Goal: Task Accomplishment & Management: Manage account settings

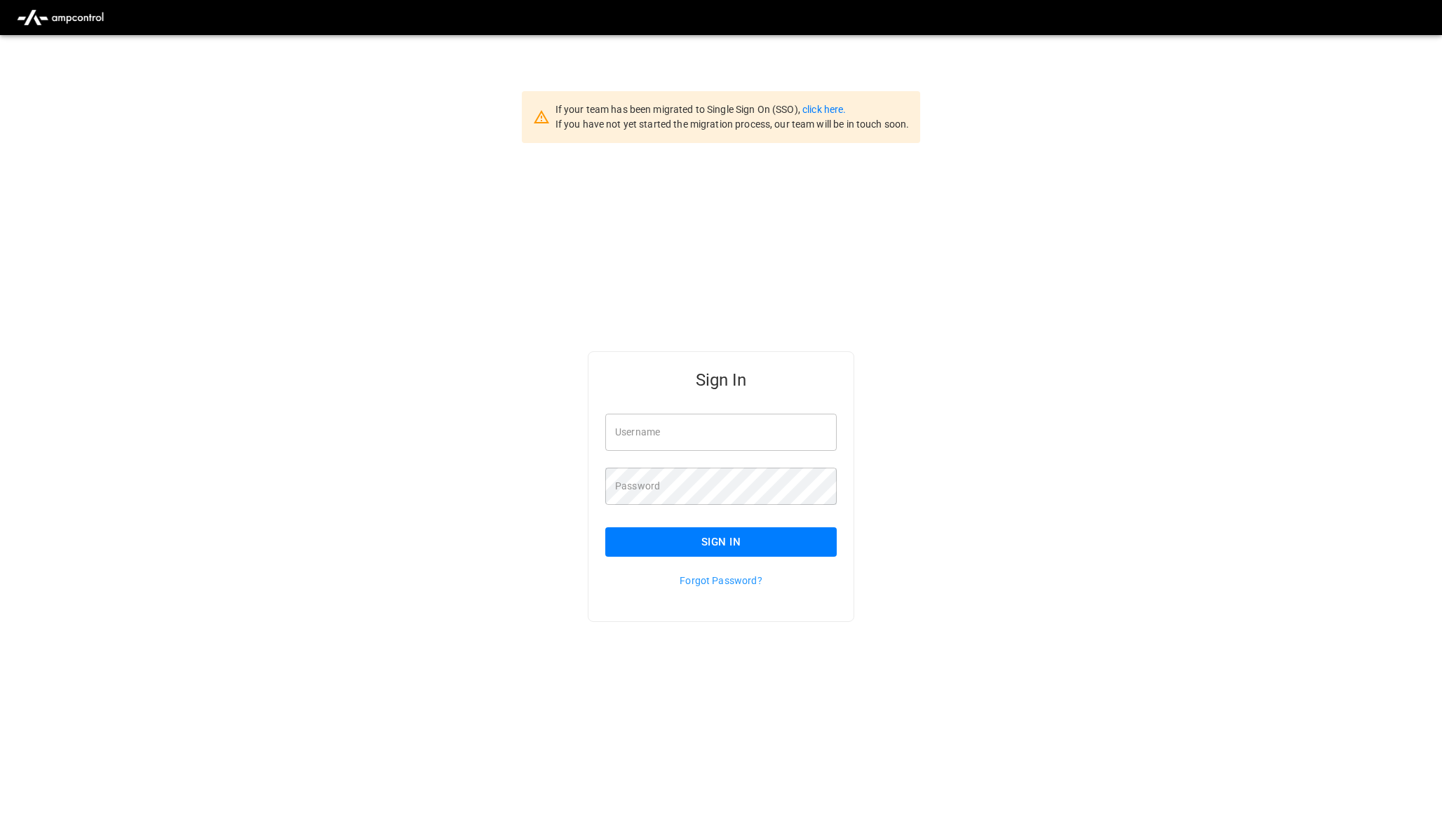
click at [766, 406] on div "Username Username" at bounding box center [712, 423] width 248 height 54
click at [691, 445] on input "Username" at bounding box center [721, 432] width 231 height 38
type input "**********"
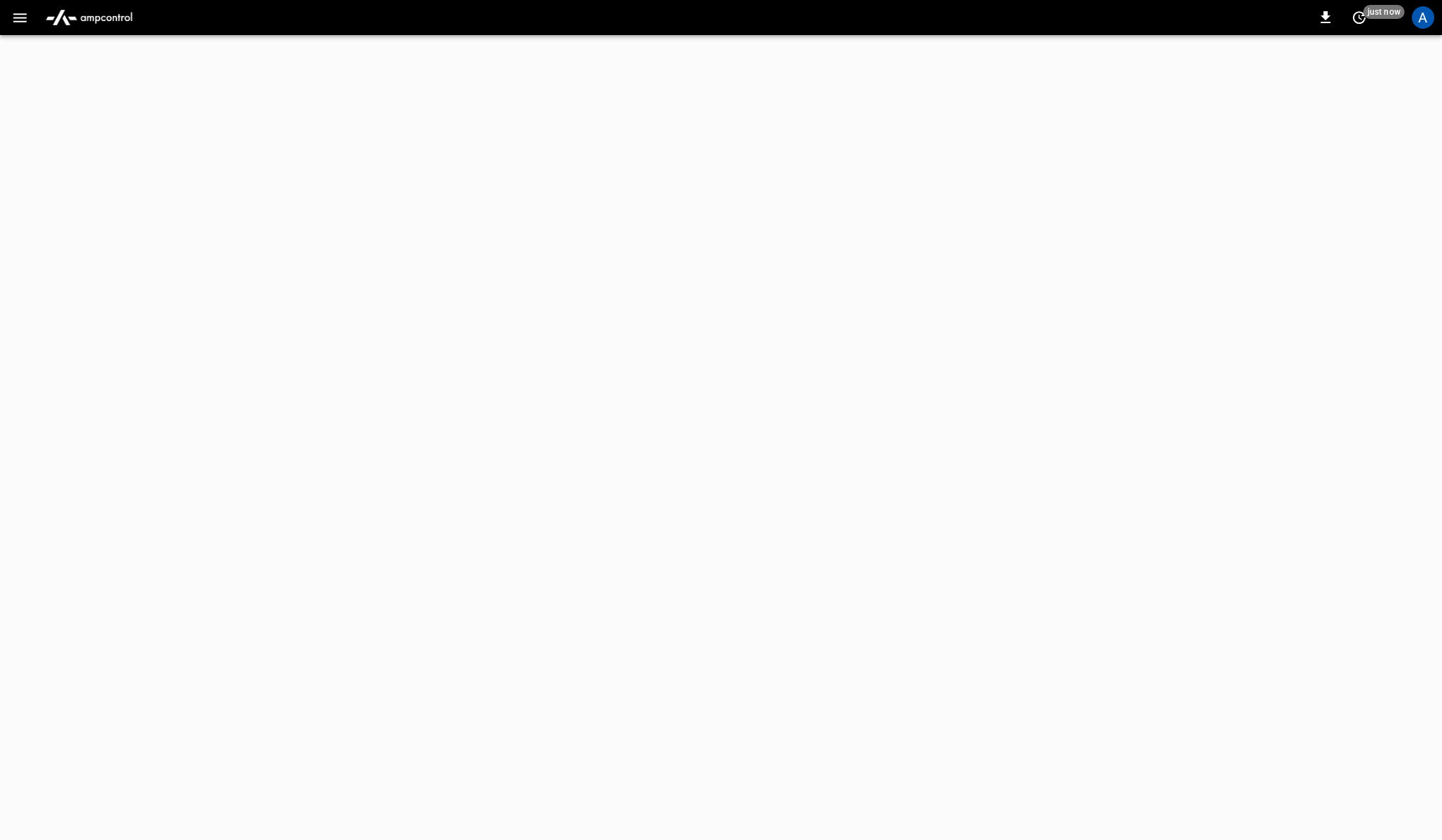
click at [16, 18] on icon "button" at bounding box center [20, 18] width 18 height 18
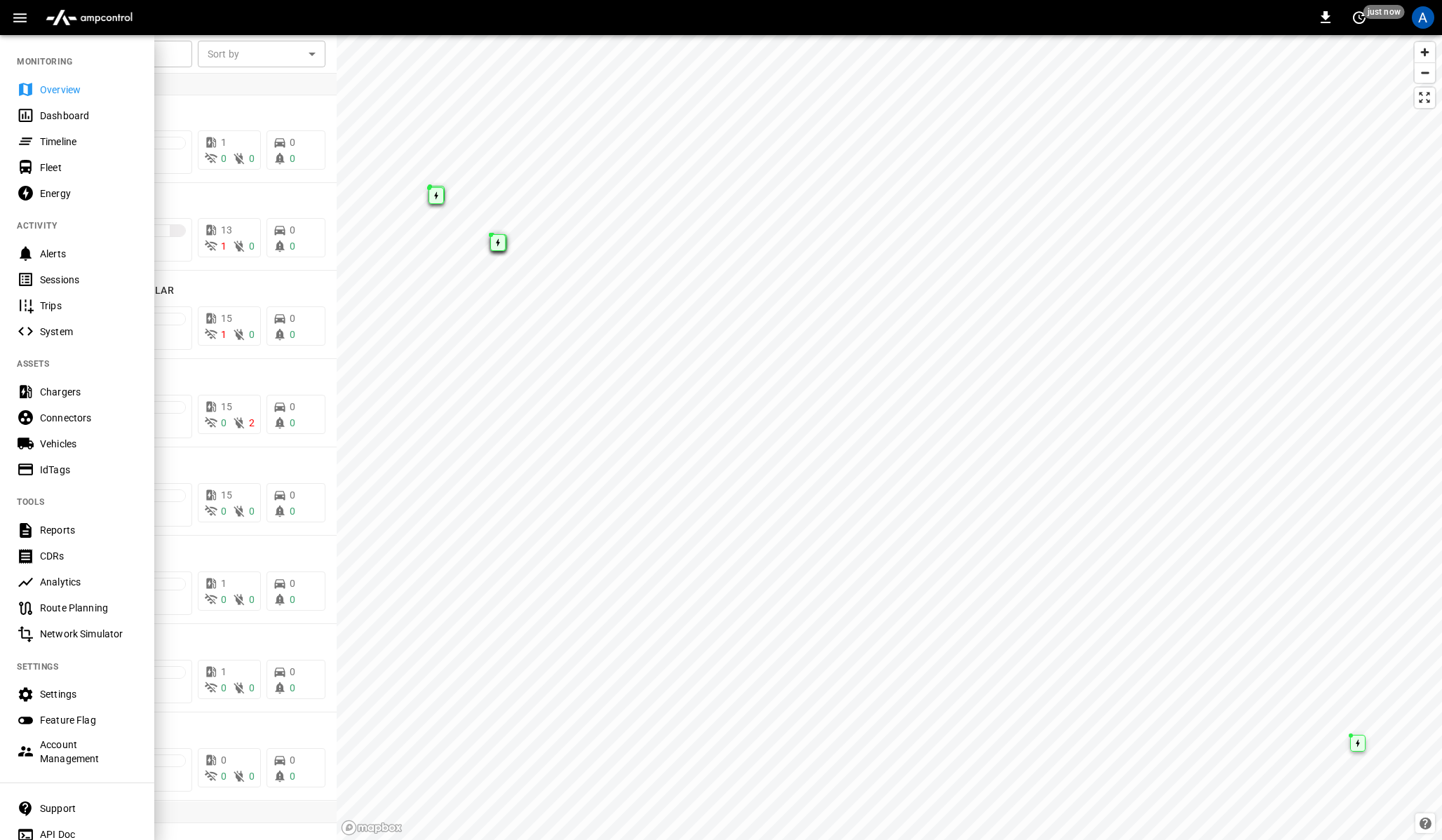
click at [47, 755] on div "Account Management" at bounding box center [88, 751] width 98 height 28
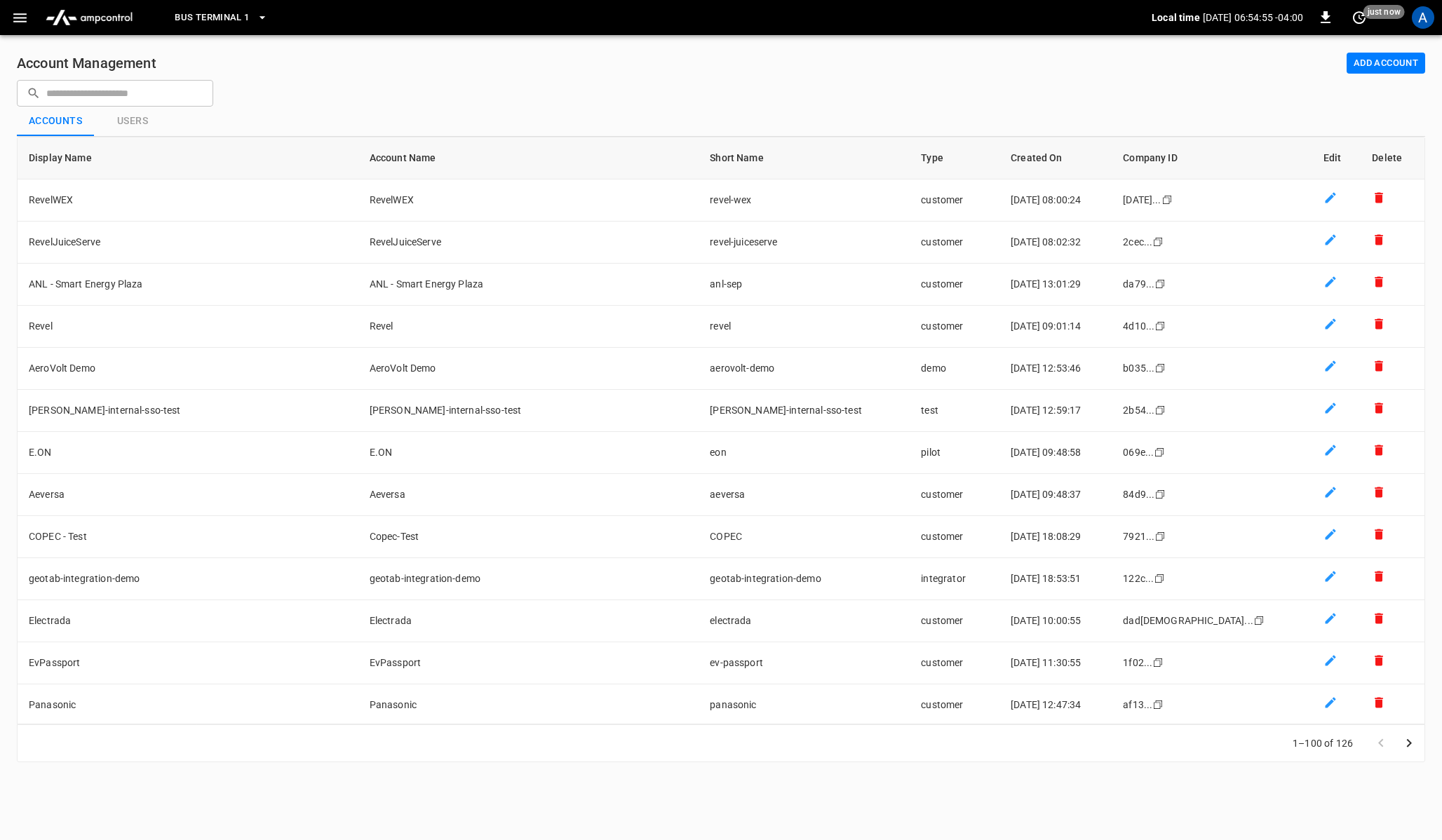
click at [129, 93] on input "text" at bounding box center [124, 93] width 157 height 26
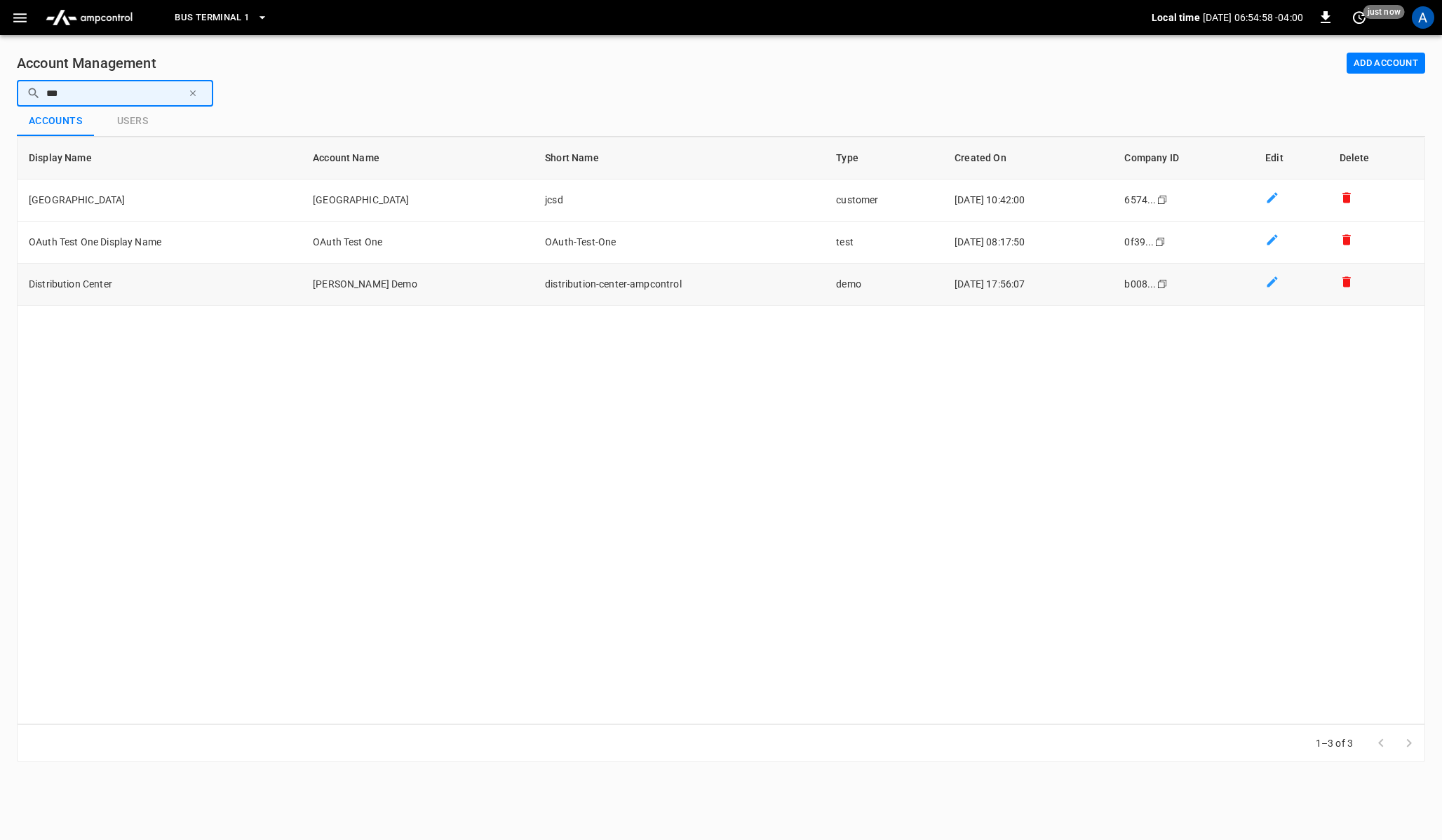
type input "***"
click at [113, 279] on td "Distribution Center" at bounding box center [160, 284] width 284 height 42
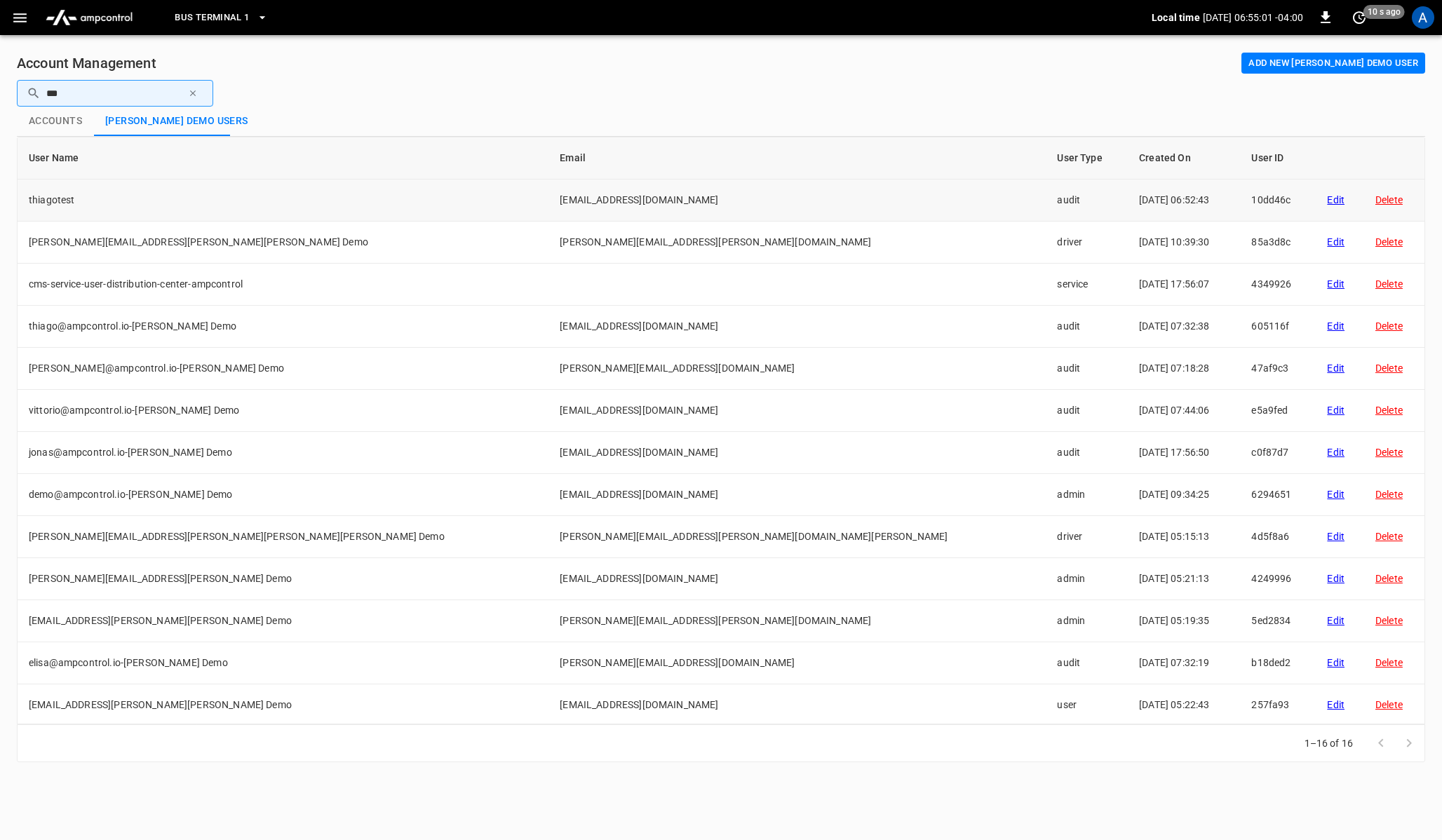
click at [1327, 199] on div "Edit" at bounding box center [1339, 199] width 26 height 14
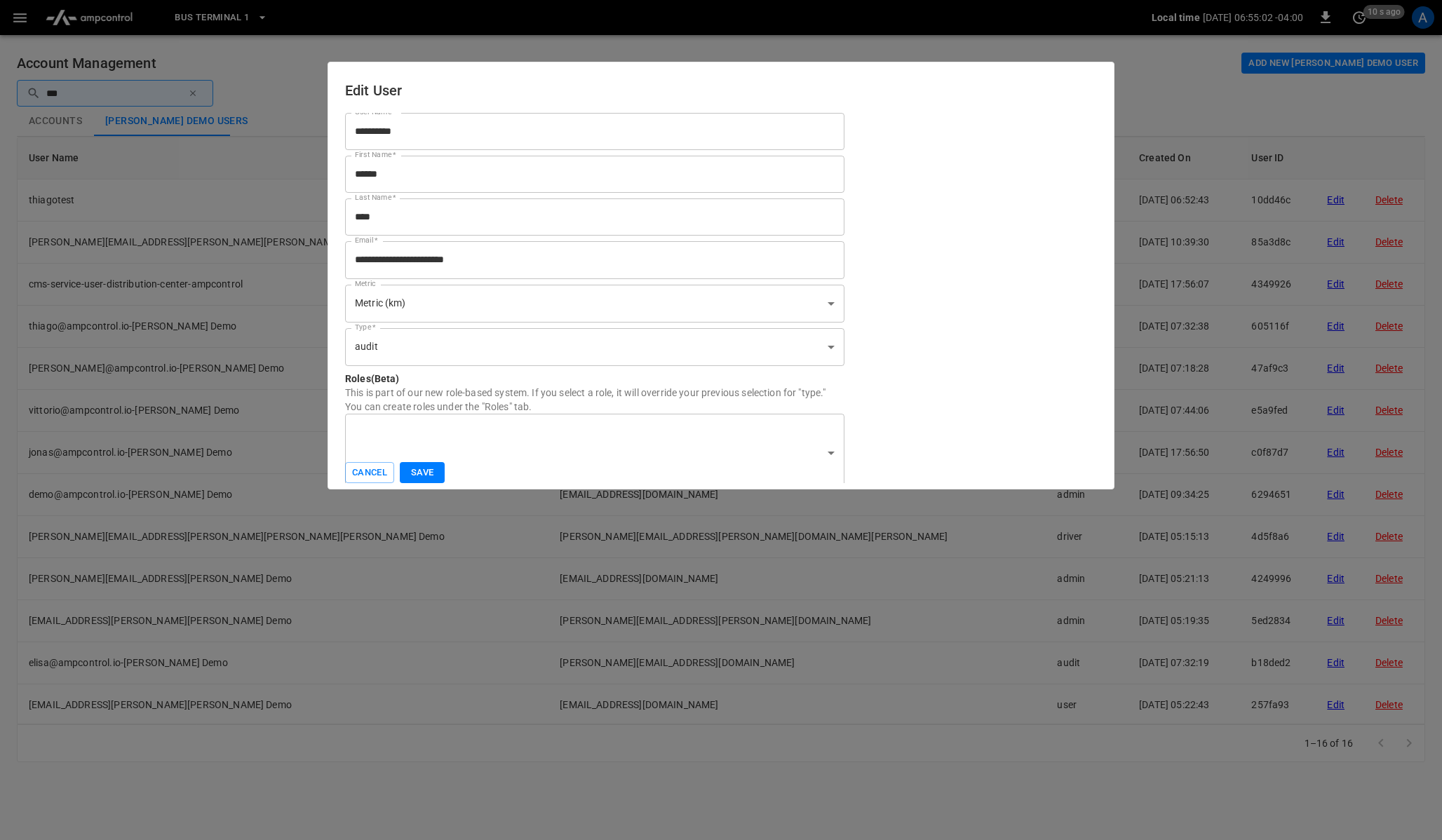
scroll to position [9, 0]
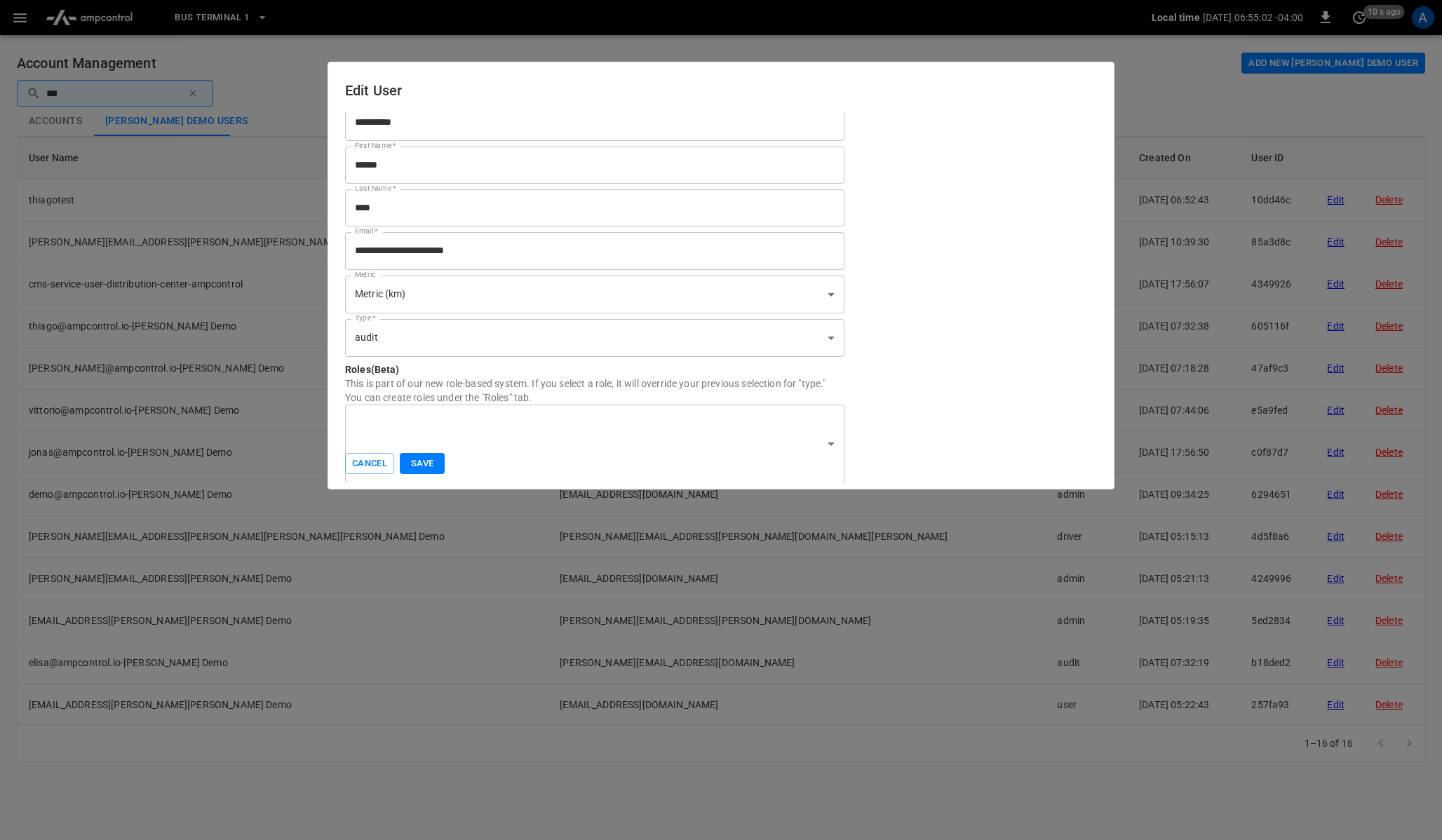
click at [493, 408] on div "​ Roles" at bounding box center [595, 444] width 499 height 79
click at [834, 437] on body "Bus Terminal 1 Local time 2025-09-16 06:55:03 -04:00 0 10 s ago A Account Manag…" at bounding box center [721, 389] width 1442 height 779
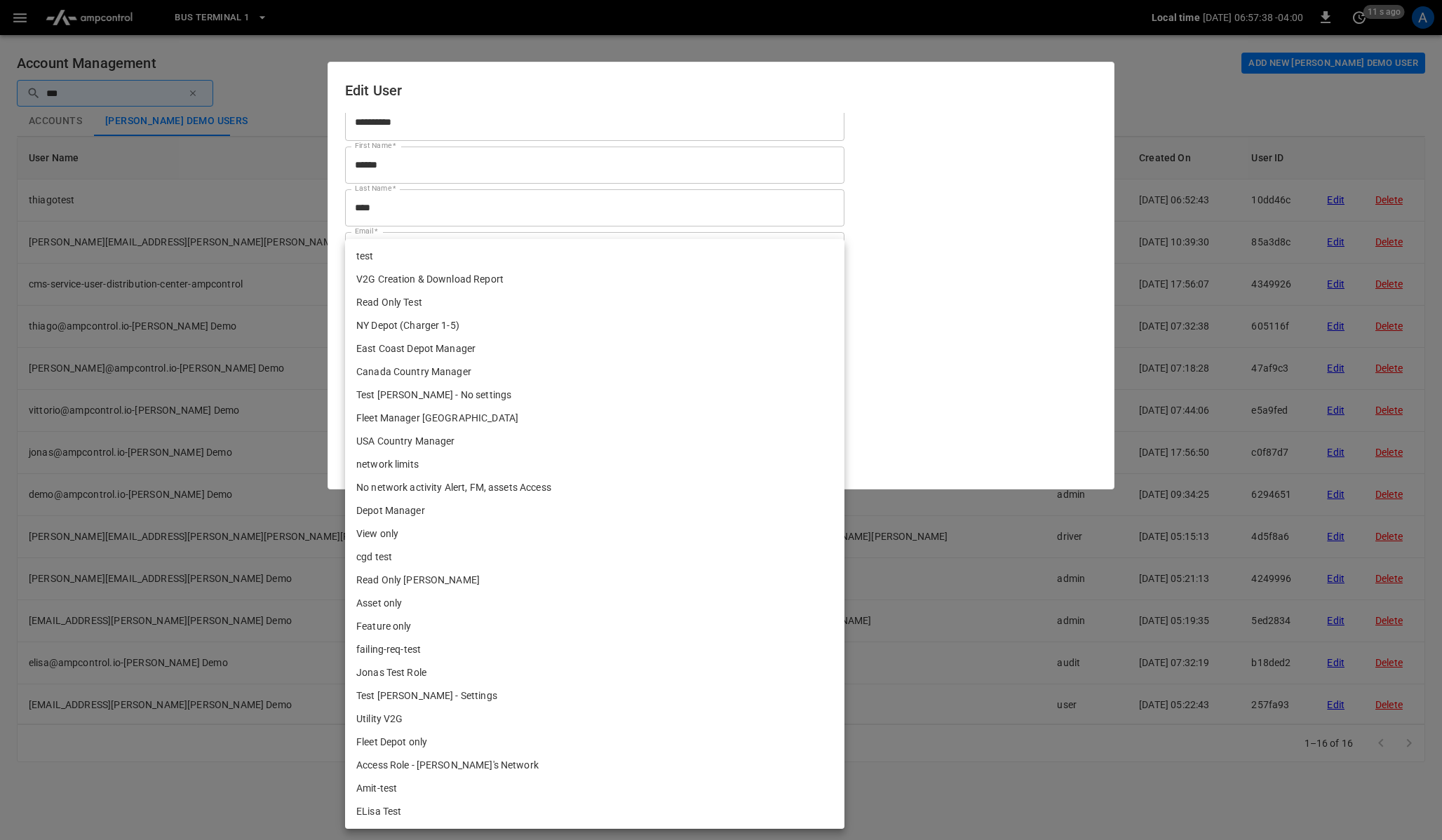
click at [411, 94] on div at bounding box center [721, 420] width 1442 height 840
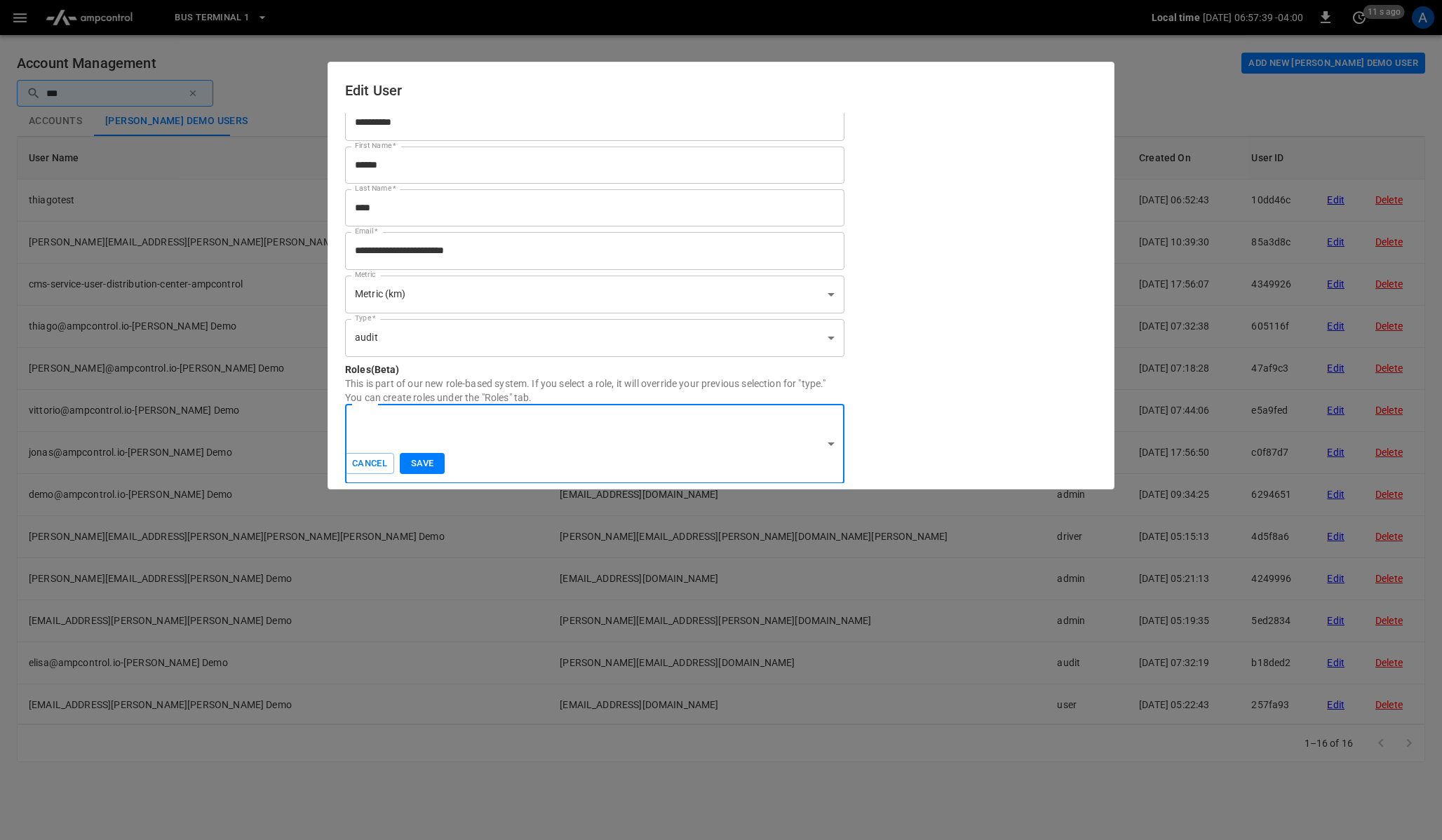
click at [943, 26] on div at bounding box center [721, 420] width 1442 height 840
click at [383, 459] on button "Cancel" at bounding box center [370, 464] width 49 height 22
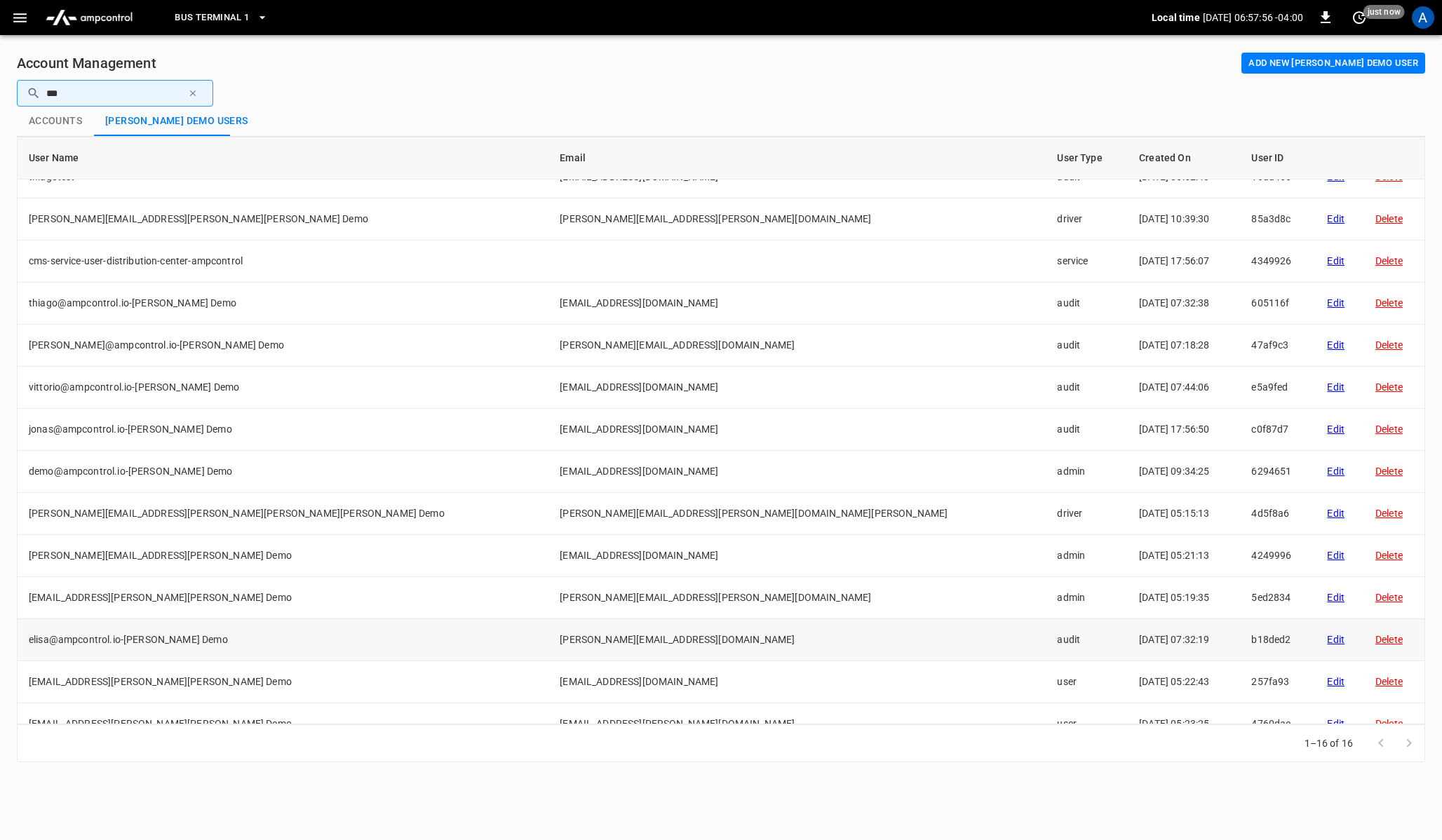
scroll to position [0, 0]
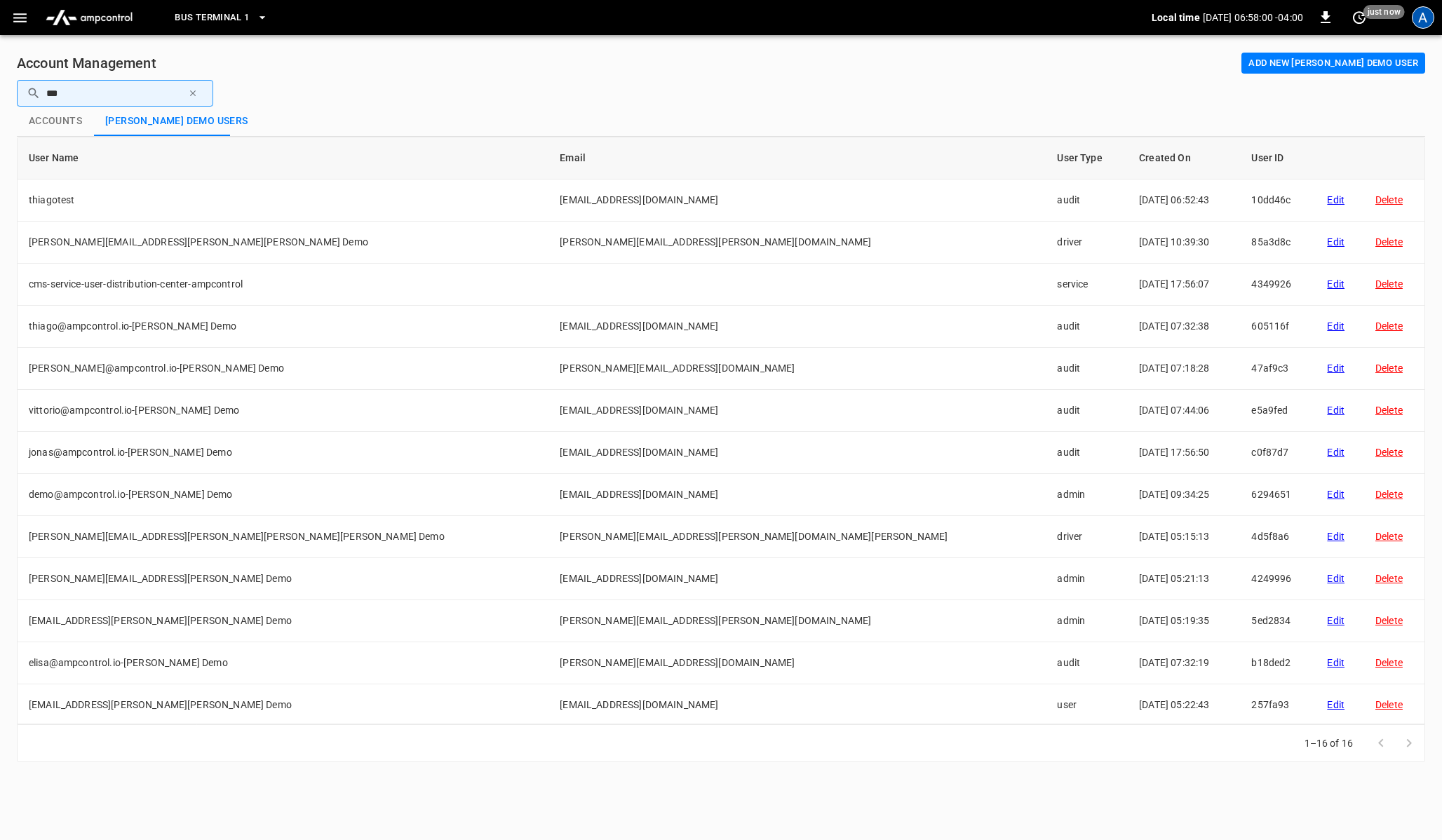
click at [1422, 19] on div "A" at bounding box center [1422, 17] width 23 height 23
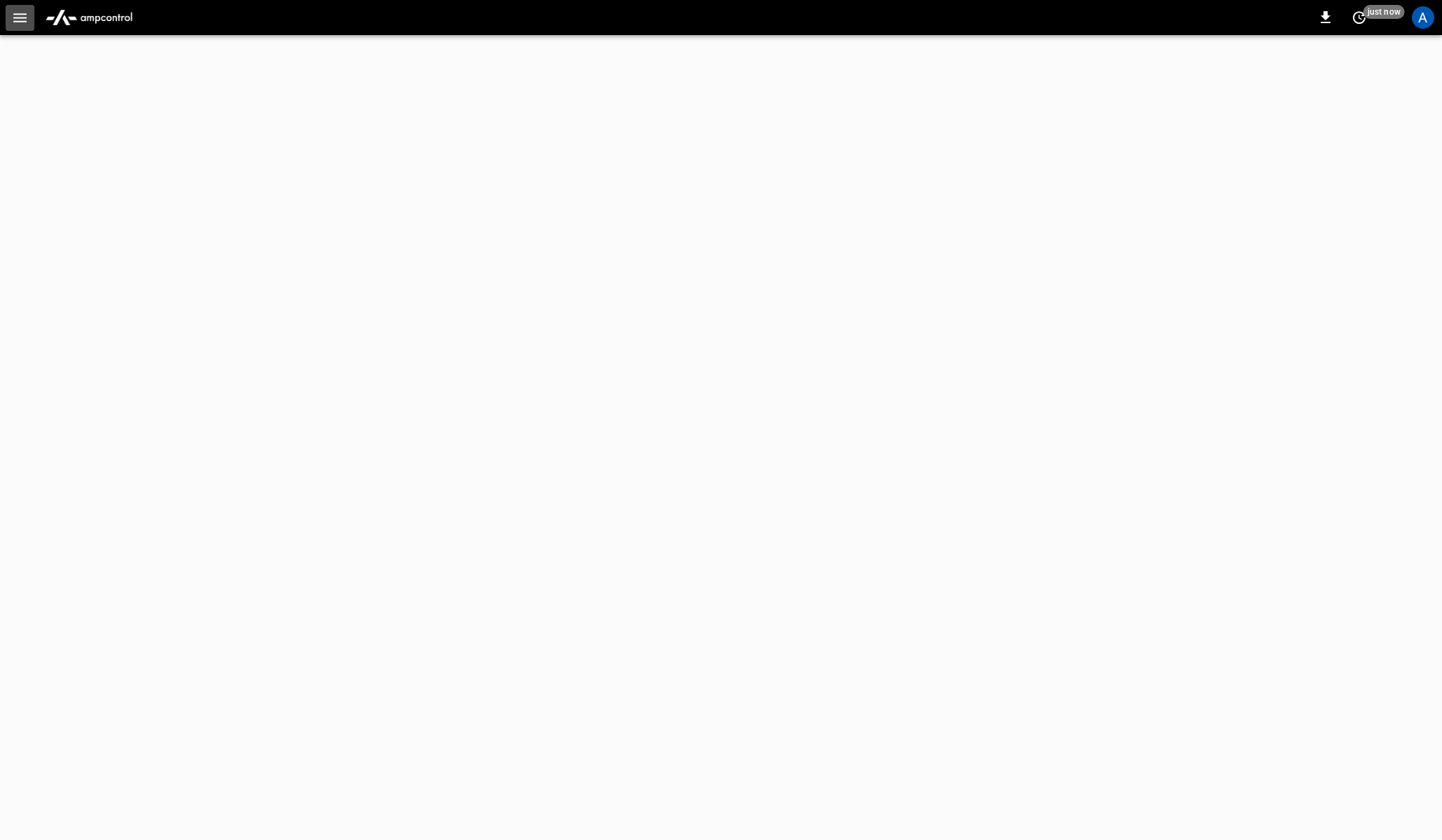
click at [27, 14] on icon "button" at bounding box center [20, 18] width 18 height 18
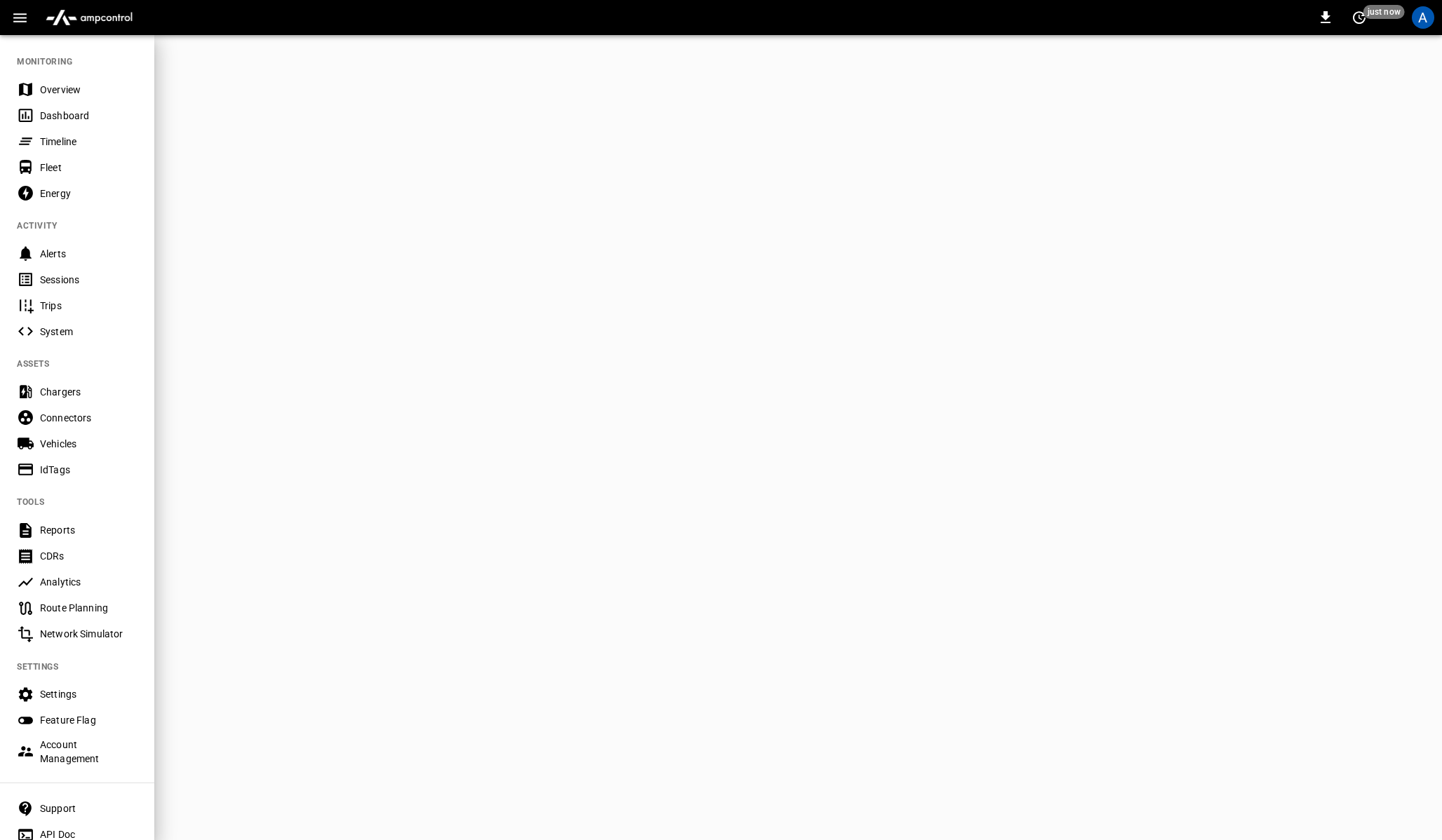
click at [74, 752] on div "Account Management" at bounding box center [88, 751] width 98 height 28
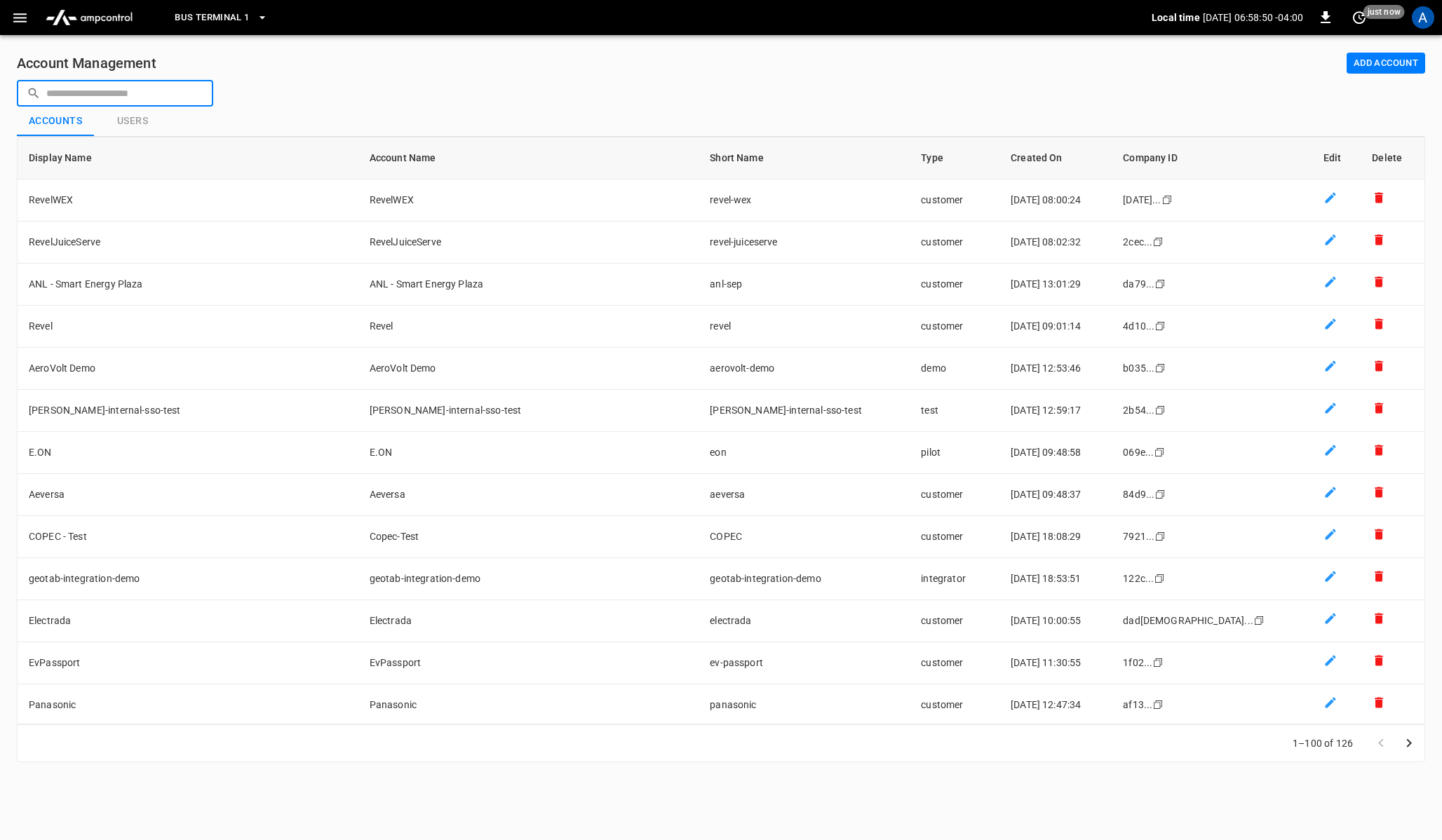
click at [173, 98] on input "text" at bounding box center [124, 93] width 157 height 26
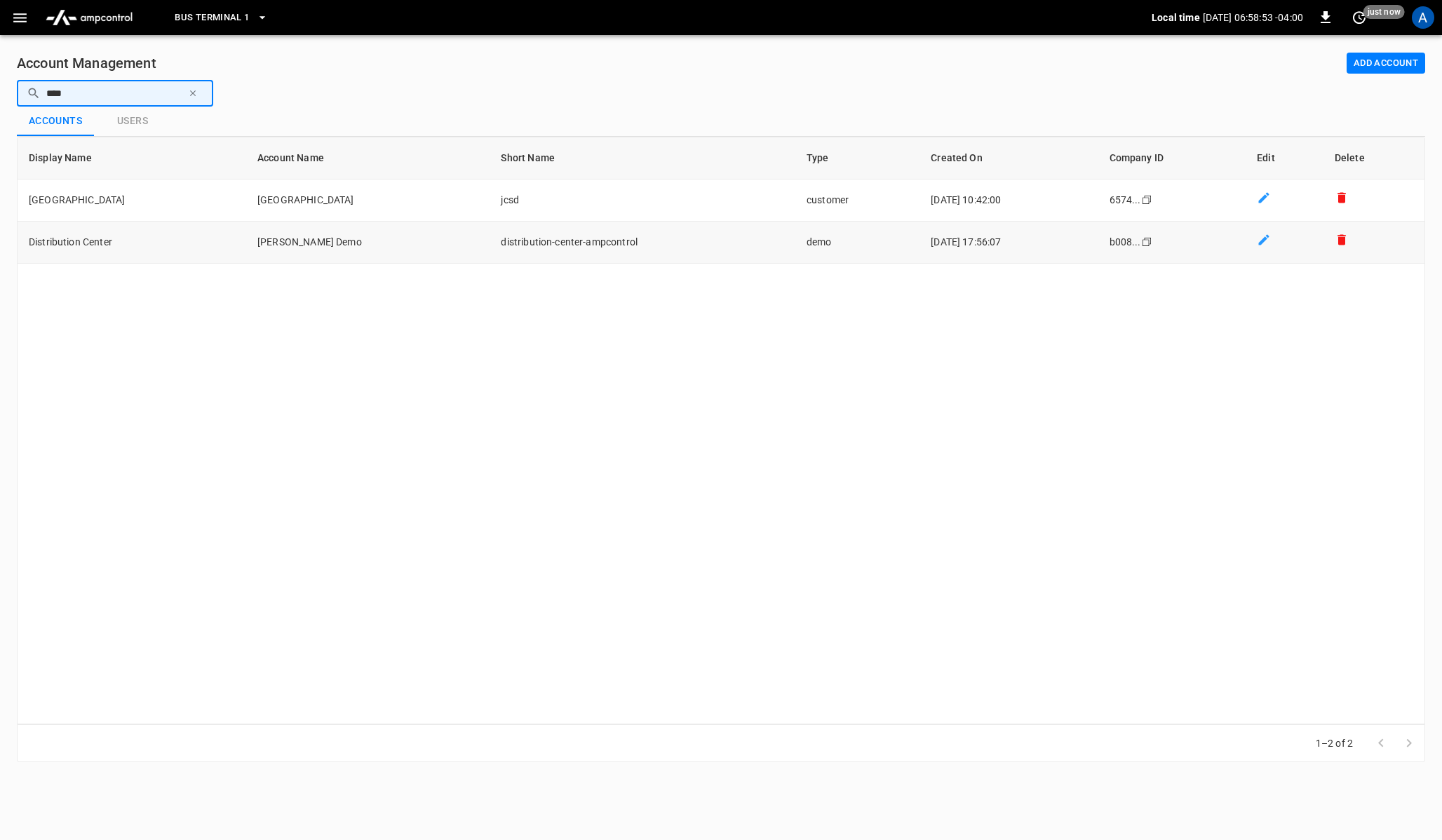
type input "****"
click at [71, 232] on td "Distribution Center" at bounding box center [132, 242] width 229 height 42
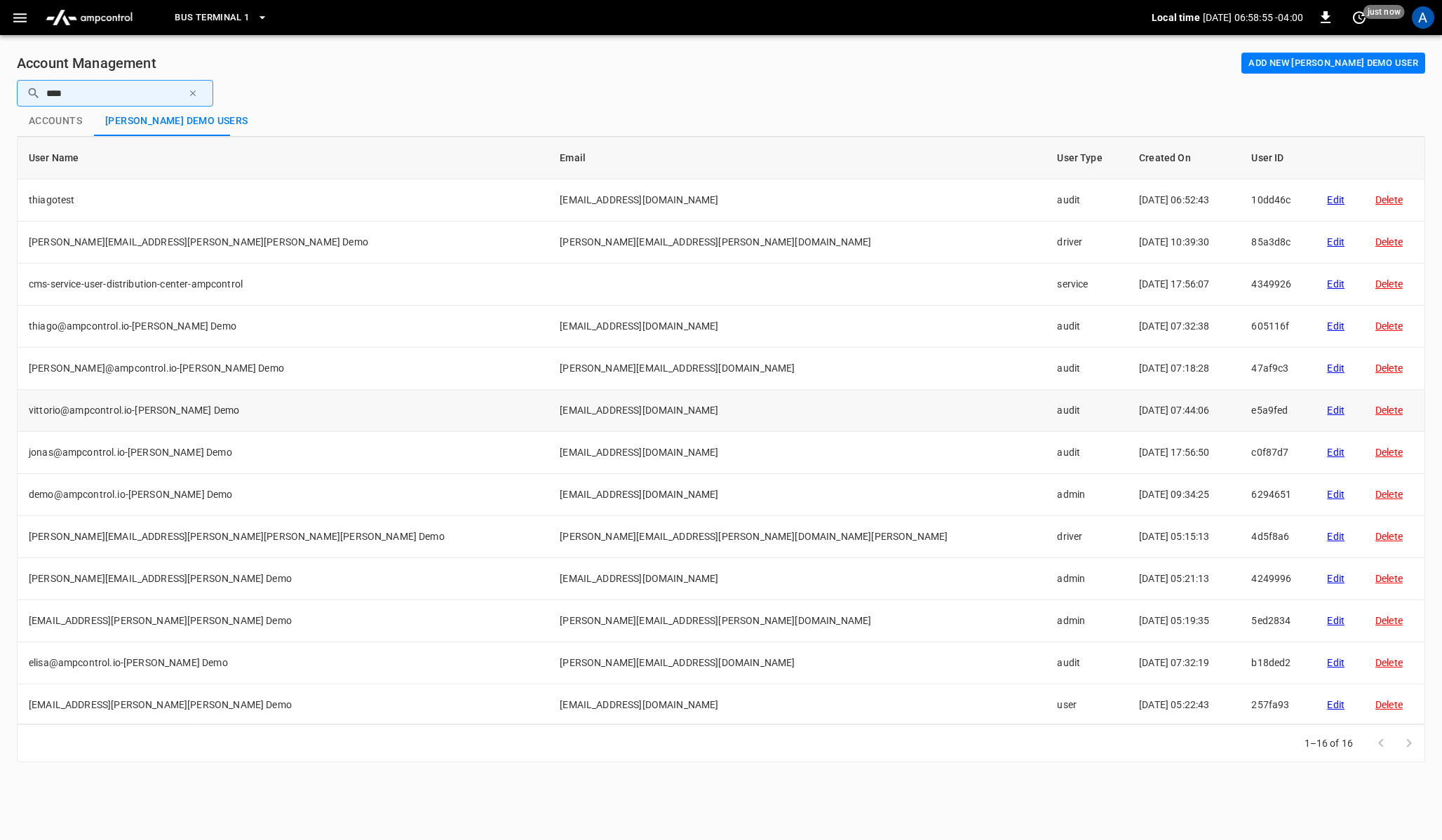
scroll to position [128, 0]
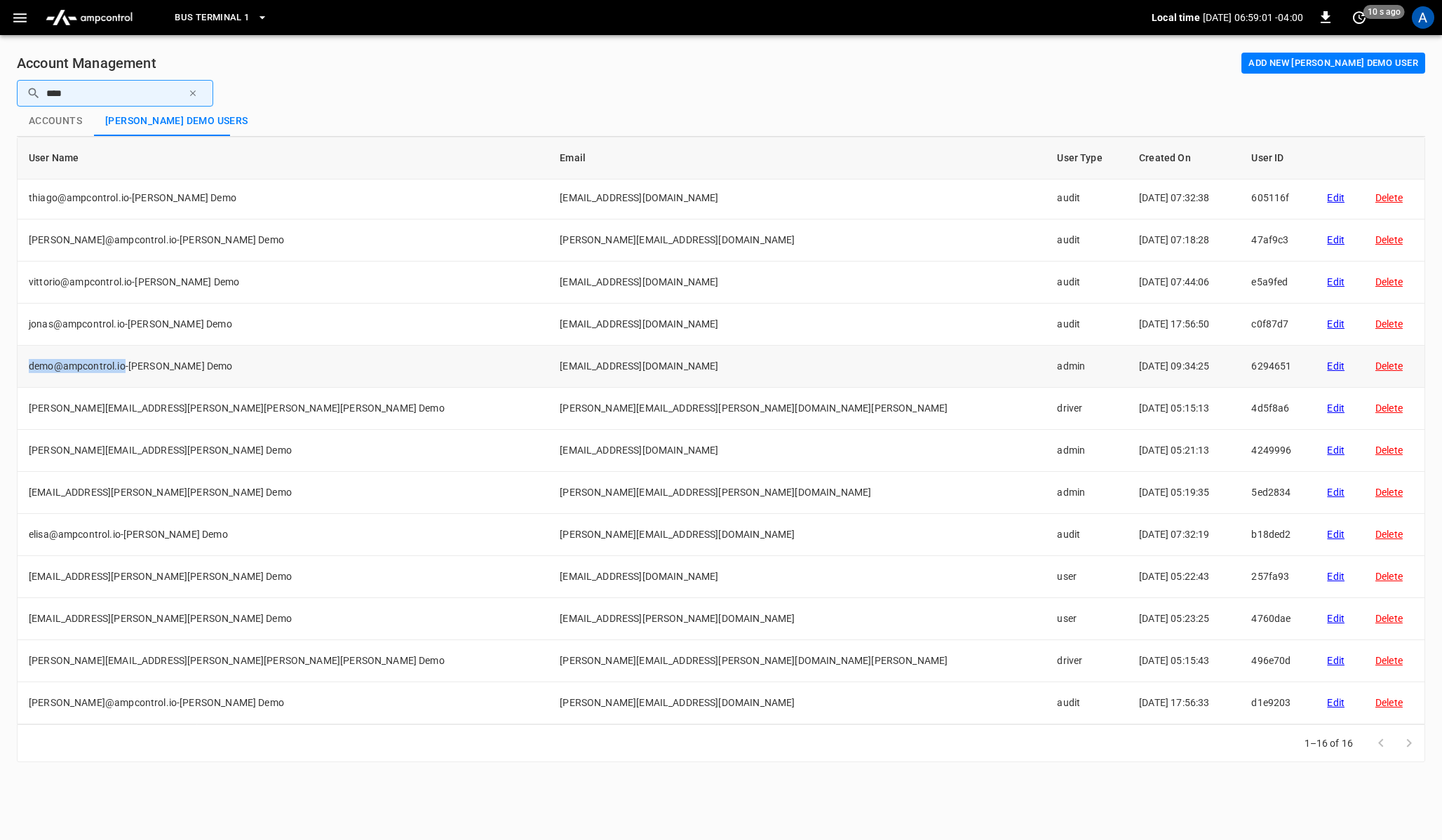
drag, startPoint x: 29, startPoint y: 365, endPoint x: 124, endPoint y: 368, distance: 95.0
click at [124, 368] on td "demo@ampcontrol.io-Schwarz Demo" at bounding box center [283, 366] width 531 height 42
drag, startPoint x: 530, startPoint y: 367, endPoint x: 636, endPoint y: 368, distance: 106.0
click at [636, 368] on td "[EMAIL_ADDRESS][DOMAIN_NAME]" at bounding box center [797, 366] width 497 height 42
click at [1327, 366] on div "Edit" at bounding box center [1339, 366] width 26 height 14
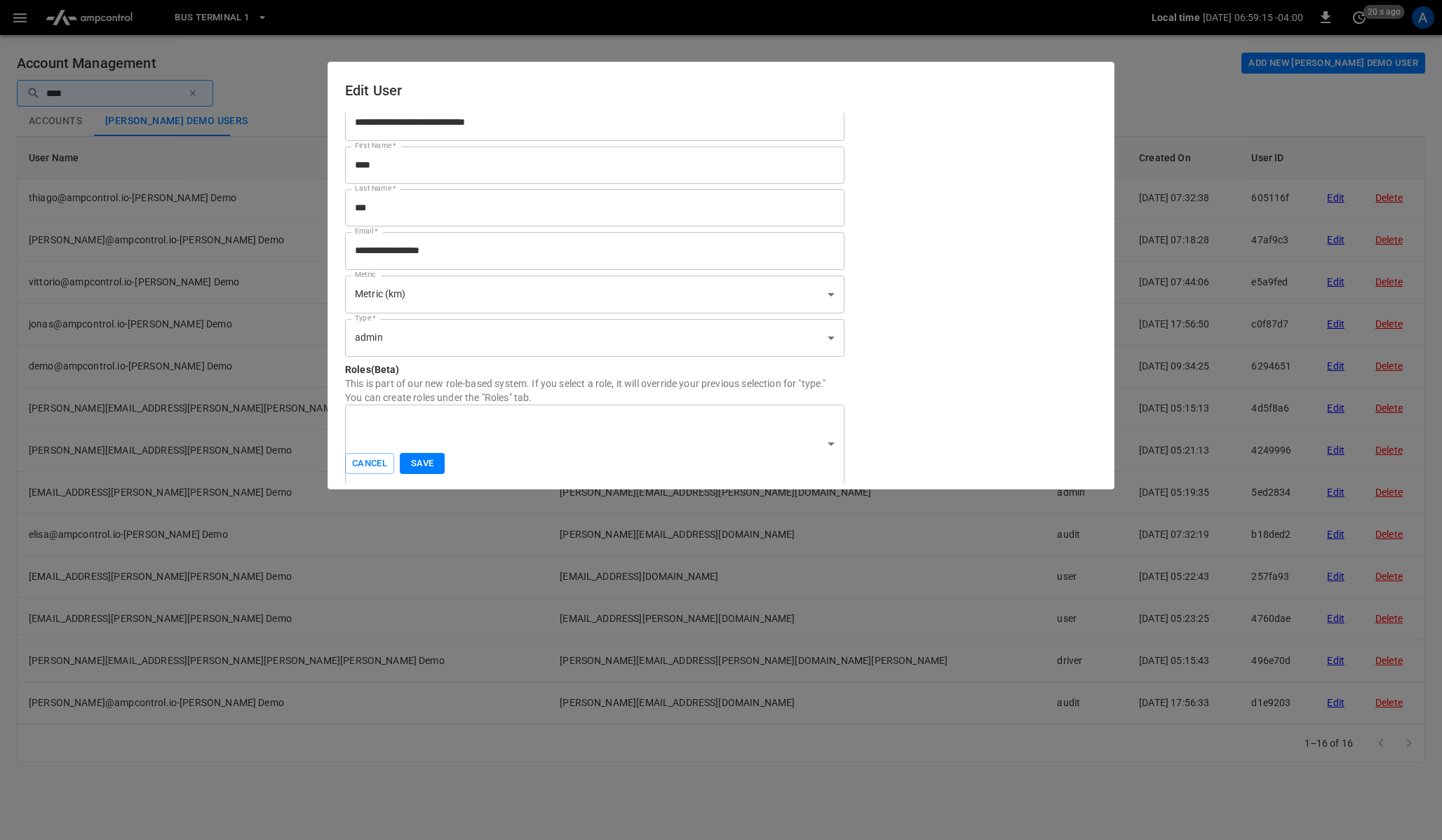
scroll to position [0, 0]
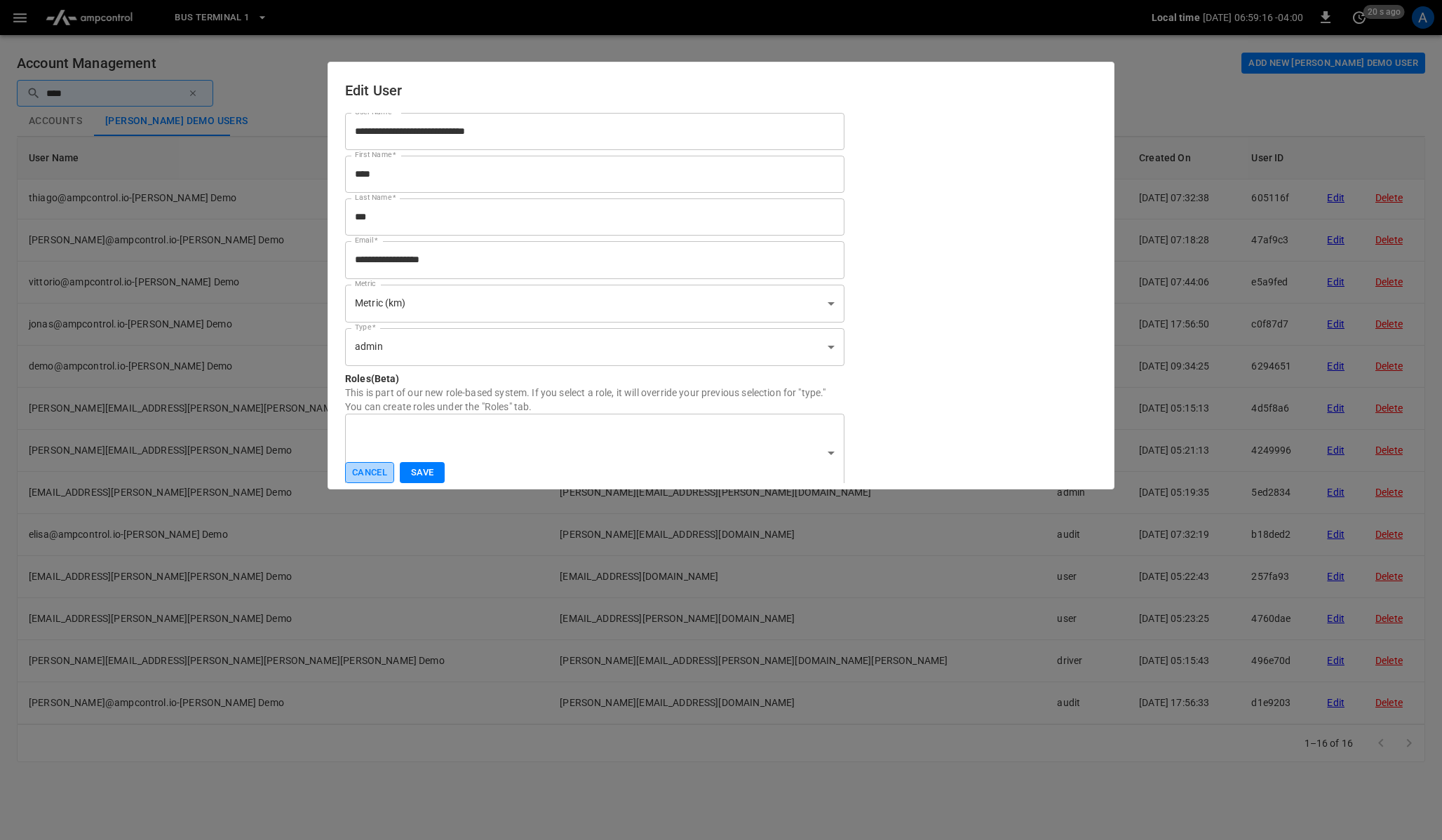
click at [362, 466] on button "Cancel" at bounding box center [370, 473] width 49 height 22
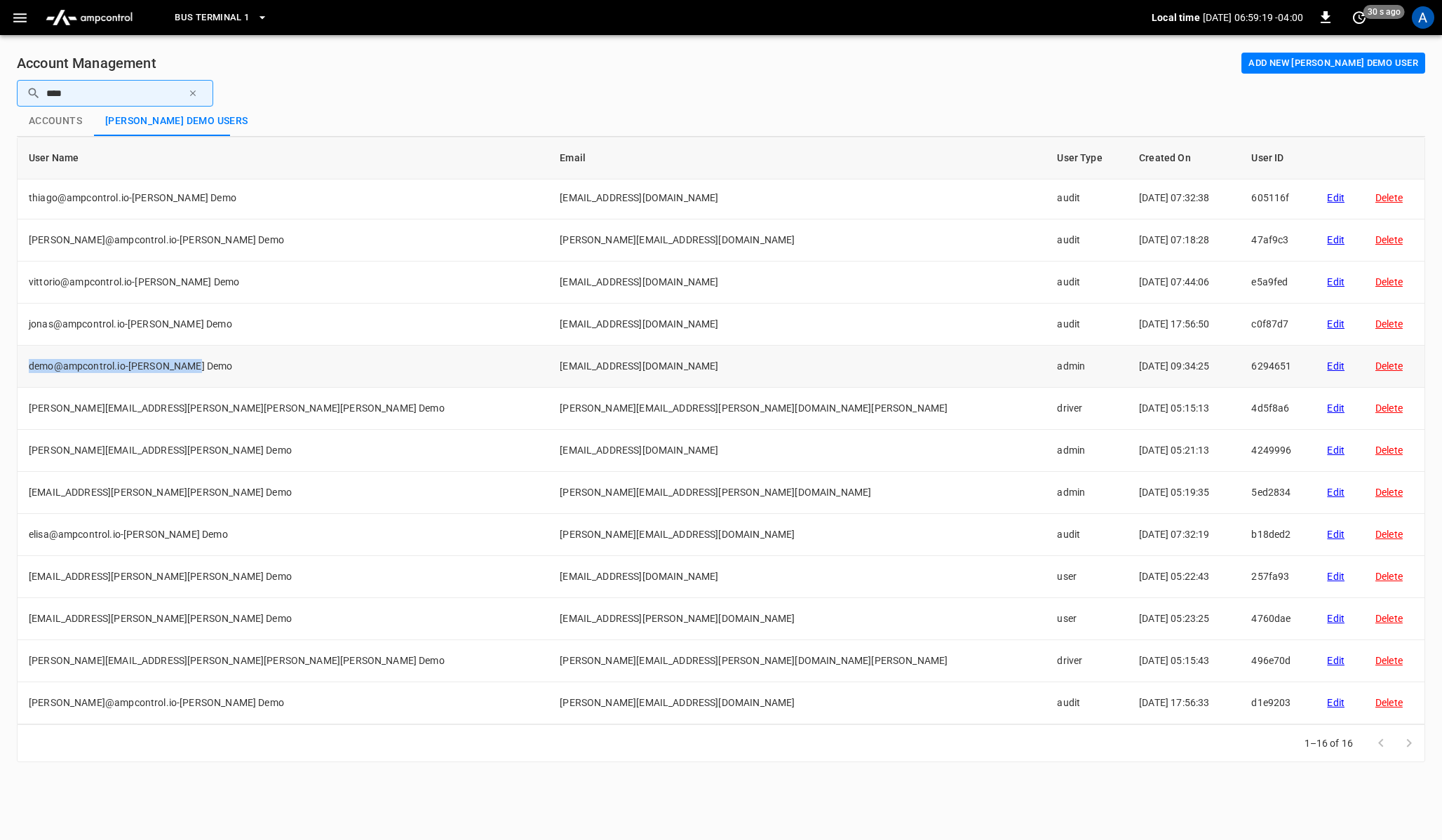
drag, startPoint x: 25, startPoint y: 364, endPoint x: 198, endPoint y: 362, distance: 173.0
click at [198, 362] on td "demo@ampcontrol.io-Schwarz Demo" at bounding box center [283, 366] width 531 height 42
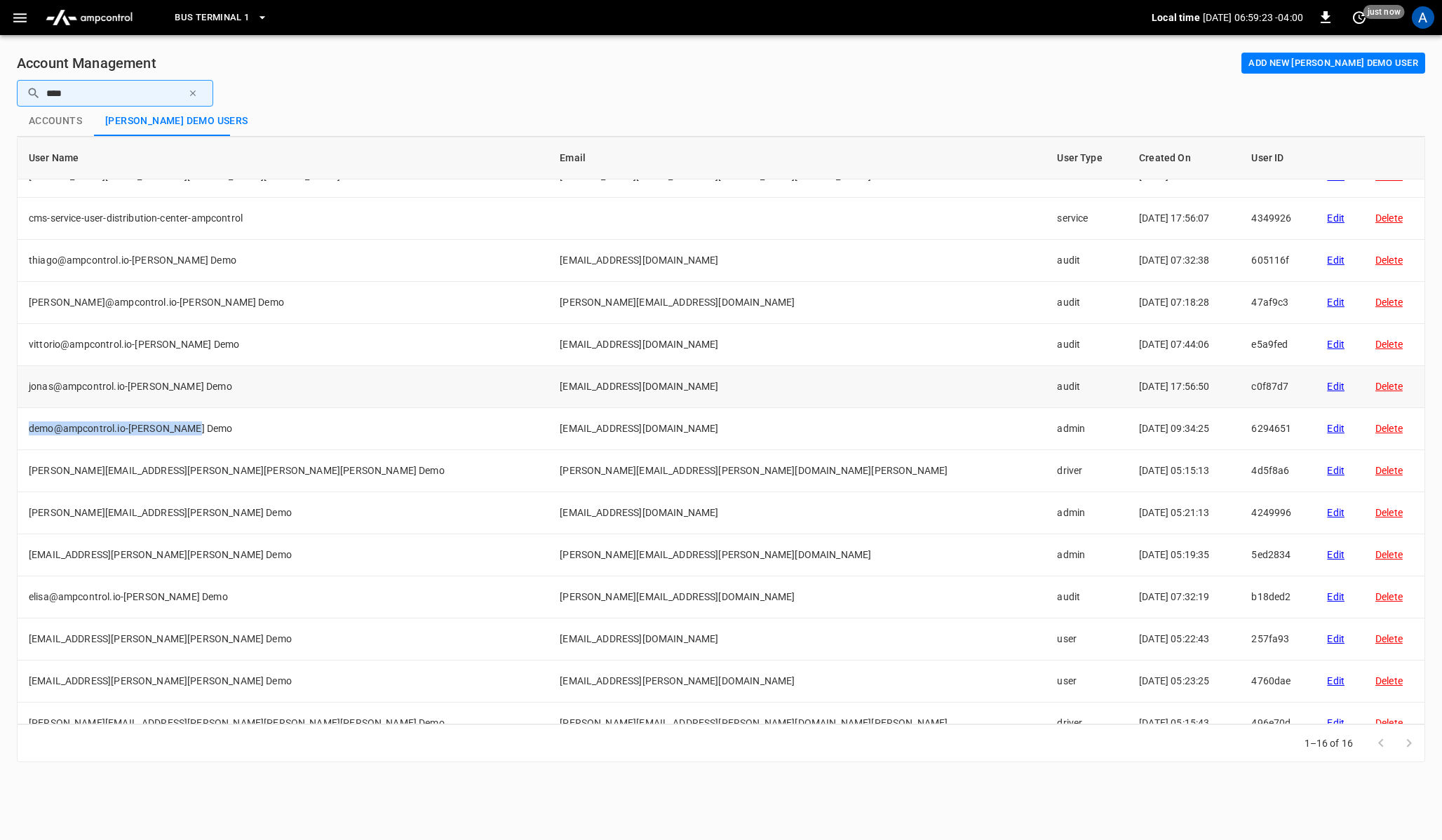
scroll to position [128, 0]
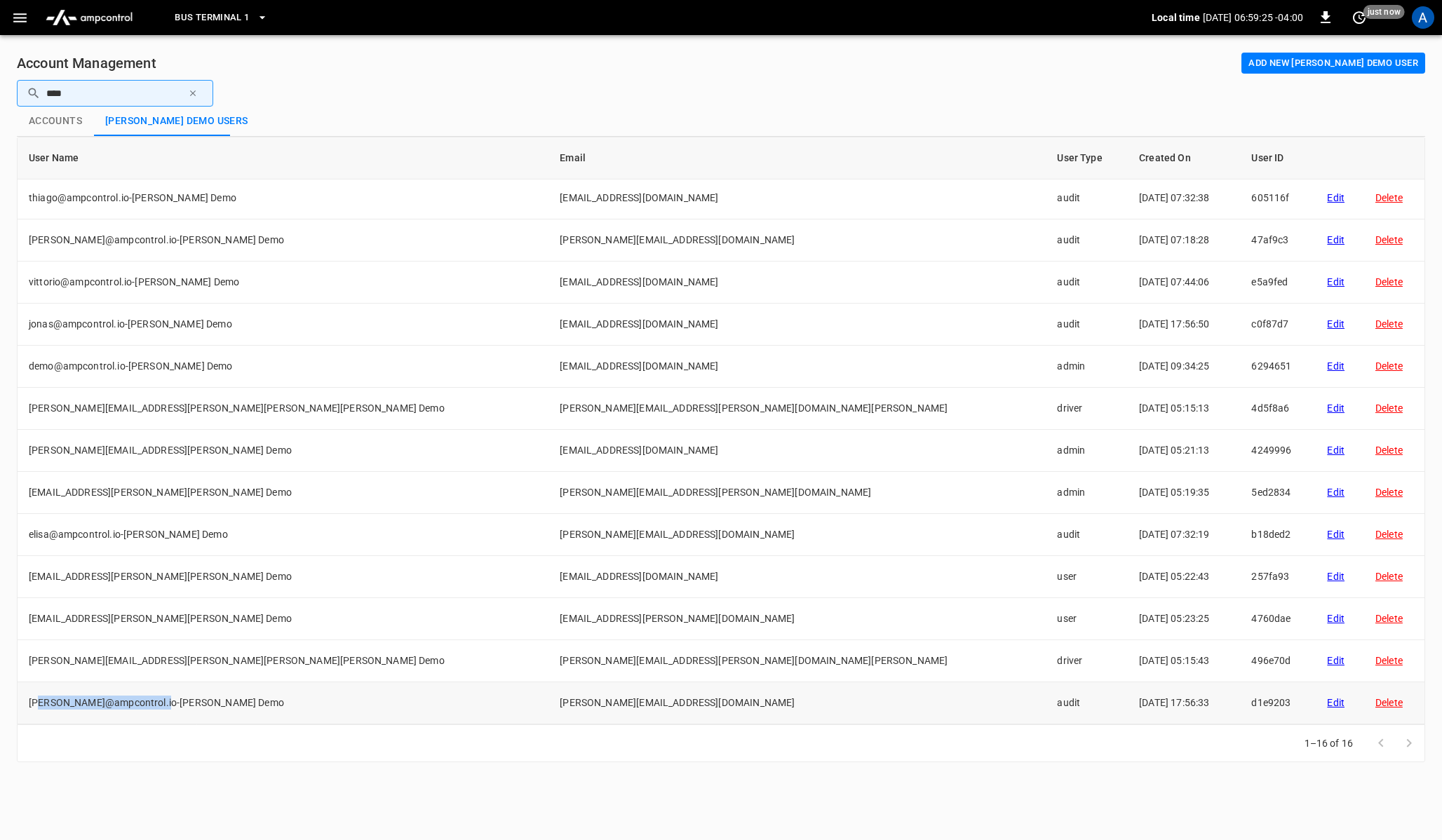
drag, startPoint x: 39, startPoint y: 700, endPoint x: 165, endPoint y: 697, distance: 126.0
click at [165, 697] on td "tomas@ampcontrol.io-Schwarz Demo" at bounding box center [283, 703] width 531 height 42
click at [188, 619] on td "noah.stein@dispatchers-test-white-demo.com-Schwarz Demo" at bounding box center [283, 619] width 531 height 42
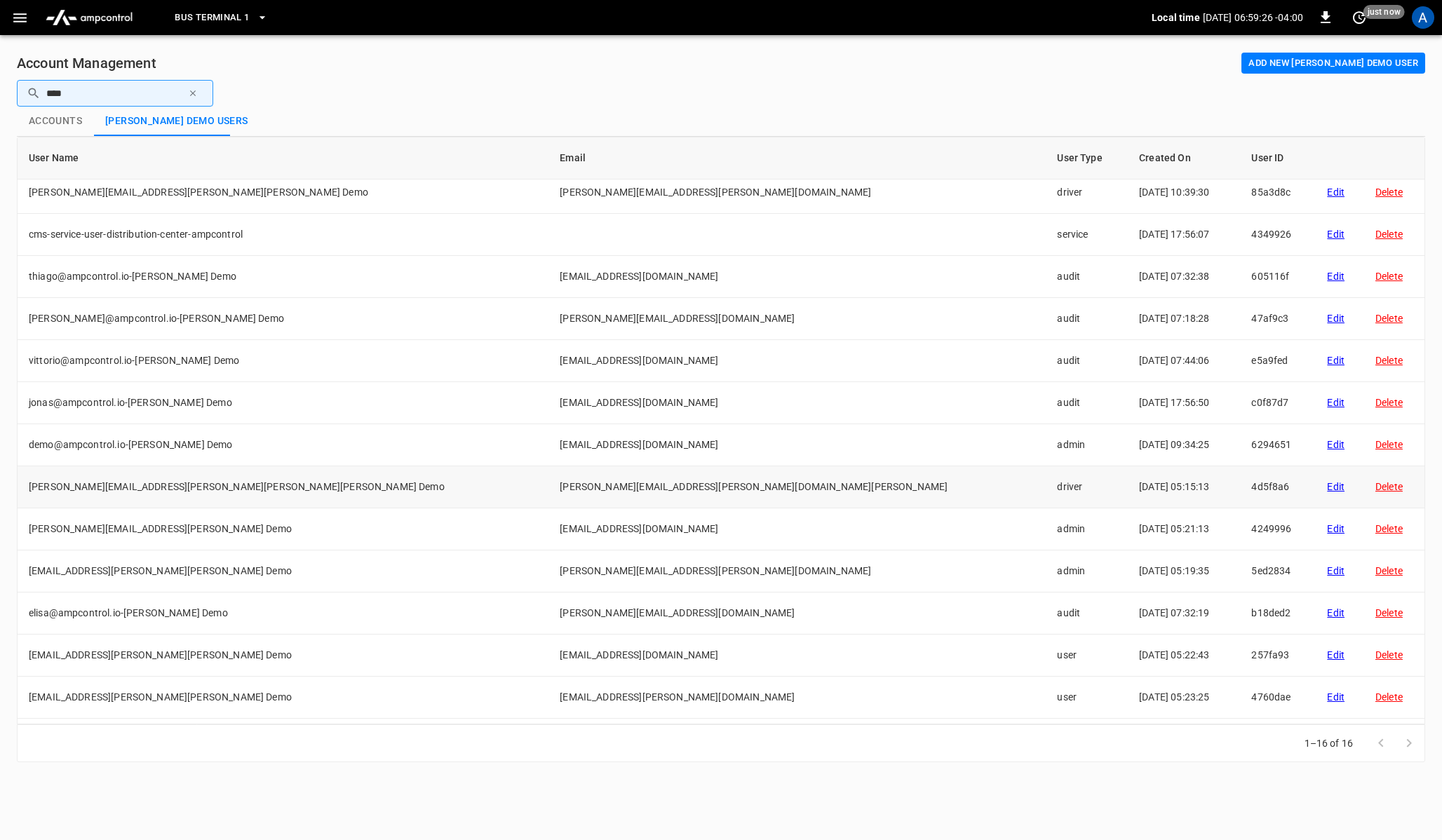
scroll to position [0, 0]
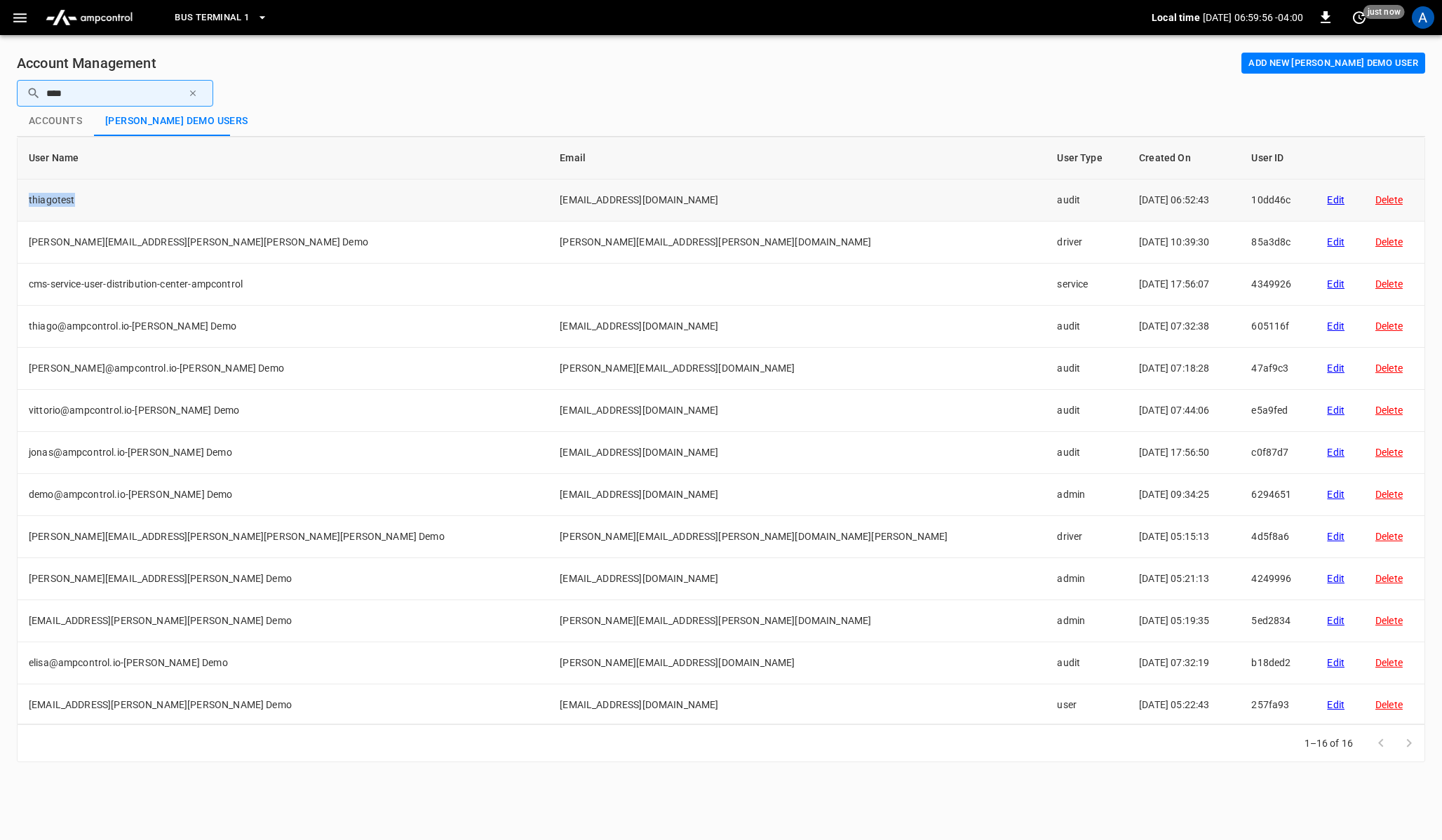
drag, startPoint x: 26, startPoint y: 199, endPoint x: 74, endPoint y: 200, distance: 48.0
click at [74, 200] on td "thiagotest" at bounding box center [283, 200] width 531 height 42
drag, startPoint x: 535, startPoint y: 197, endPoint x: 689, endPoint y: 192, distance: 154.1
click at [689, 192] on td "[EMAIL_ADDRESS][DOMAIN_NAME]" at bounding box center [797, 200] width 497 height 42
drag, startPoint x: 936, startPoint y: 195, endPoint x: 1079, endPoint y: 194, distance: 143.0
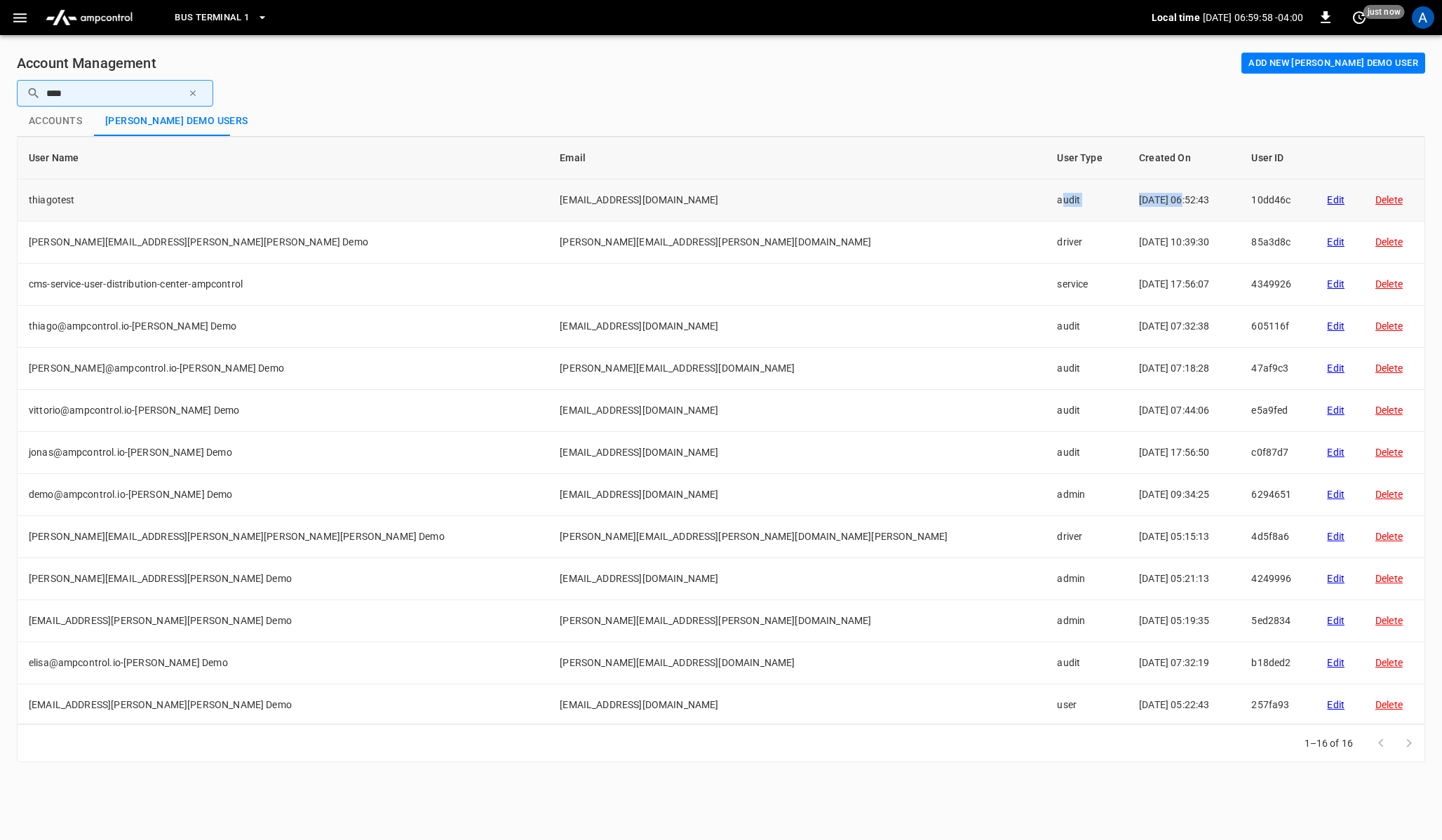
click at [1079, 194] on tr "thiagotest thiago+test@ampcontrol.io audit 2025-09-16 06:52:43 10dd46c Edit Del…" at bounding box center [721, 200] width 1406 height 42
click at [1174, 195] on td "2025-09-16 06:52:43" at bounding box center [1183, 200] width 113 height 42
click at [1245, 197] on td "10dd46c" at bounding box center [1277, 200] width 76 height 42
click at [765, 78] on div "Account Management Add new Schwarz Demo user ​ **** ​ Accounts Schwarz Demo use…" at bounding box center [721, 408] width 1442 height 744
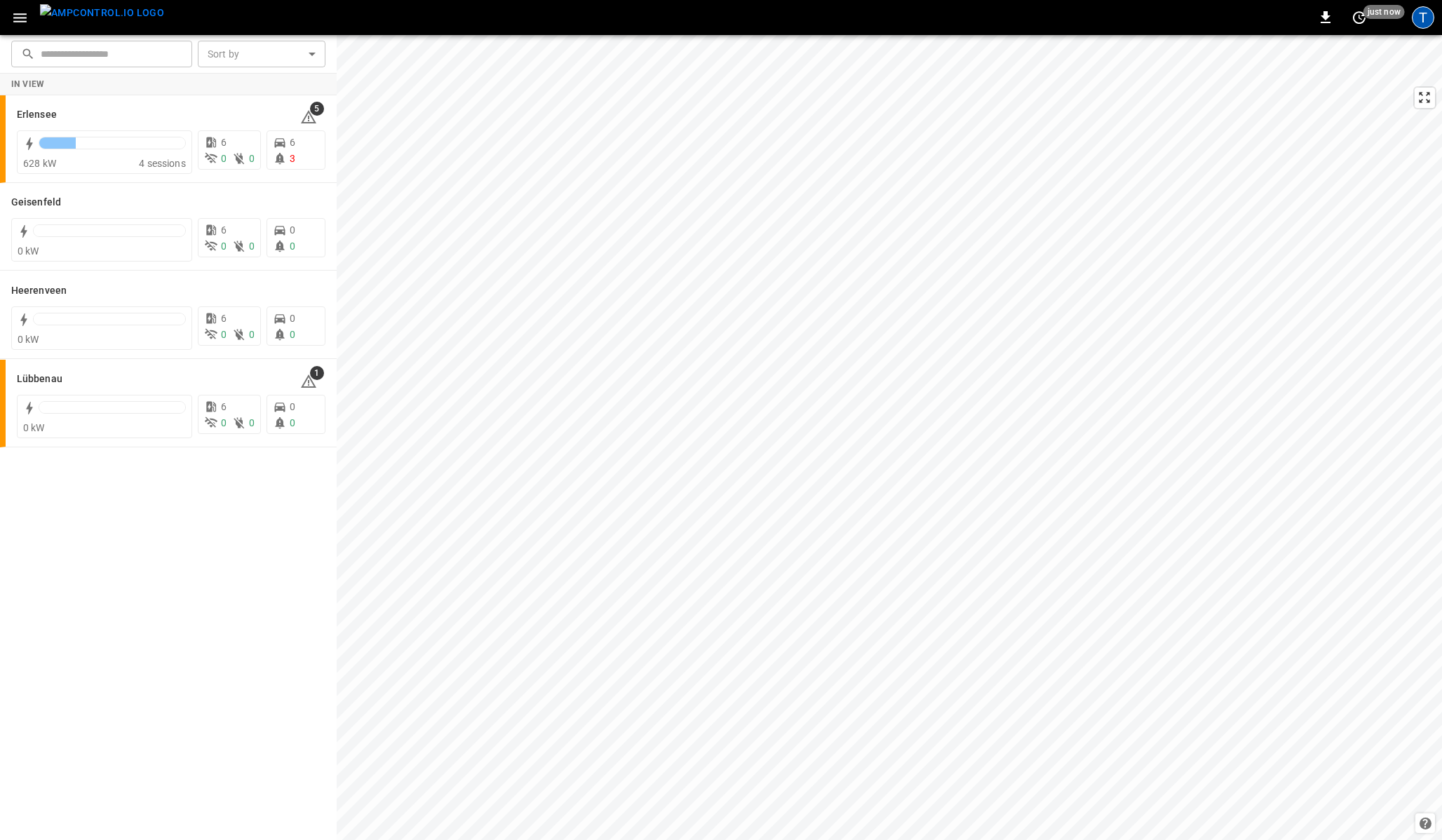
click at [1422, 23] on div "T" at bounding box center [1422, 17] width 23 height 23
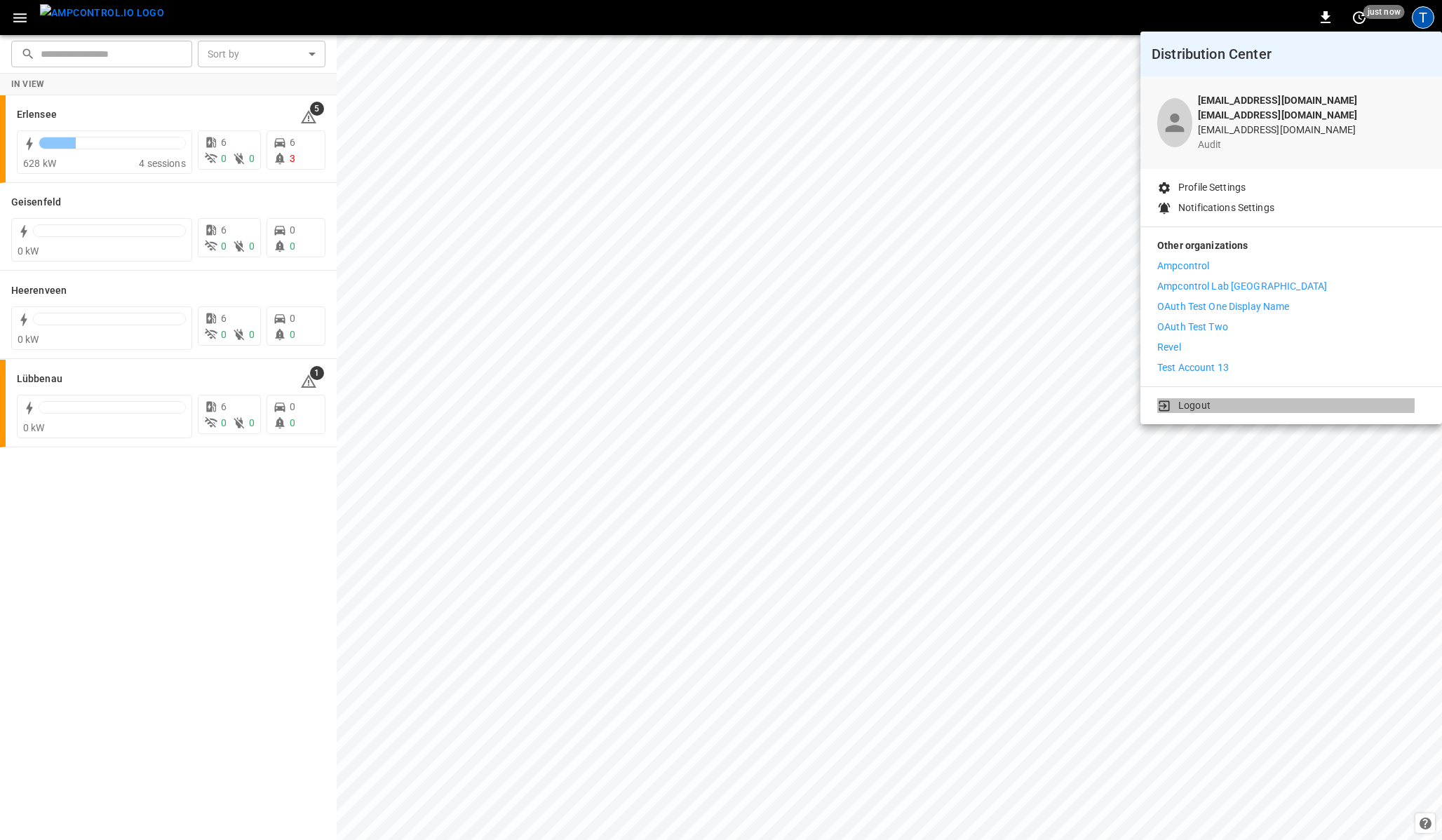
click at [1172, 398] on li "Logout" at bounding box center [1290, 405] width 267 height 15
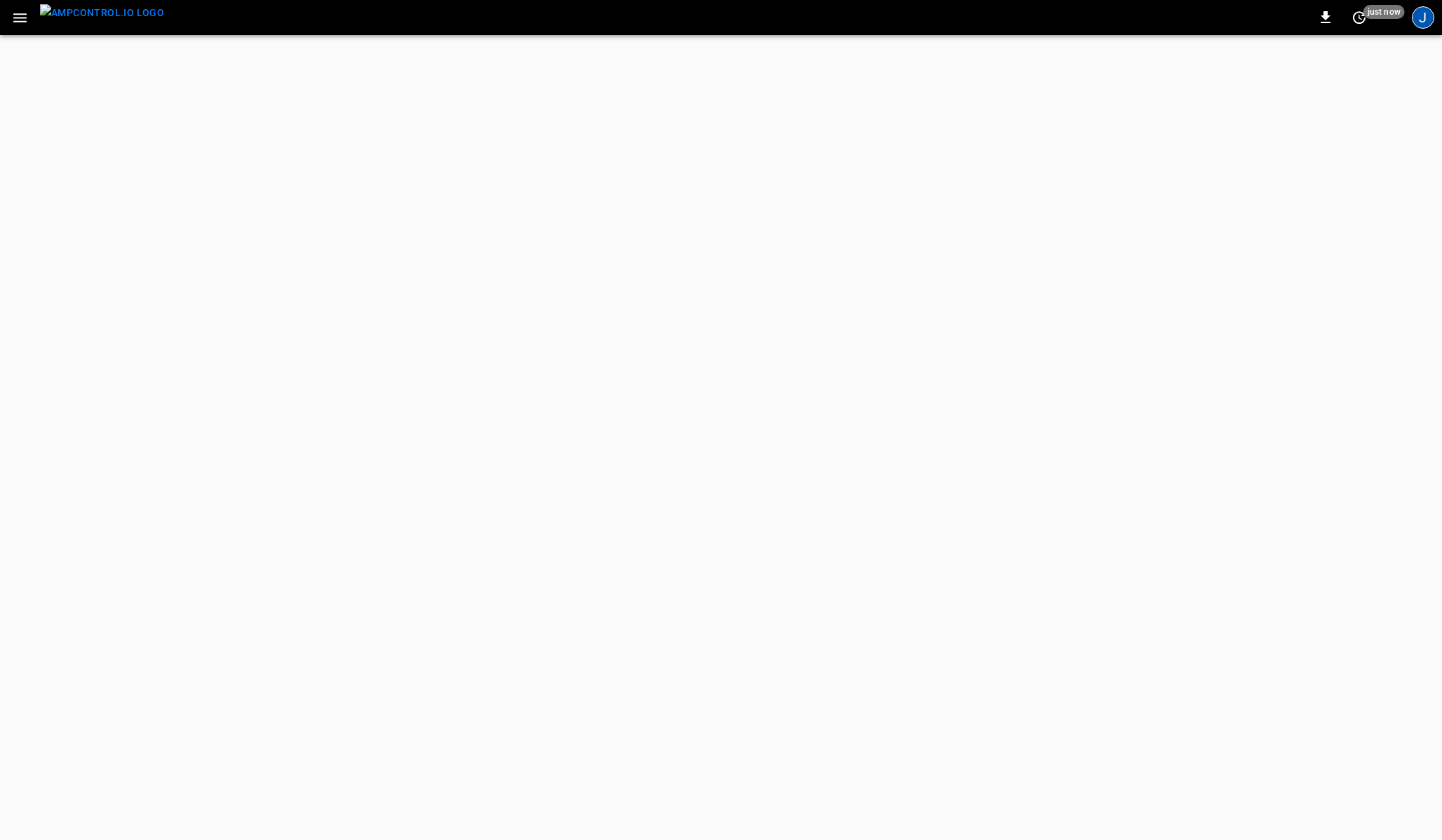
click at [1422, 24] on div "J" at bounding box center [1422, 17] width 23 height 23
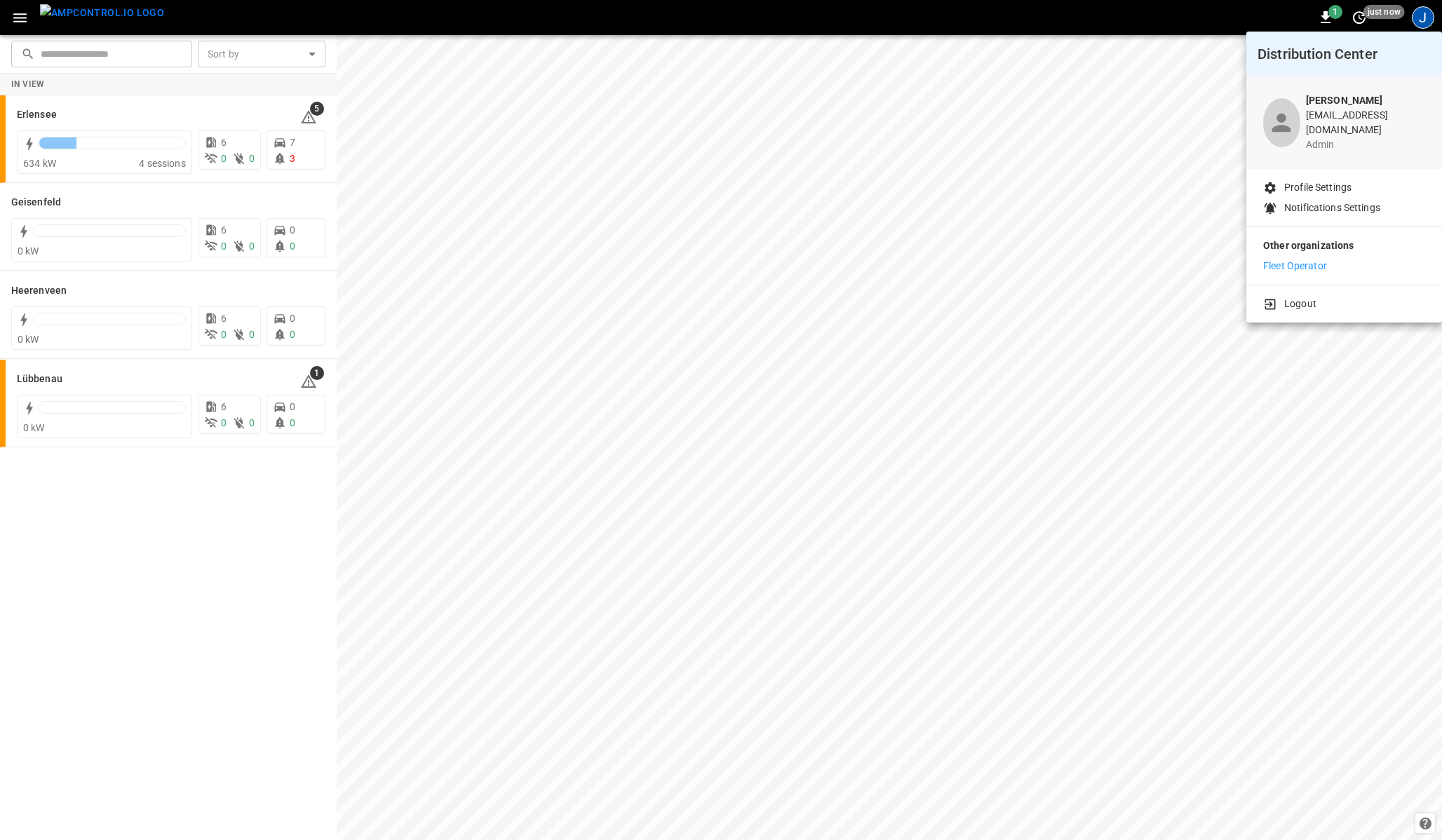
click at [161, 538] on div at bounding box center [721, 420] width 1442 height 840
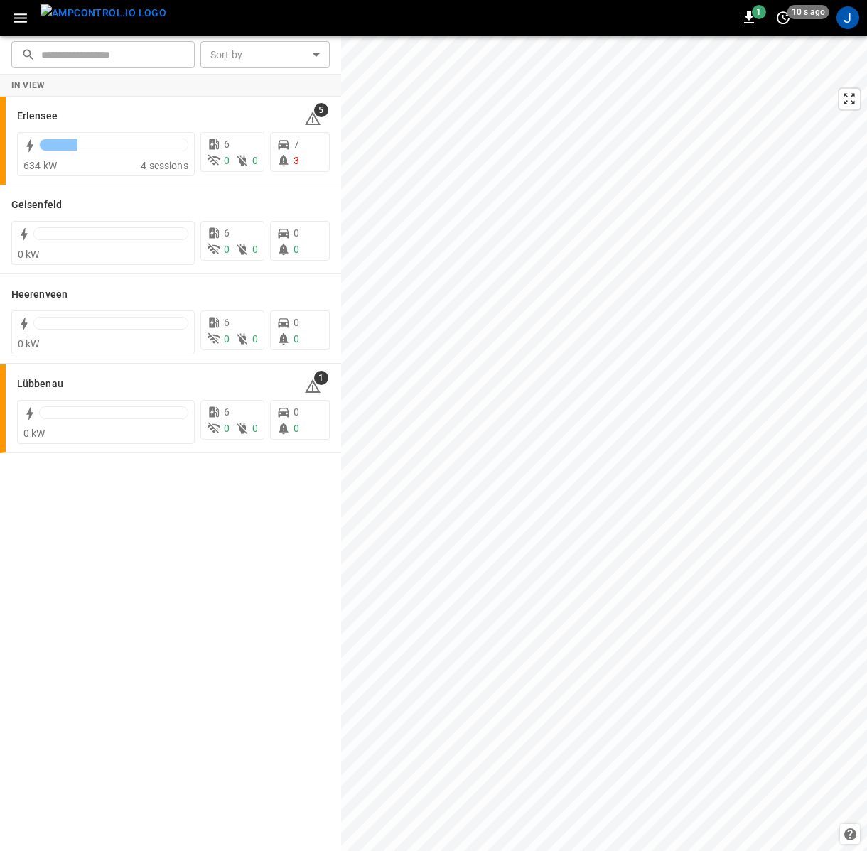
click at [15, 11] on icon "button" at bounding box center [20, 18] width 18 height 18
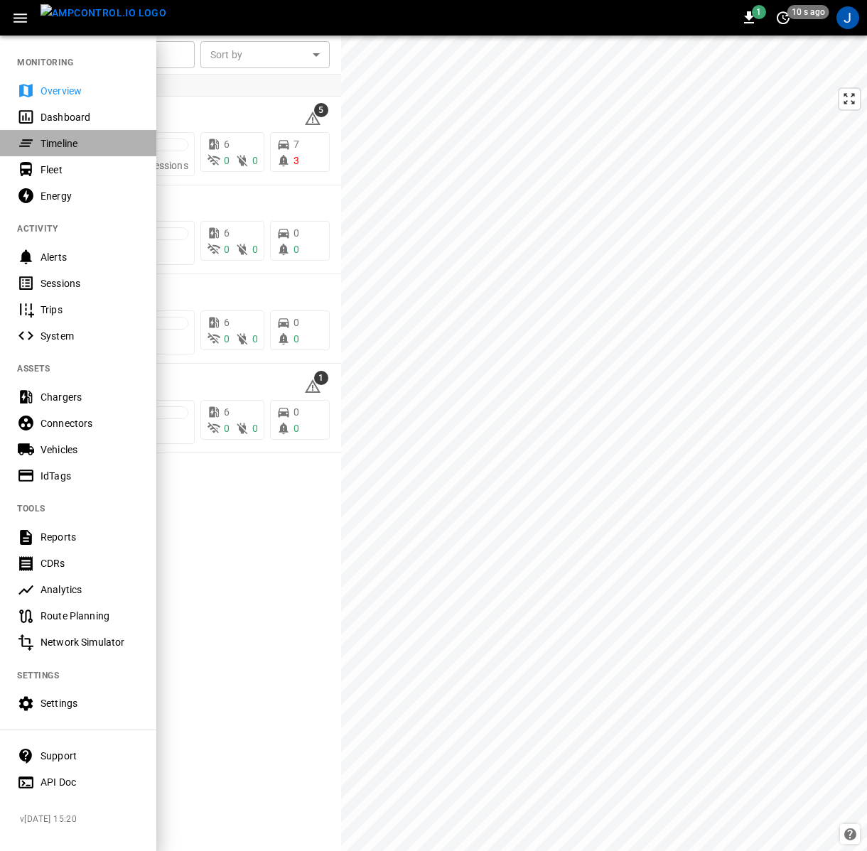
click at [67, 144] on div "Timeline" at bounding box center [89, 143] width 99 height 14
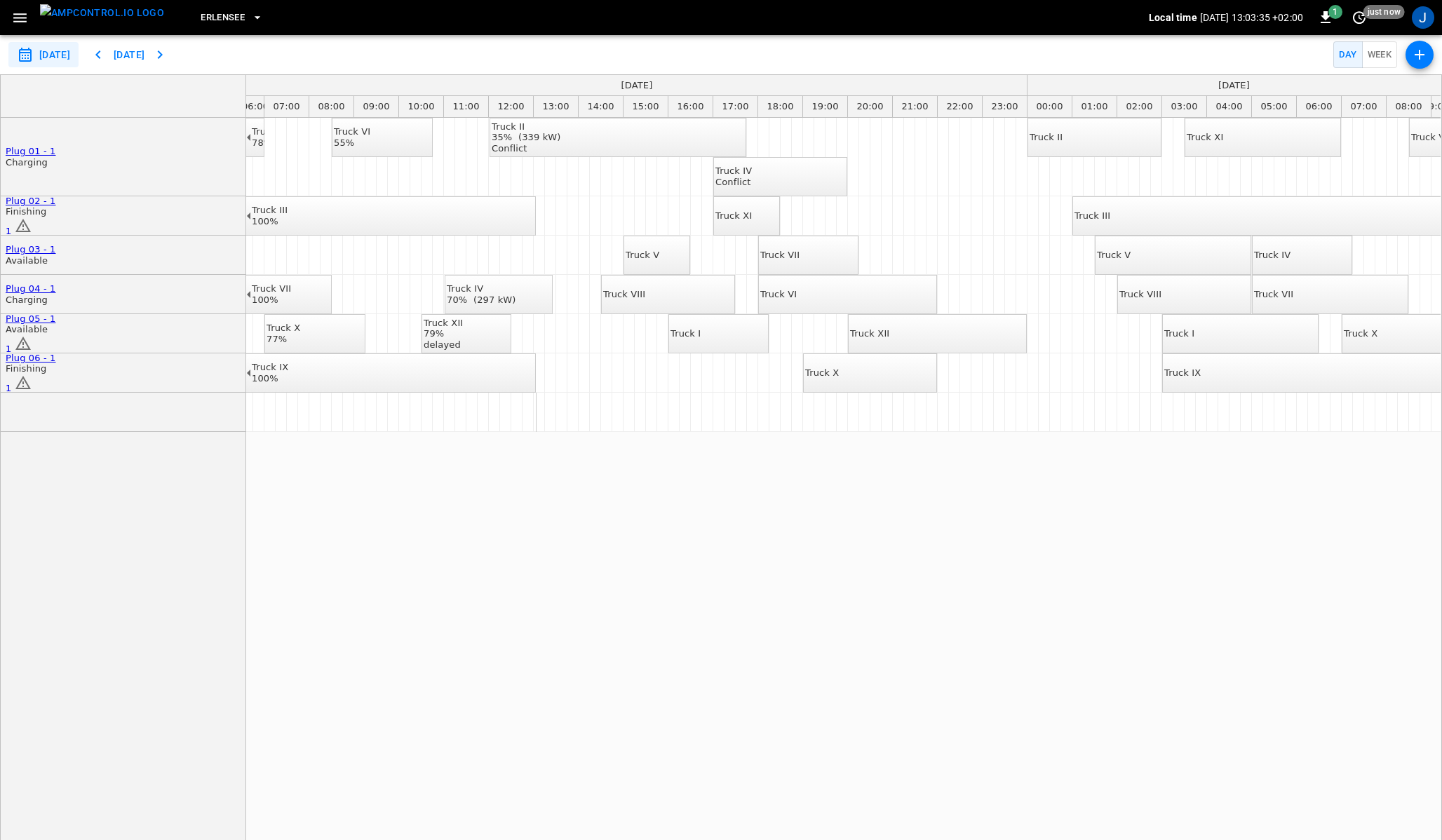
scroll to position [0, 297]
click at [747, 214] on div "Truck XI" at bounding box center [731, 215] width 37 height 11
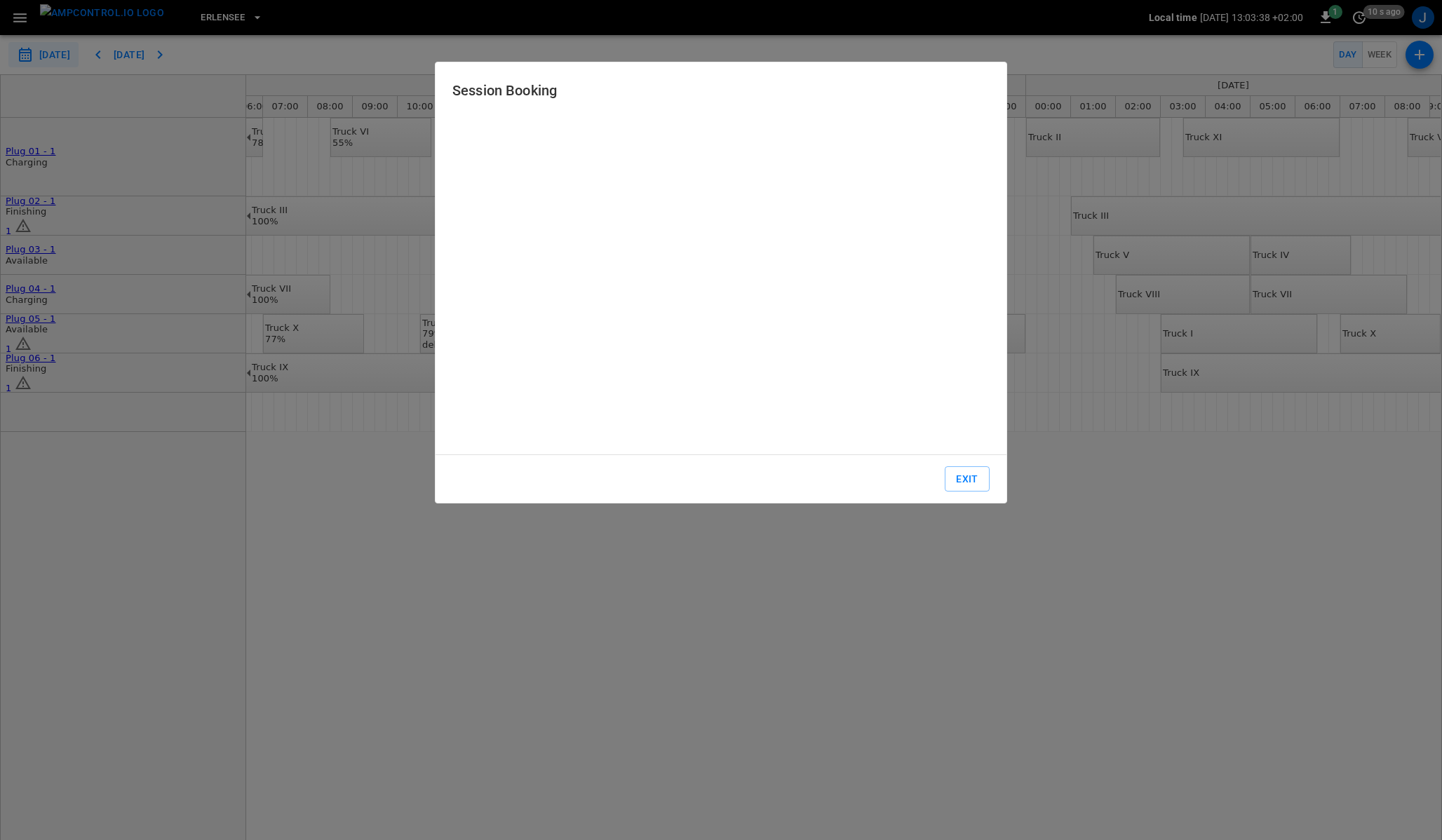
type input "**********"
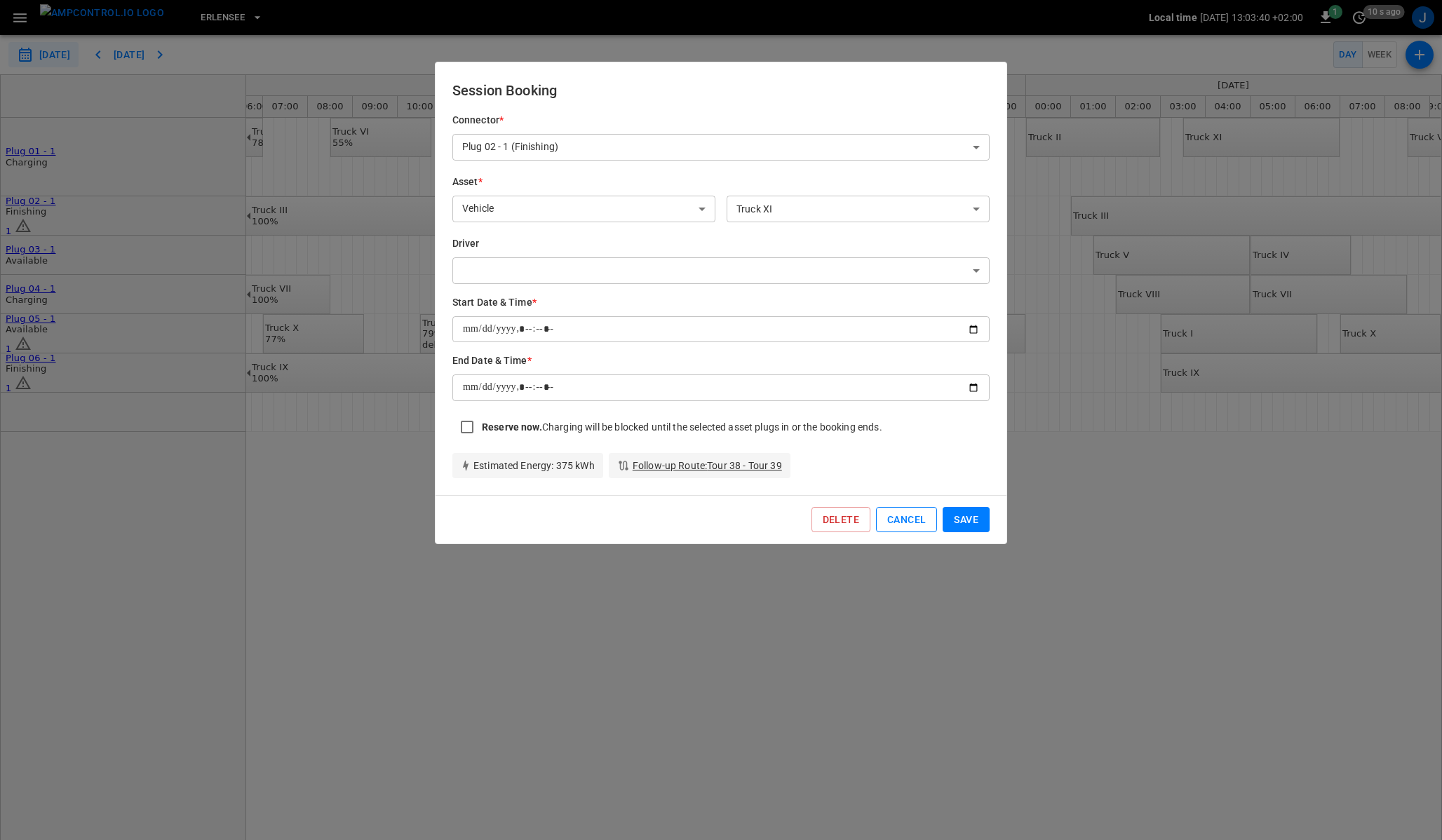
click at [909, 524] on button "Cancel" at bounding box center [906, 520] width 61 height 26
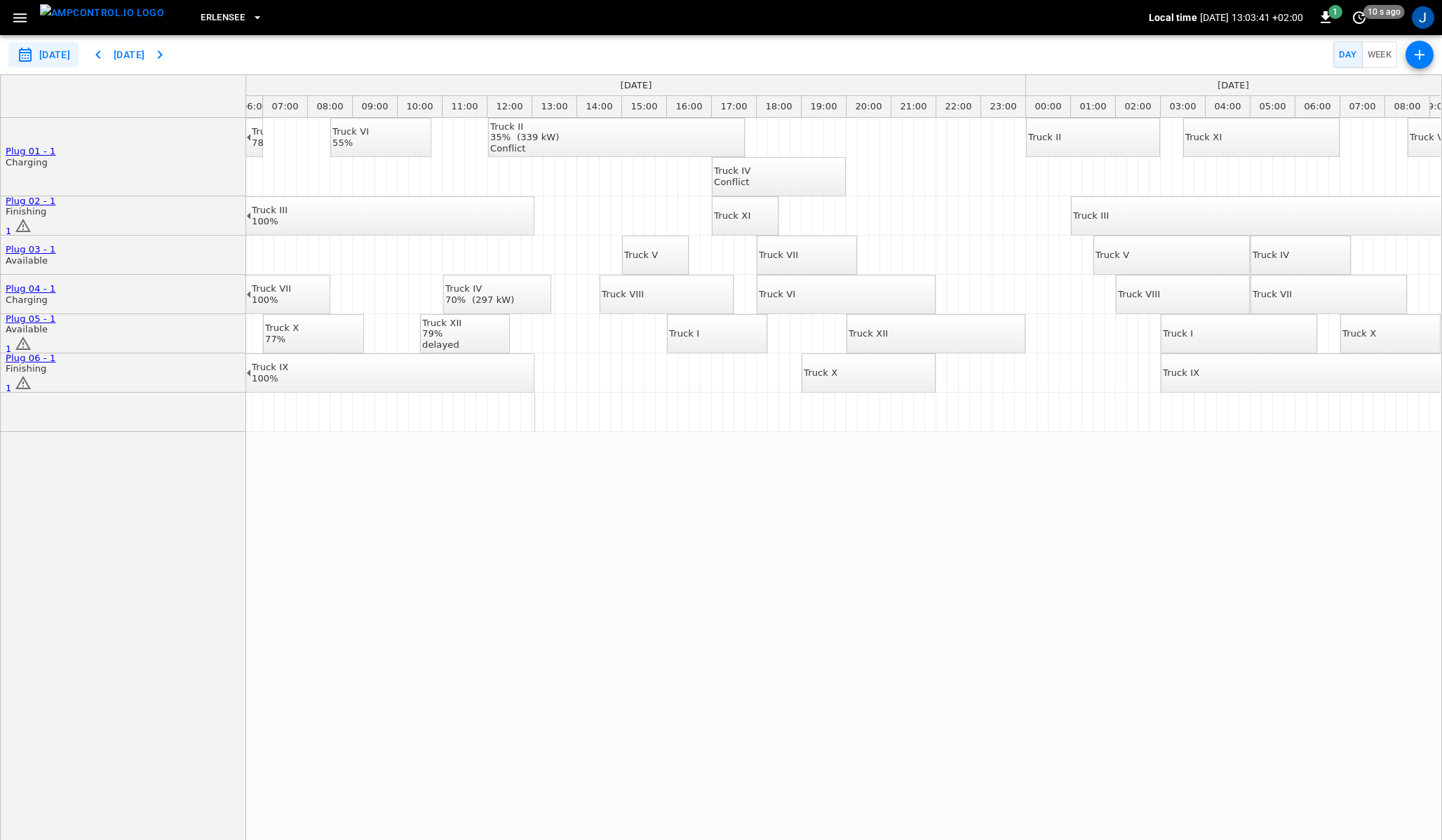
click at [644, 296] on div "Truck VIII" at bounding box center [623, 294] width 42 height 11
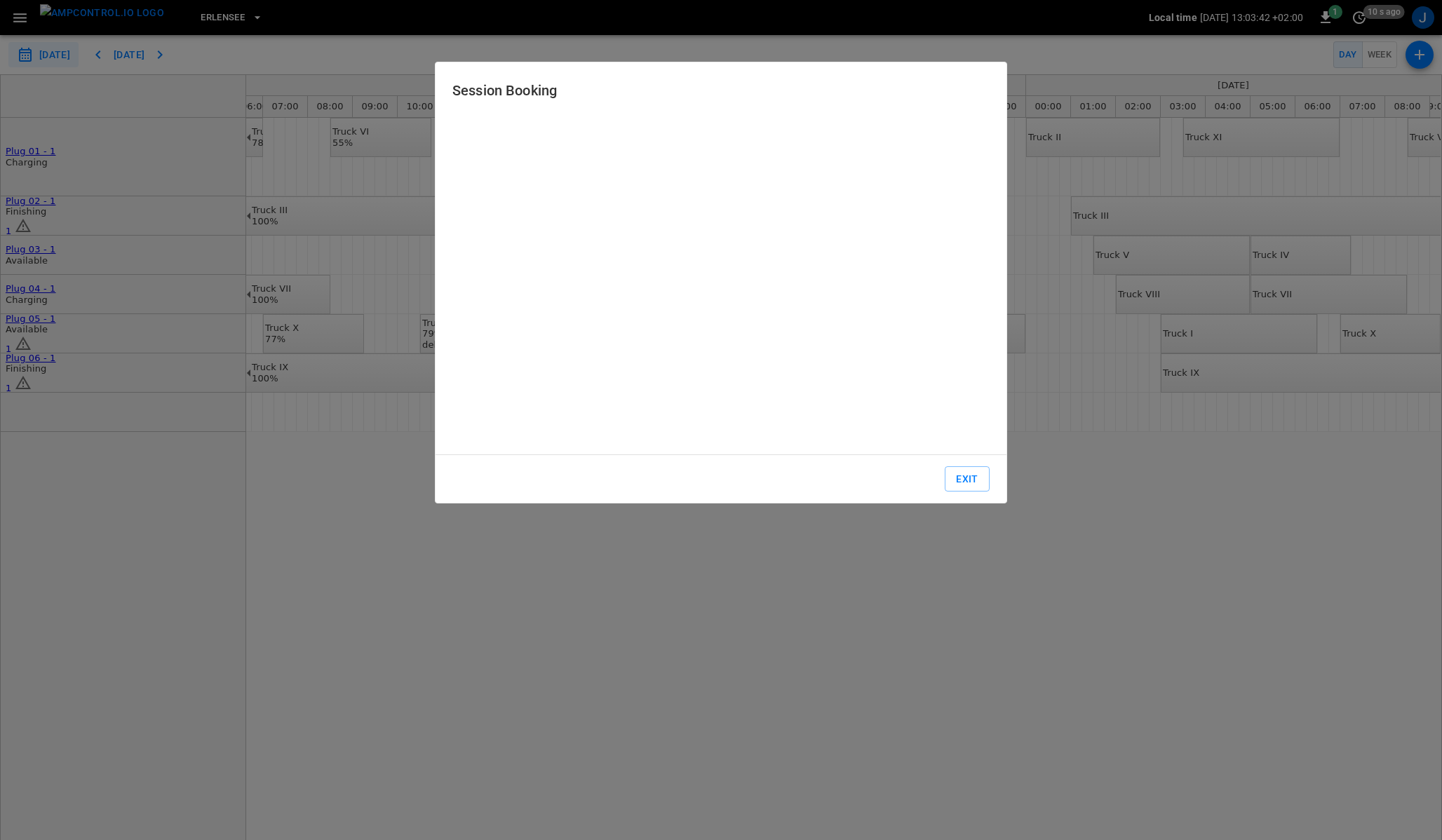
type input "**********"
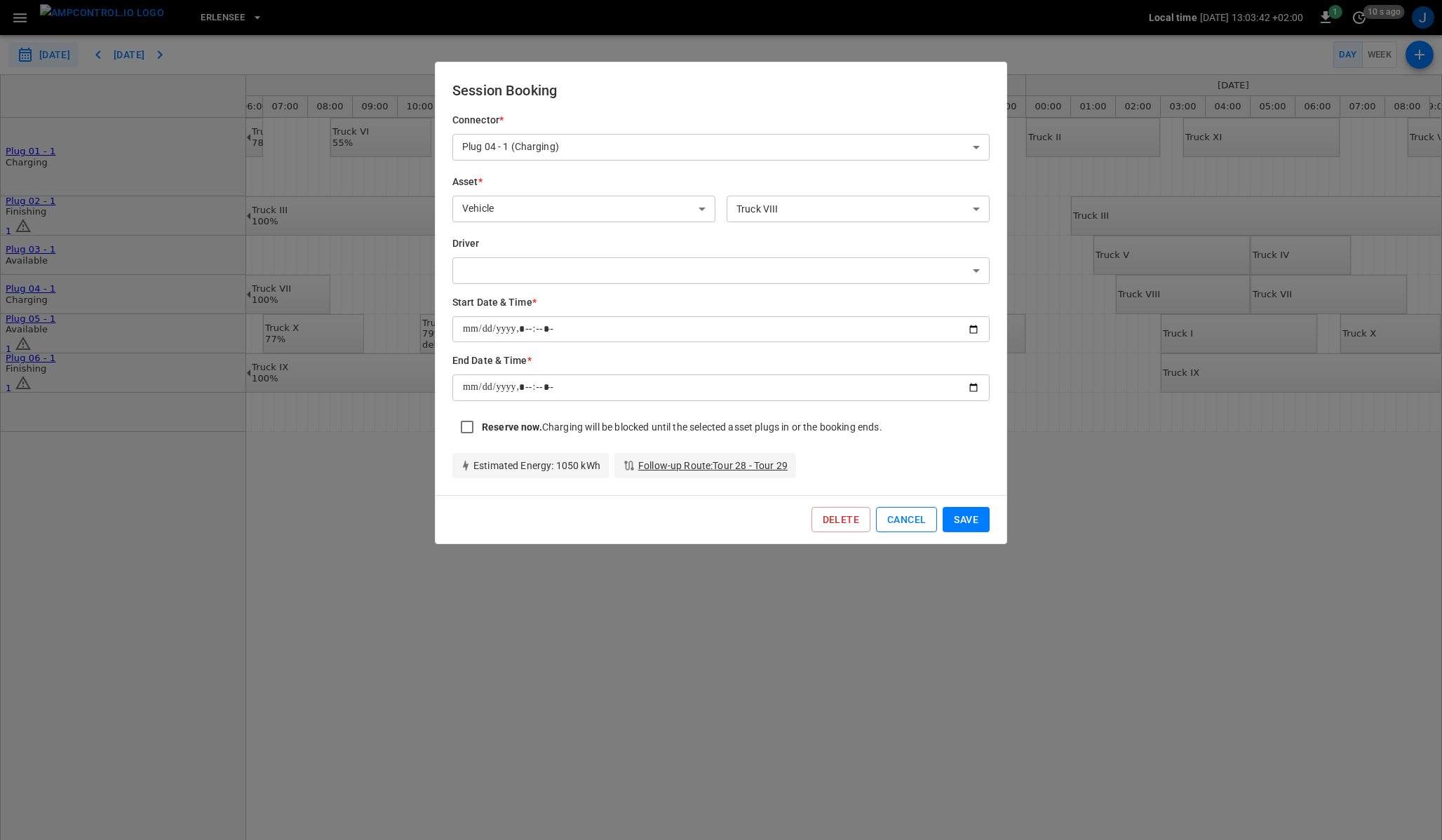
click at [901, 522] on button "Cancel" at bounding box center [906, 520] width 61 height 26
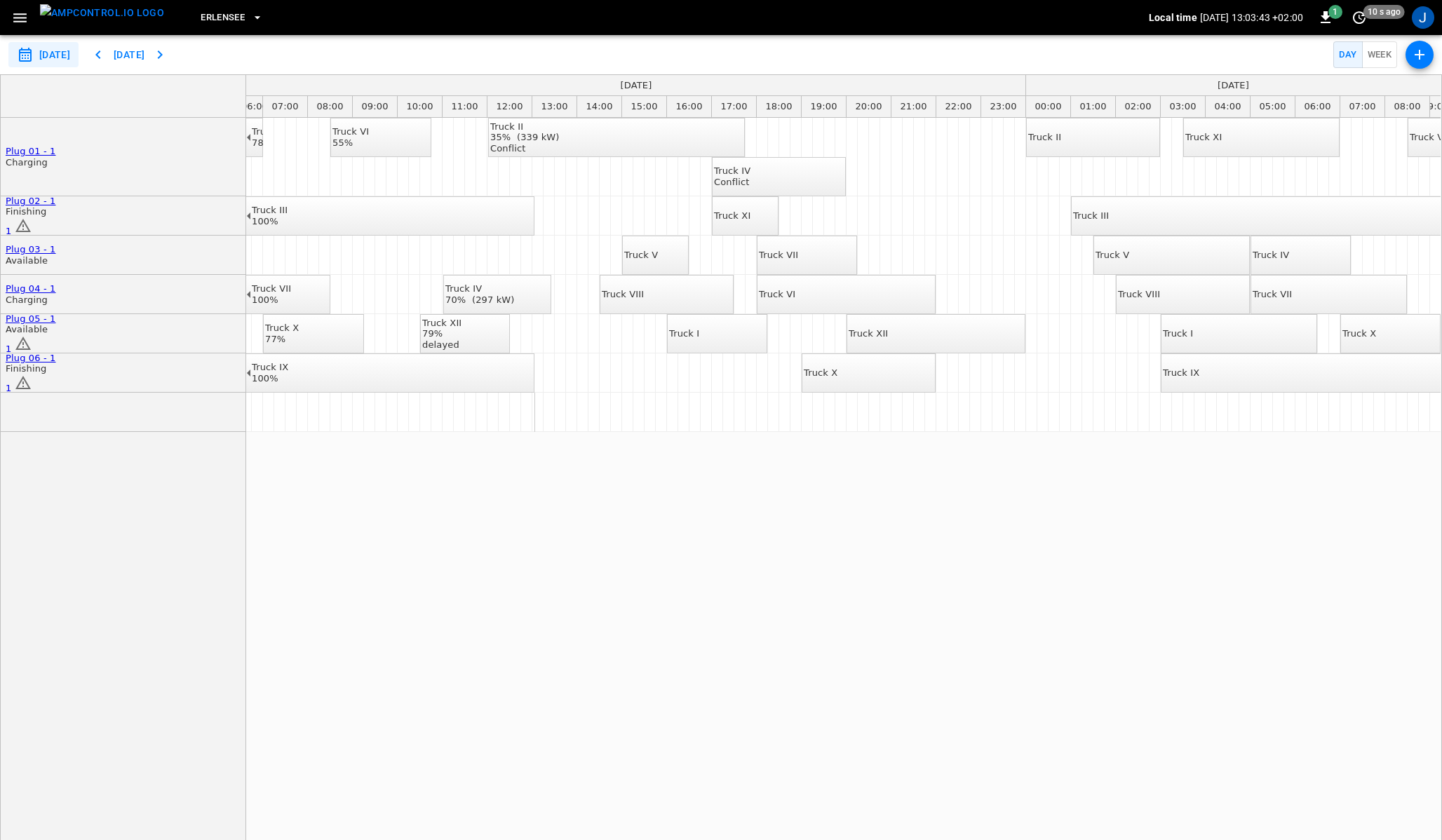
click at [699, 340] on div "Truck I" at bounding box center [684, 333] width 31 height 11
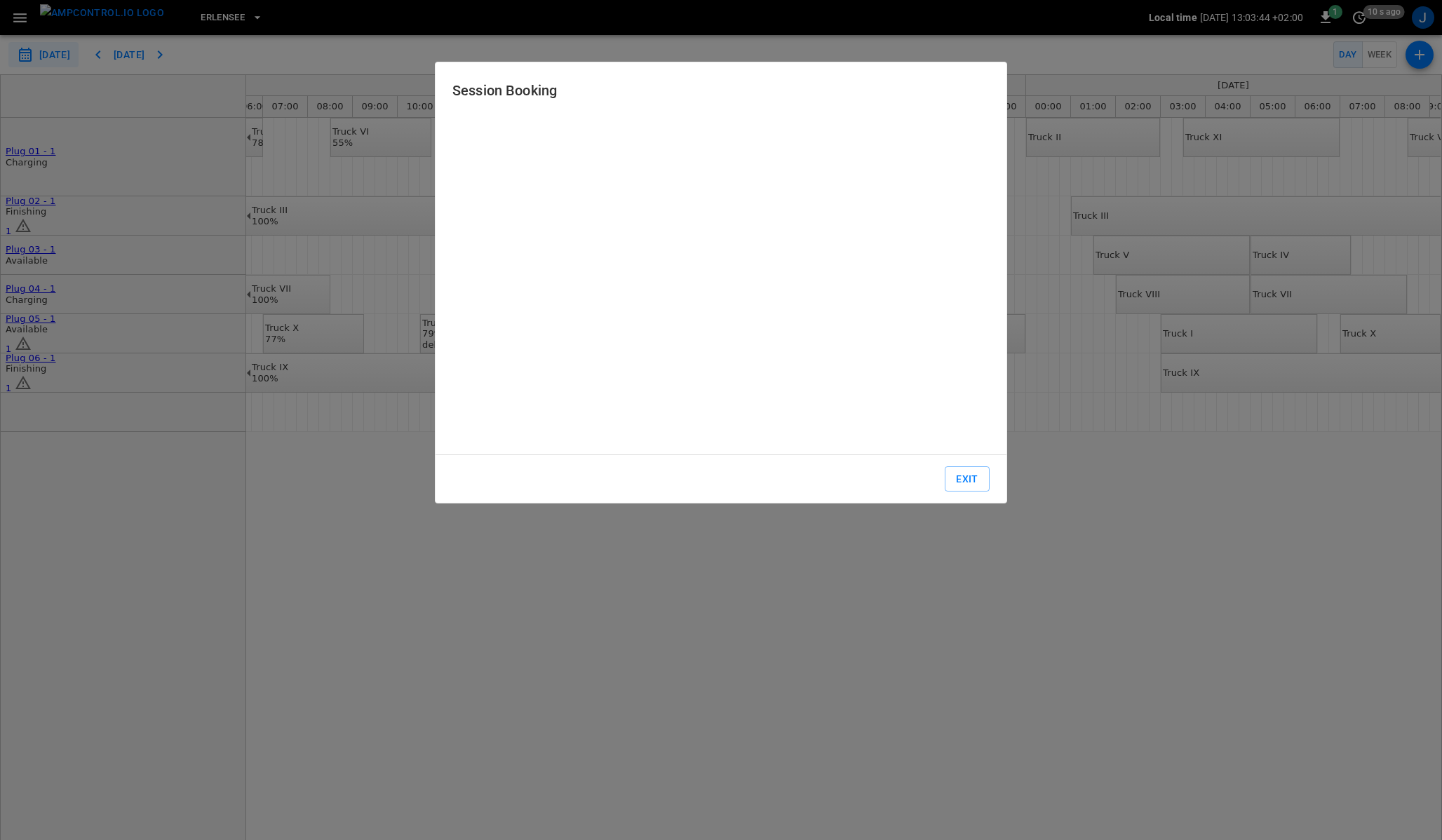
type input "**********"
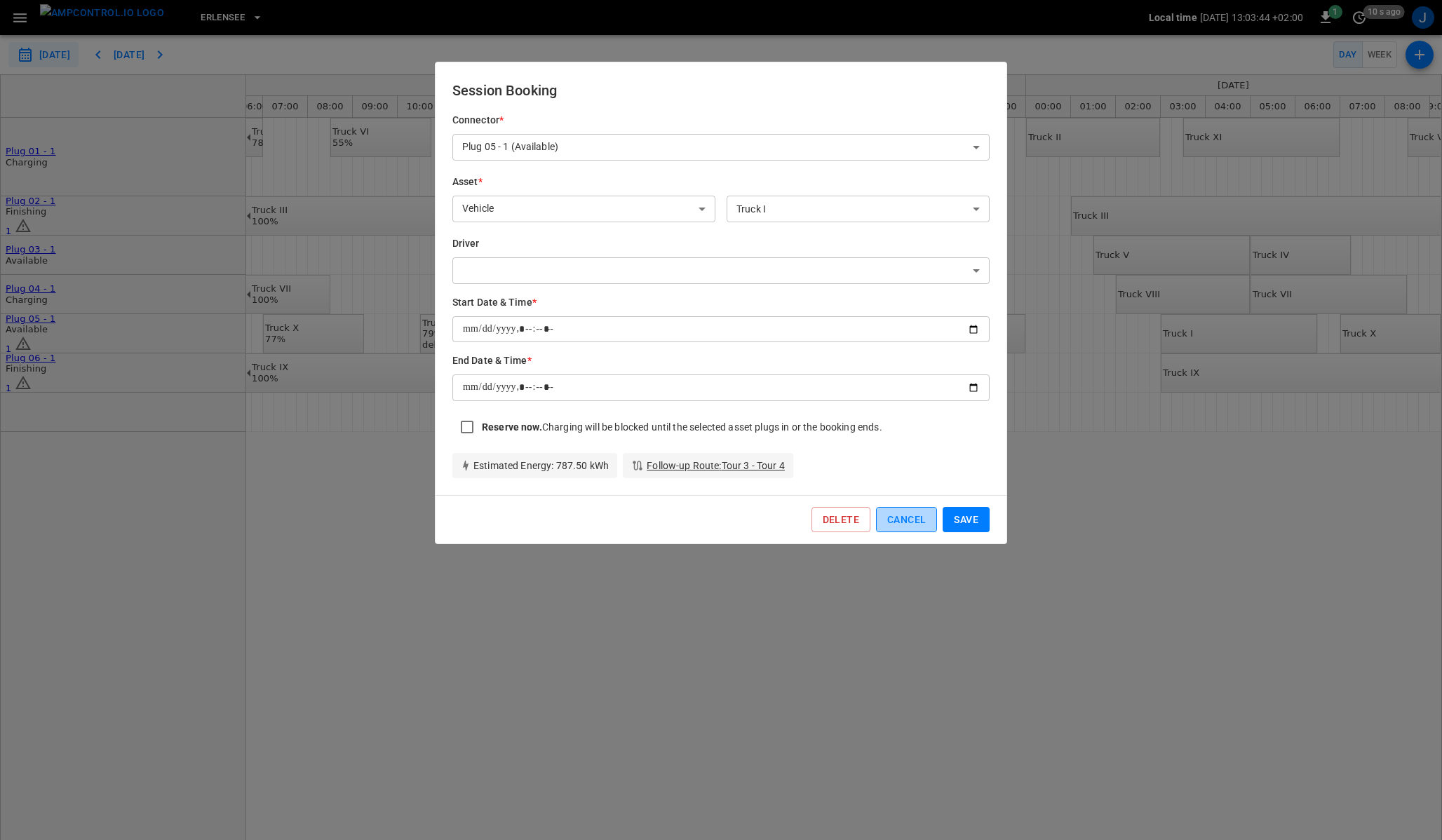
click at [902, 526] on button "Cancel" at bounding box center [906, 520] width 61 height 26
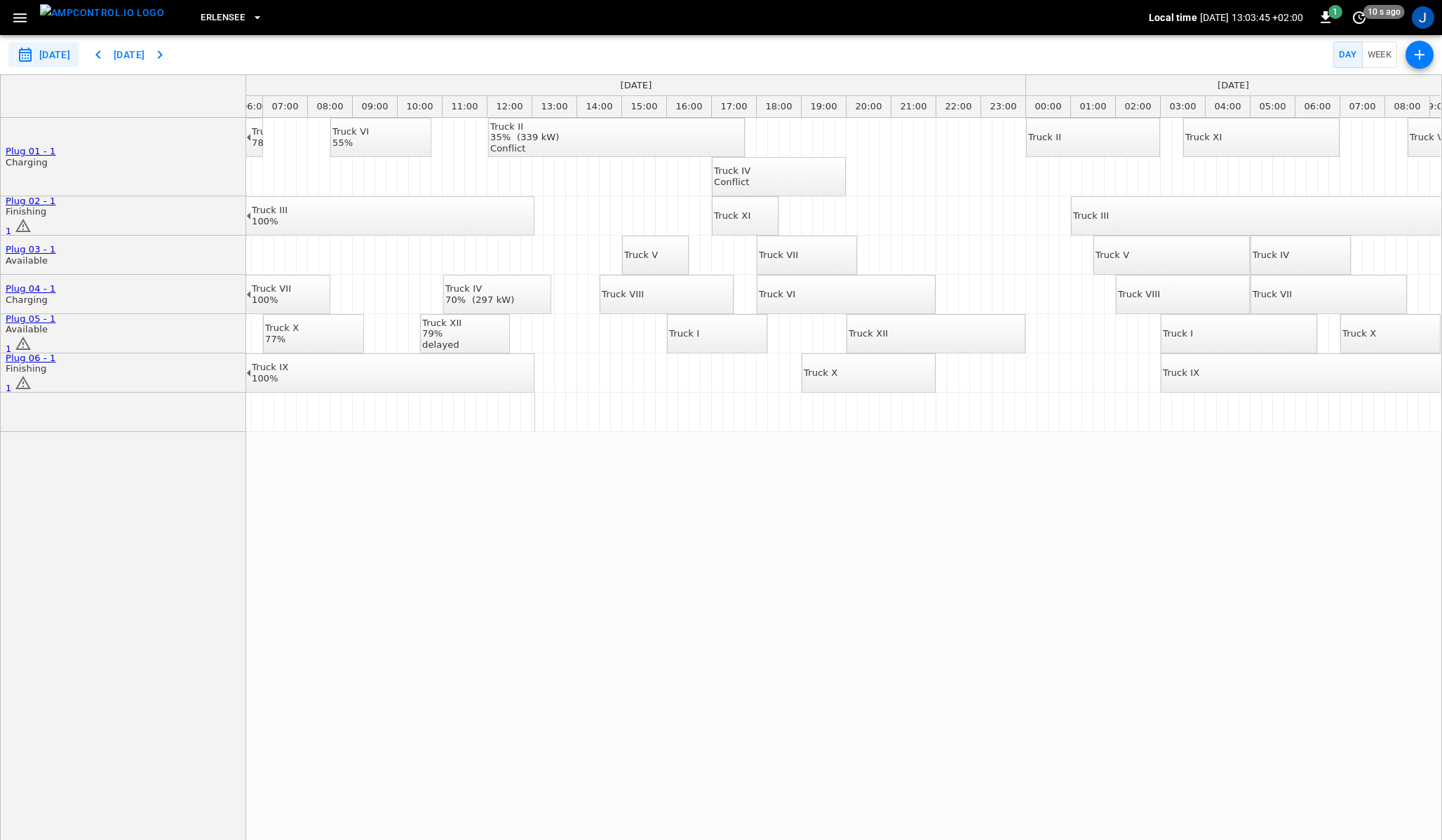
click at [796, 300] on div "Truck VI" at bounding box center [777, 294] width 37 height 11
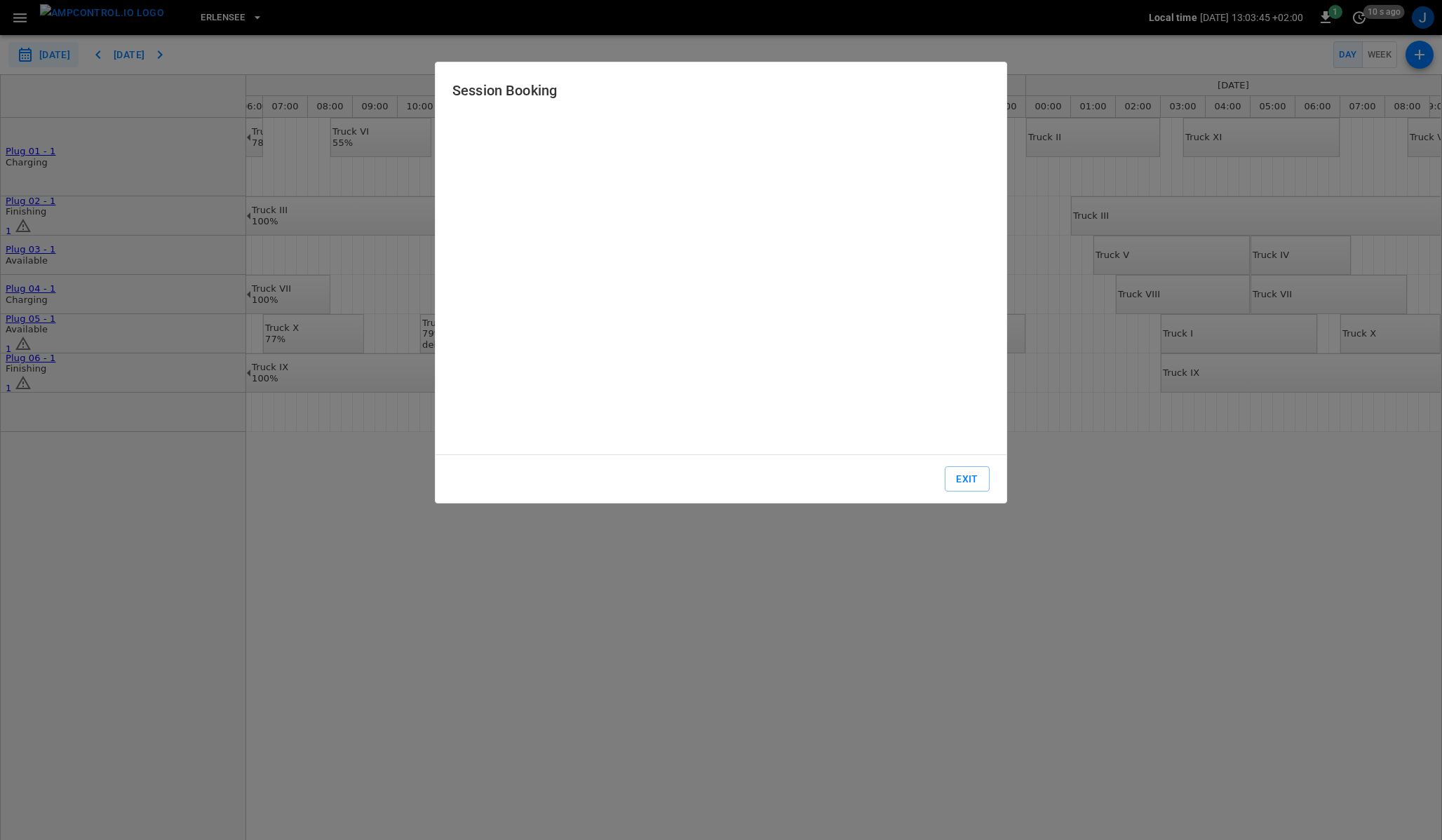
type input "**********"
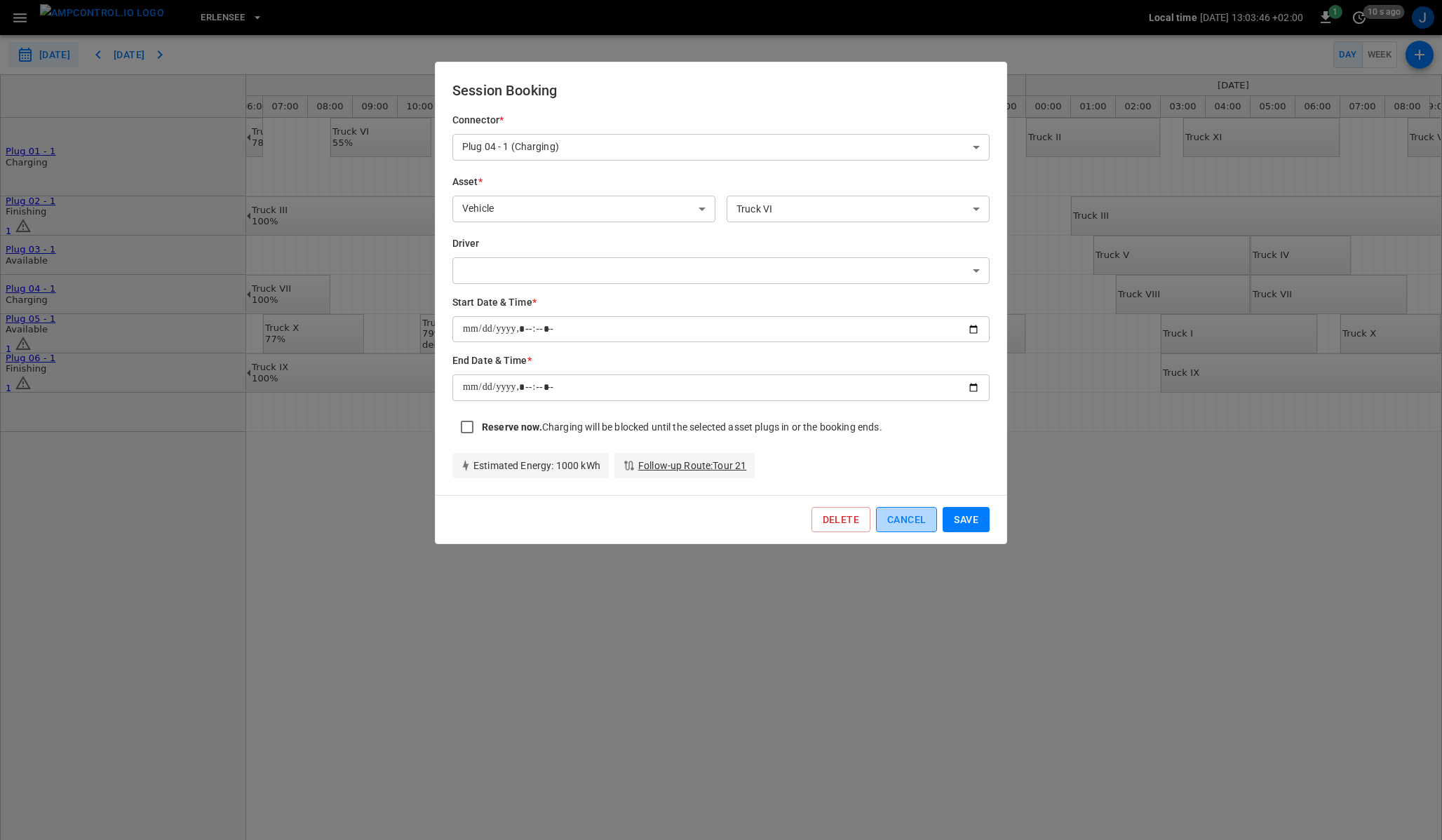
click at [907, 524] on button "Cancel" at bounding box center [906, 520] width 61 height 26
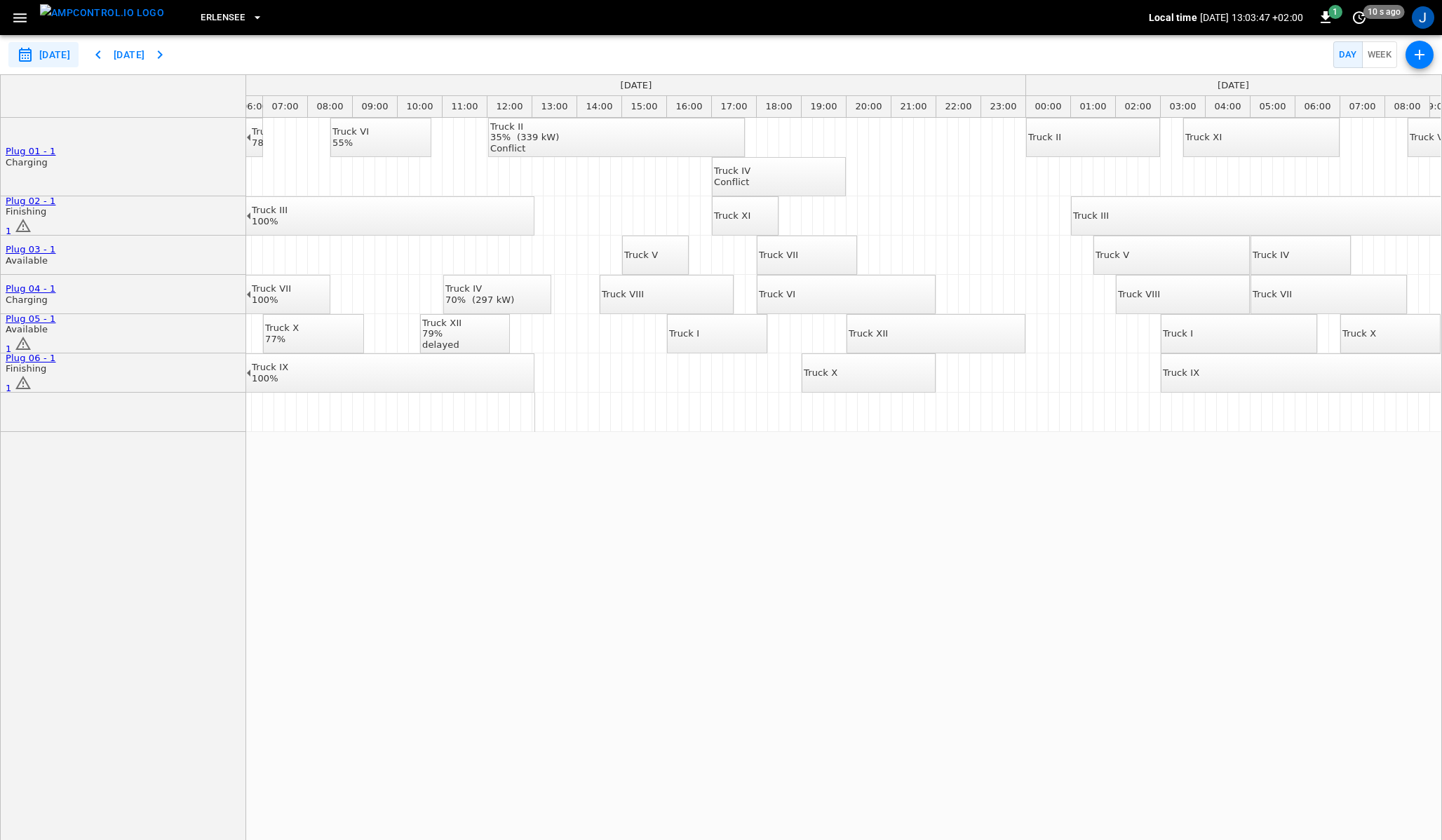
click at [887, 331] on div "Truck XII" at bounding box center [869, 333] width 39 height 11
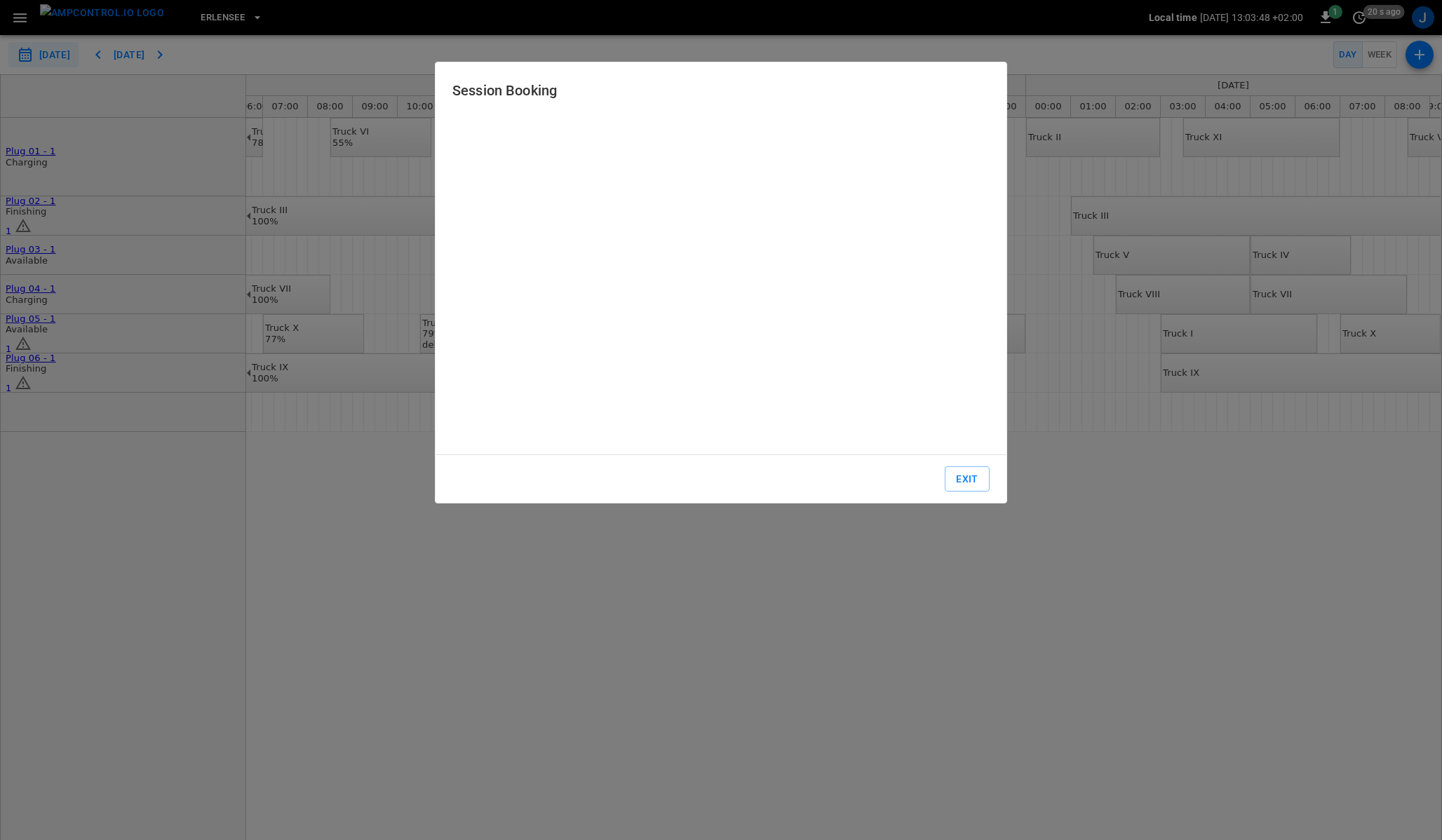
type input "**********"
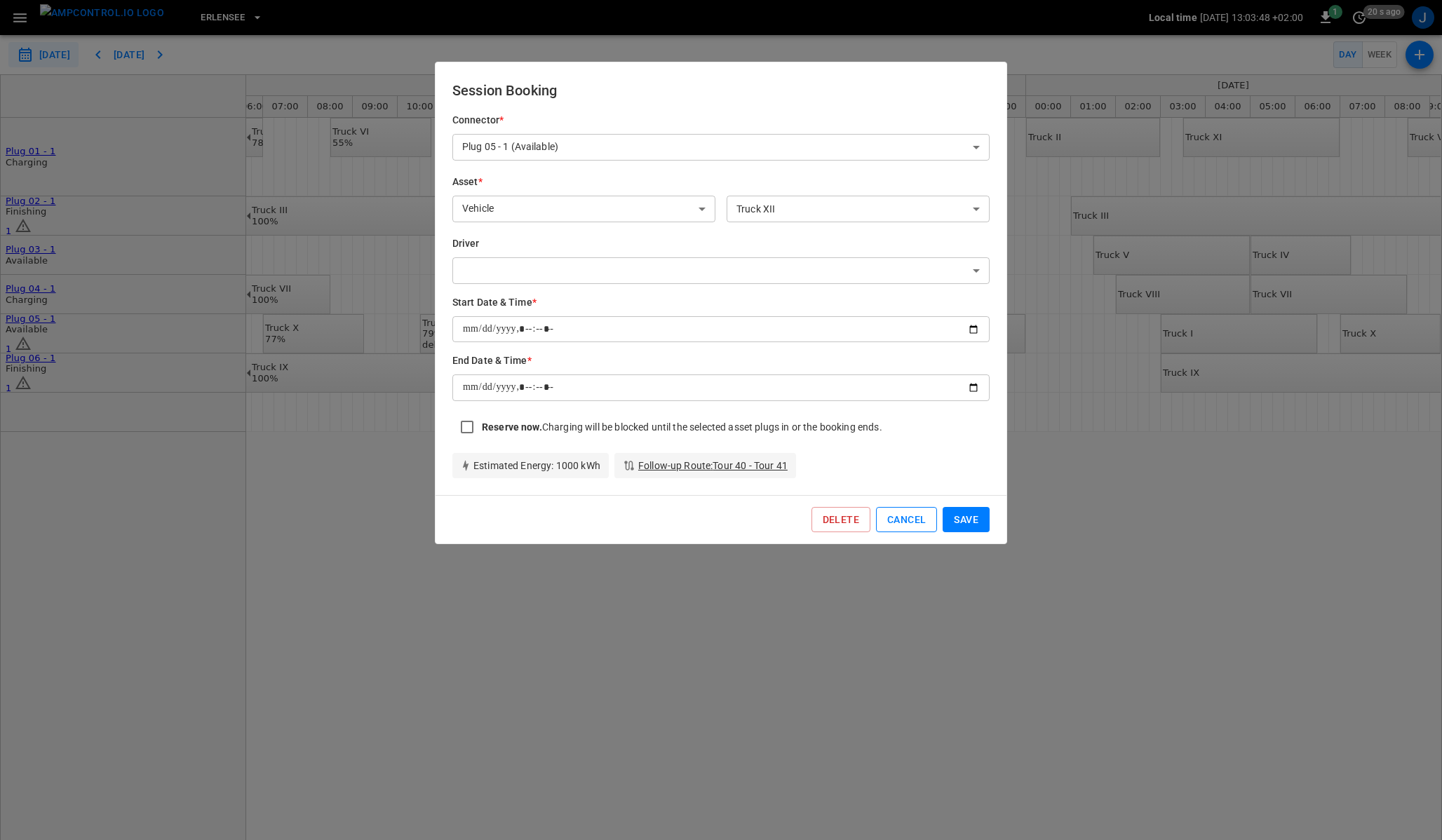
click at [902, 523] on button "Cancel" at bounding box center [906, 520] width 61 height 26
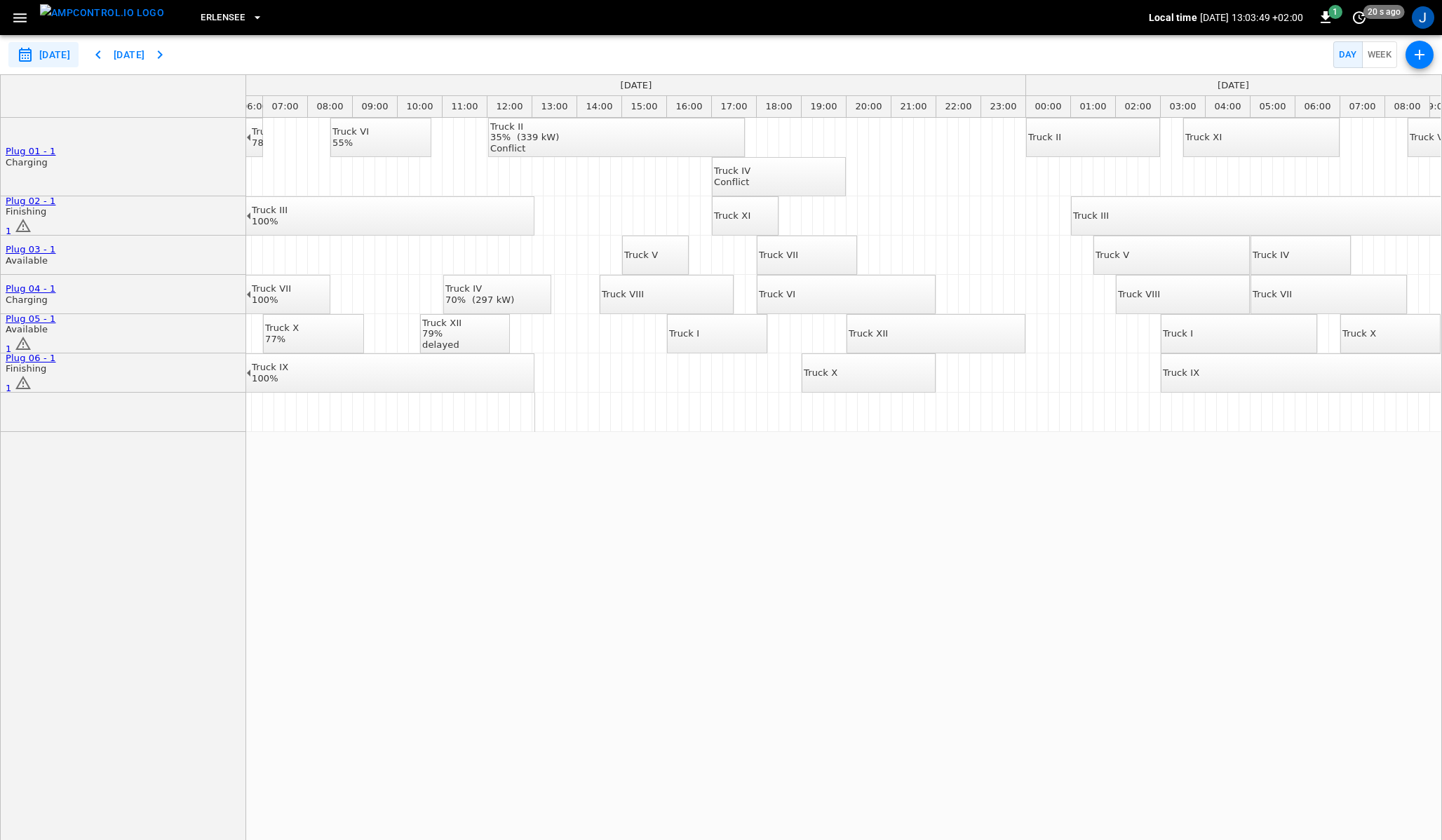
click at [750, 186] on div "Conflict" at bounding box center [731, 182] width 37 height 11
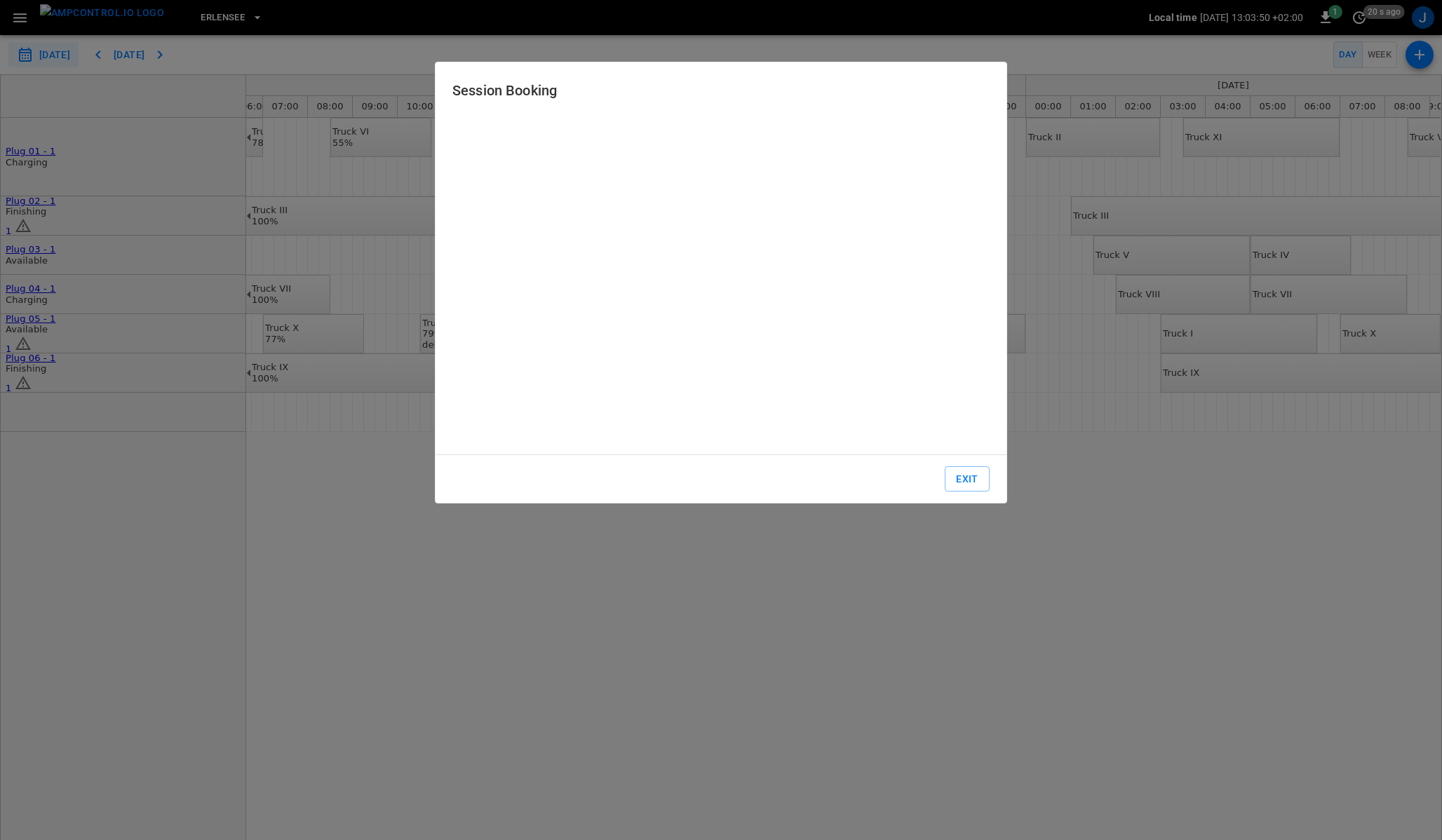
type input "**********"
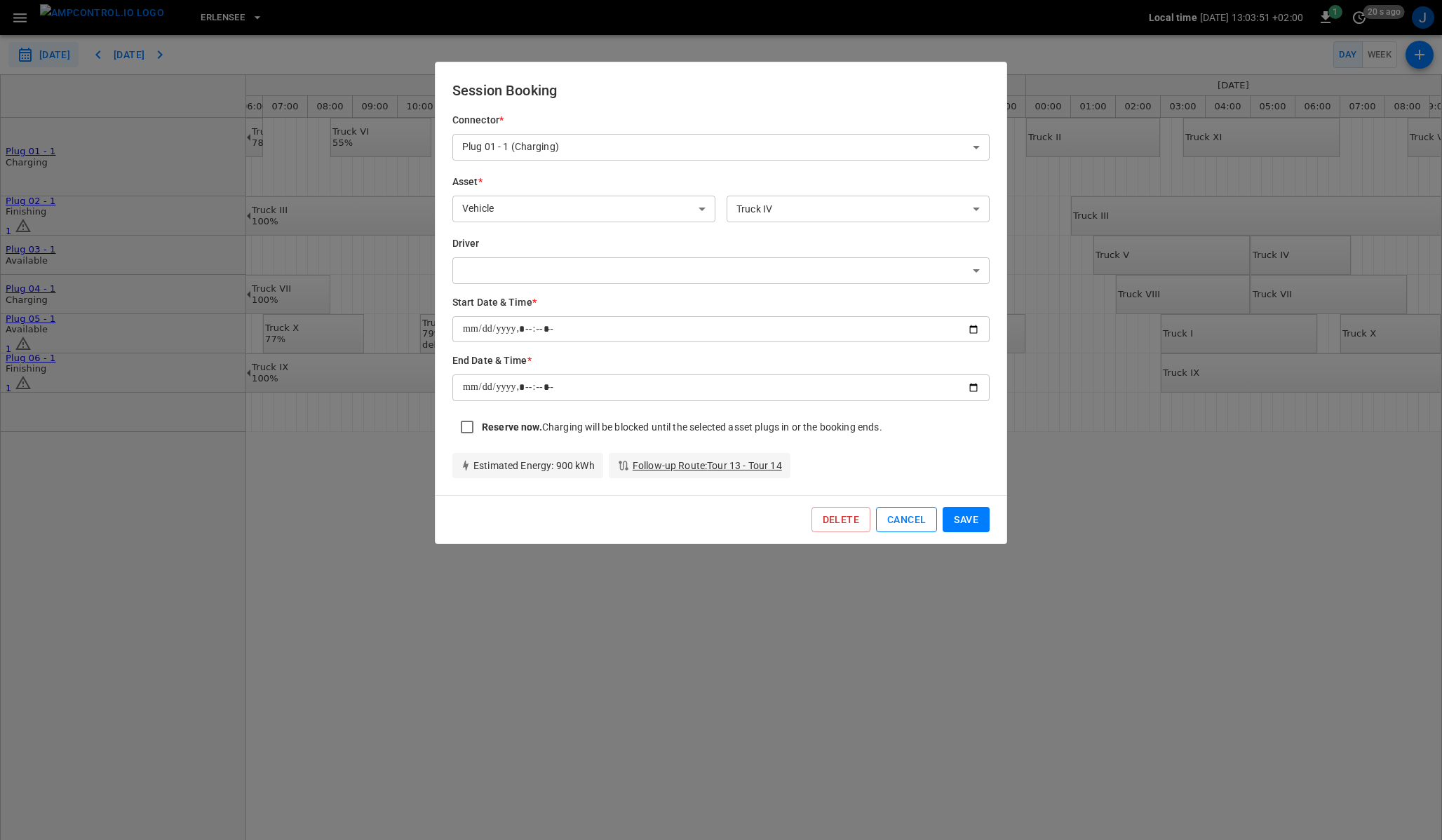
click at [894, 524] on button "Cancel" at bounding box center [906, 520] width 61 height 26
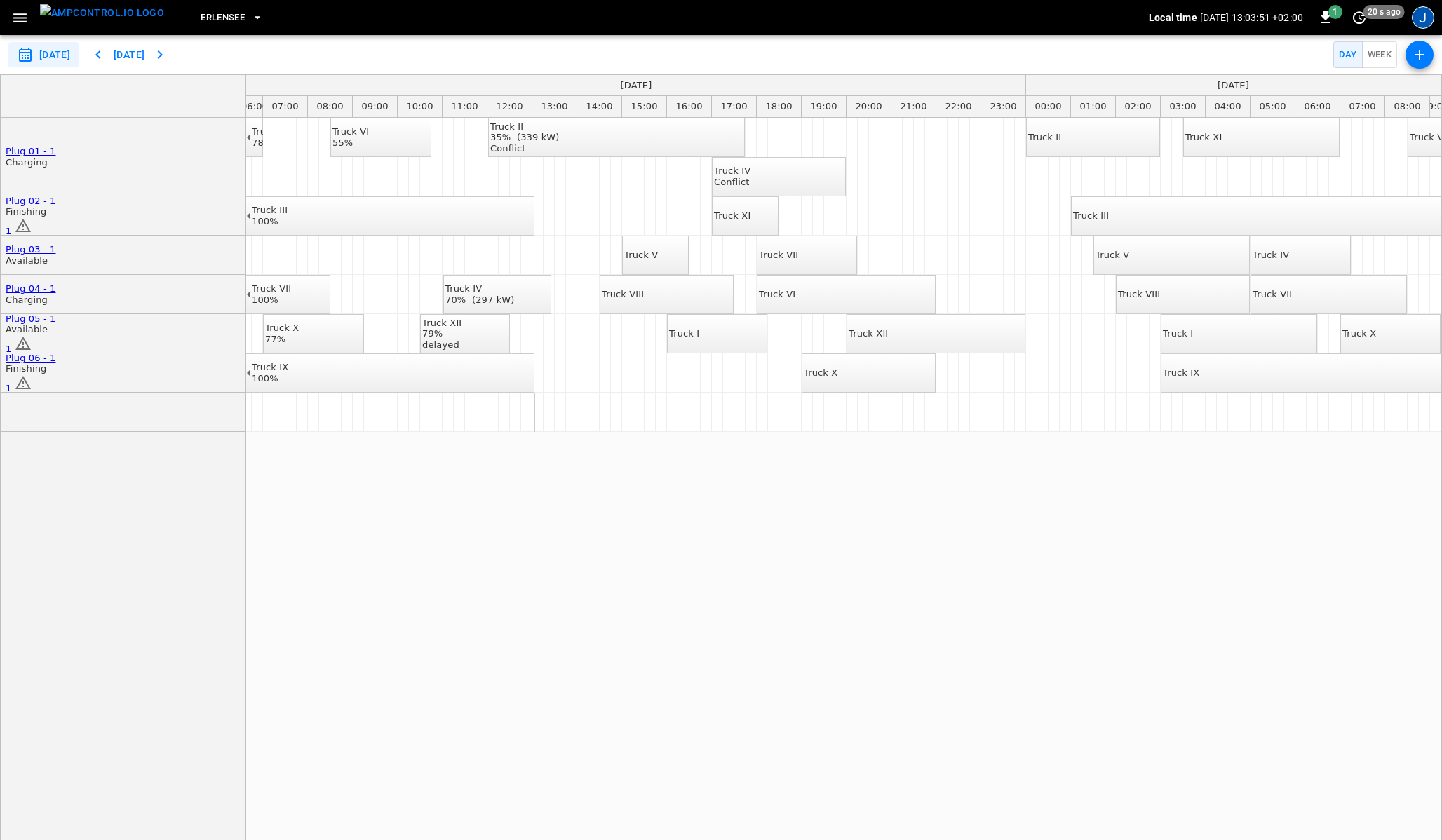
click at [1429, 18] on div "J" at bounding box center [1422, 17] width 23 height 23
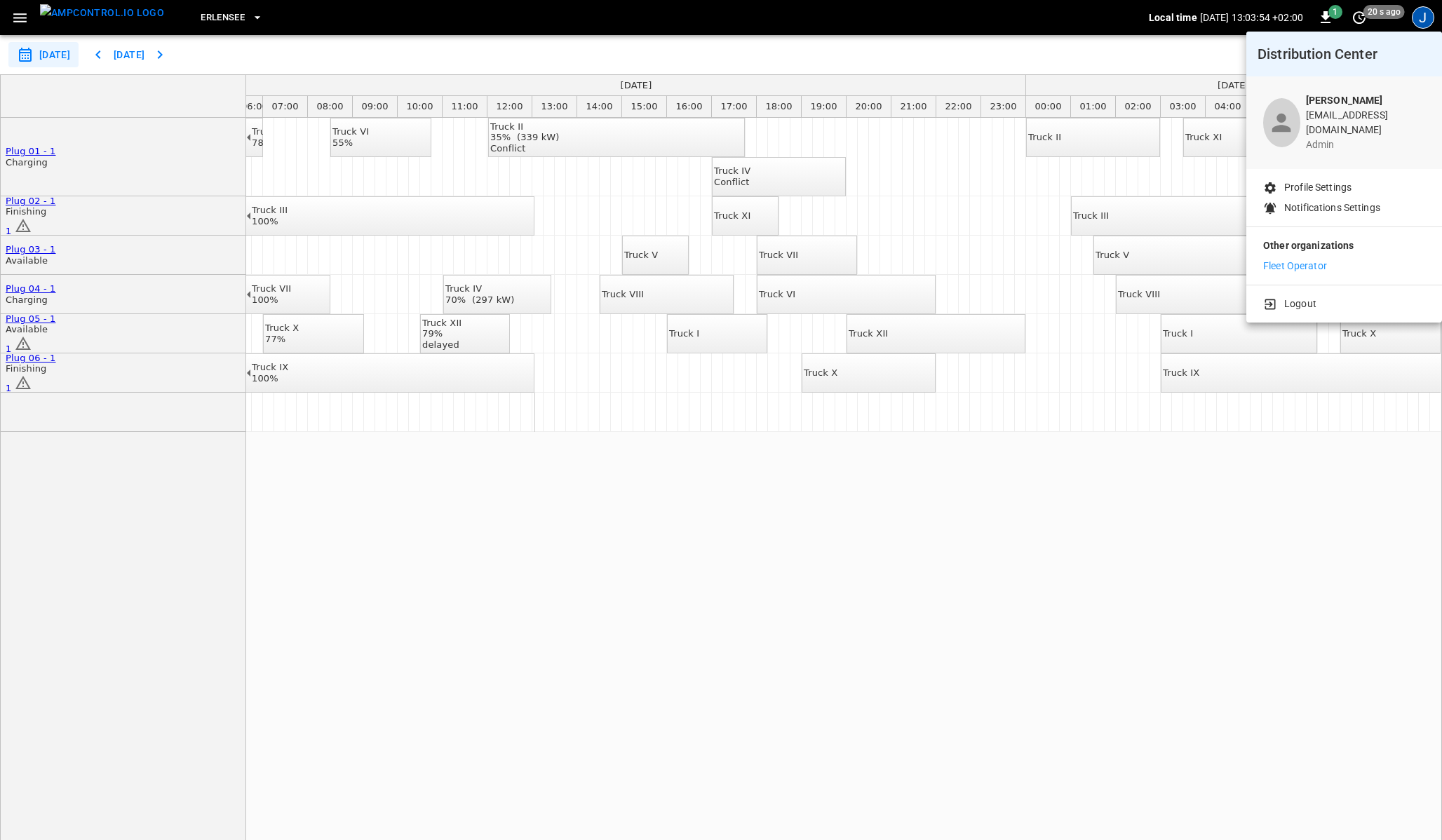
click at [425, 496] on div at bounding box center [721, 420] width 1442 height 840
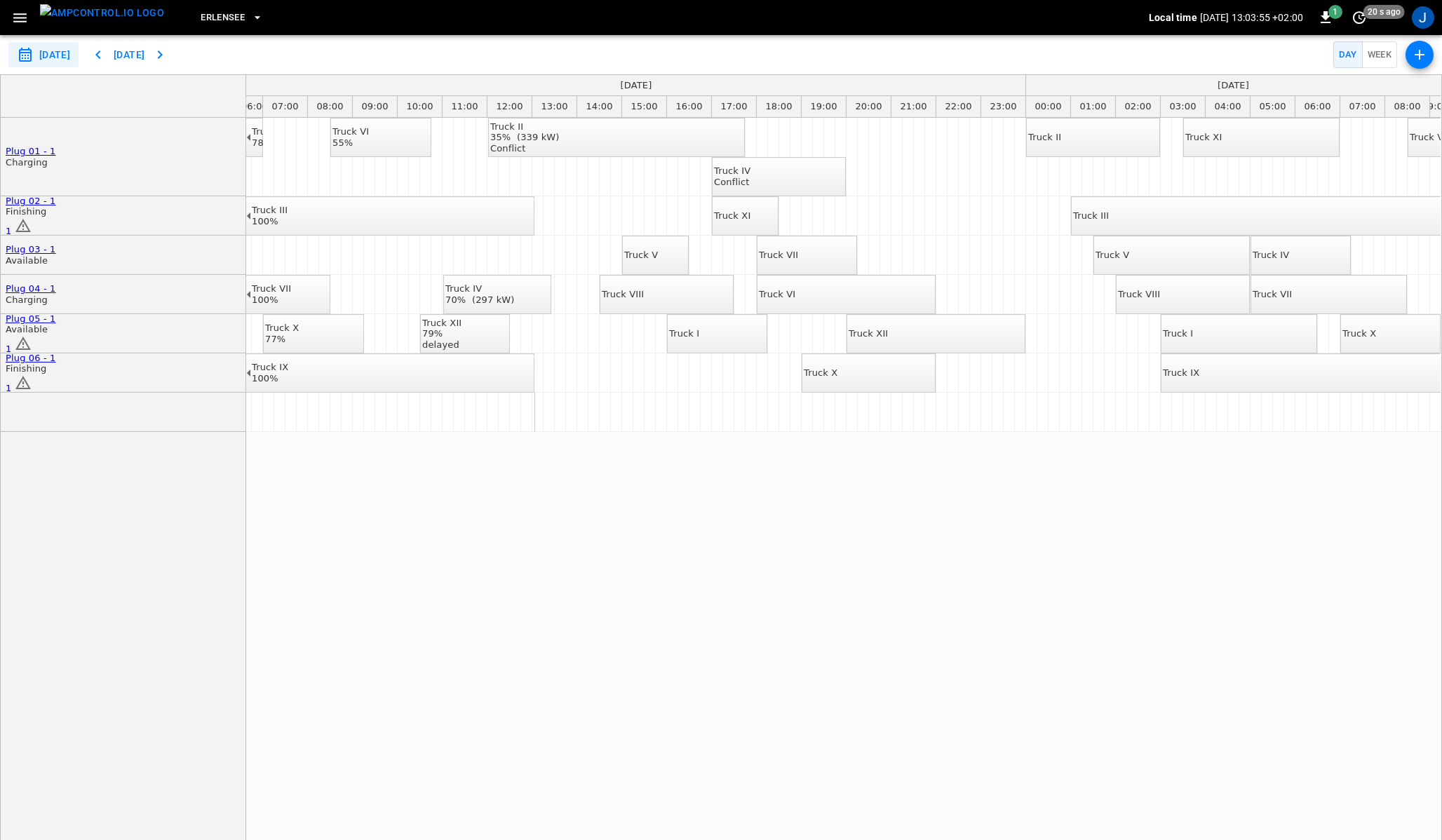
click at [16, 16] on icon "button" at bounding box center [20, 18] width 18 height 18
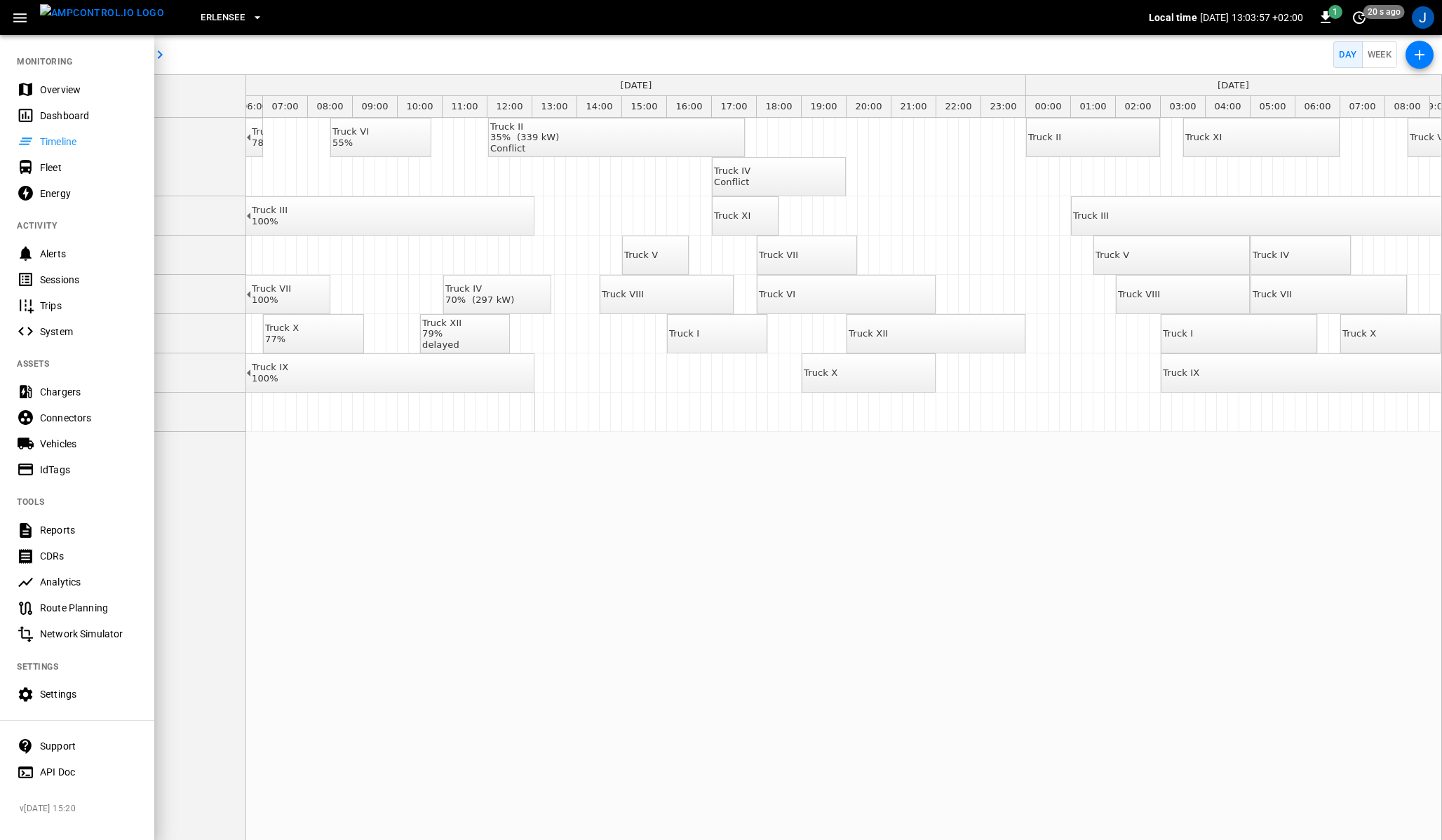
click at [55, 700] on div "Settings" at bounding box center [88, 694] width 98 height 14
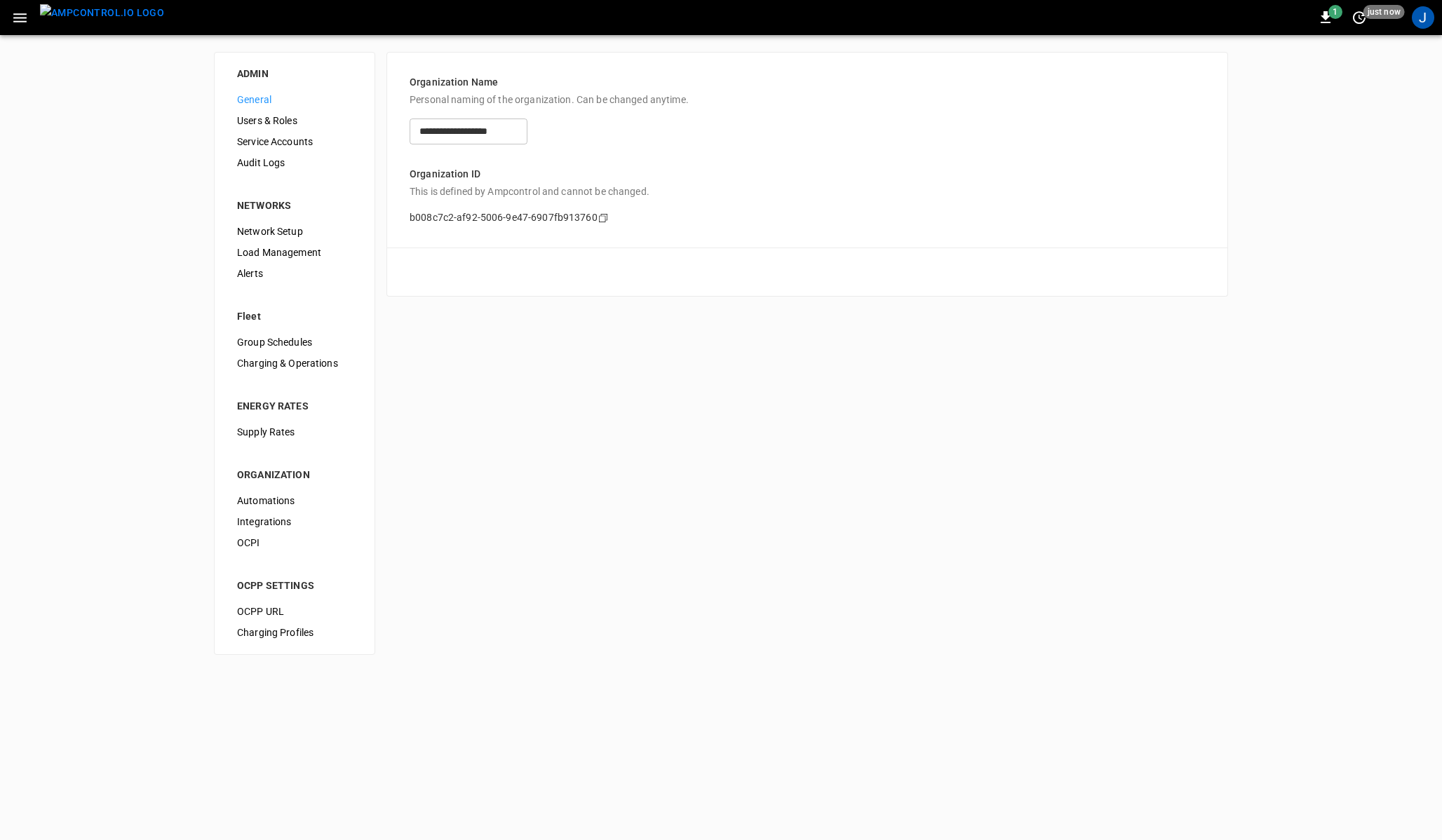
click at [279, 119] on span "Users & Roles" at bounding box center [294, 120] width 115 height 15
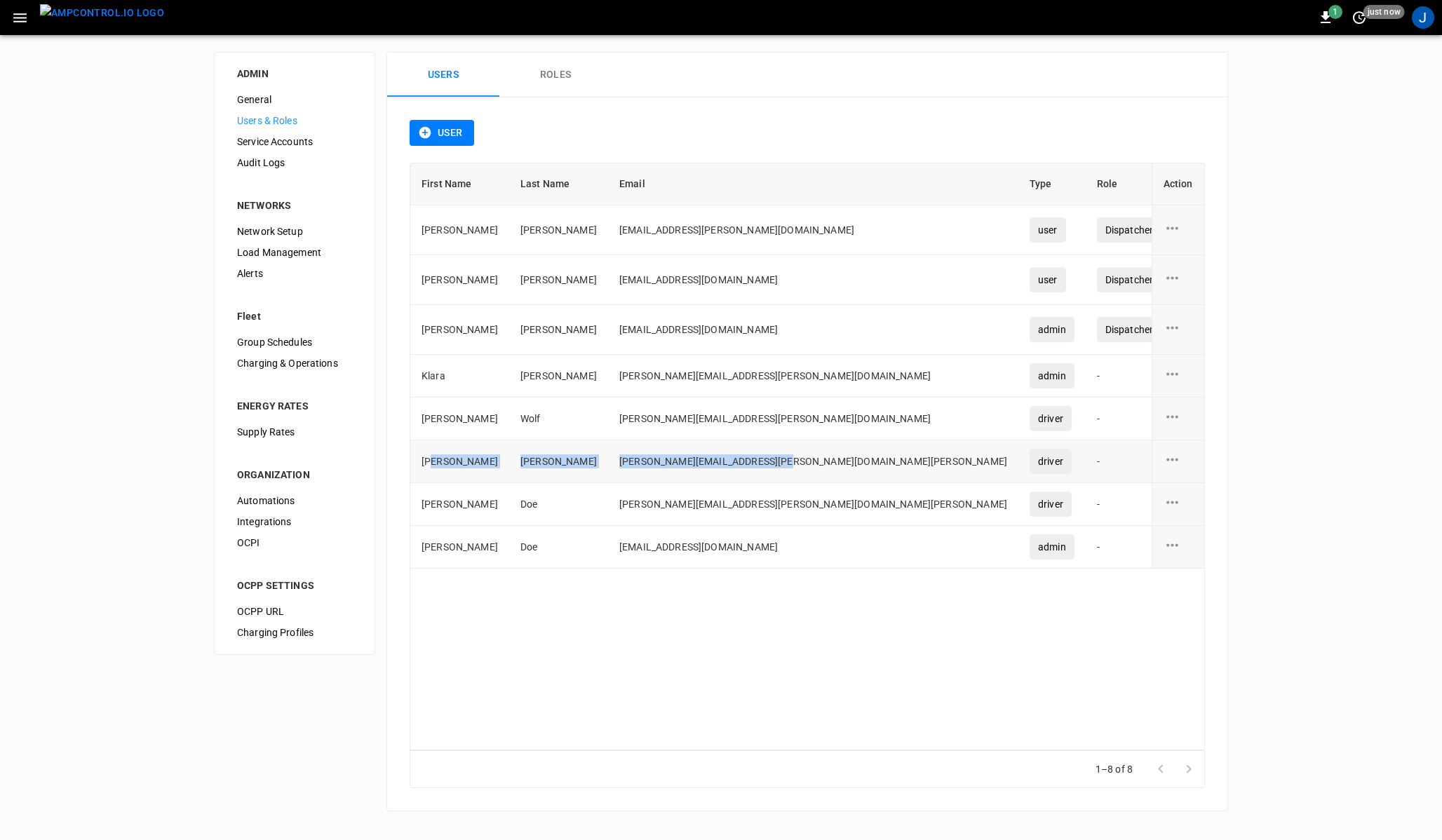
drag, startPoint x: 434, startPoint y: 462, endPoint x: 716, endPoint y: 464, distance: 282.0
click at [716, 464] on tr "John Smith john.smith@drivers-test-schwarz-demo.com driver - July 24 2025" at bounding box center [882, 461] width 944 height 42
click at [559, 80] on button "Roles" at bounding box center [556, 74] width 113 height 44
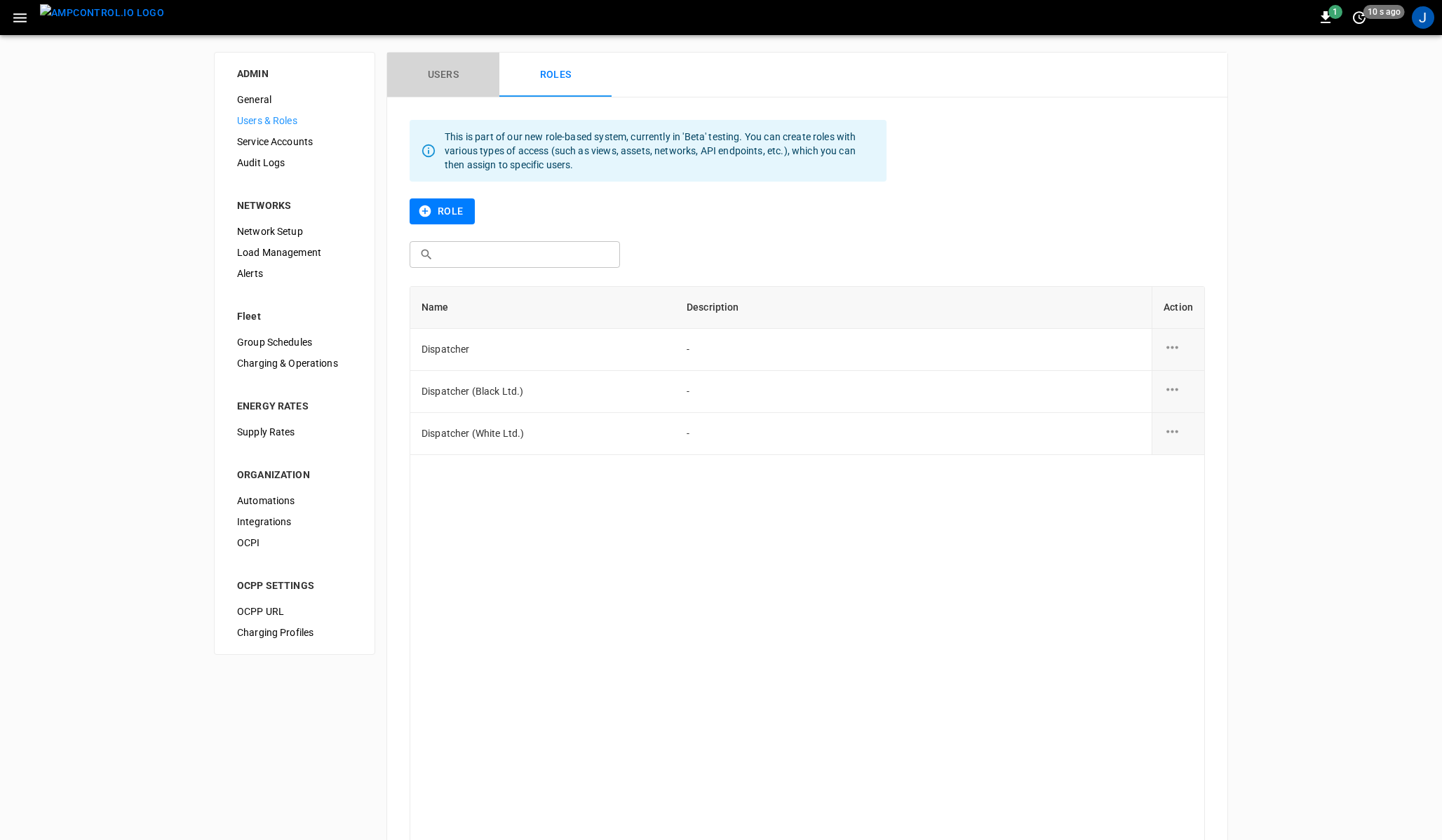
click at [445, 87] on button "Users" at bounding box center [443, 74] width 113 height 44
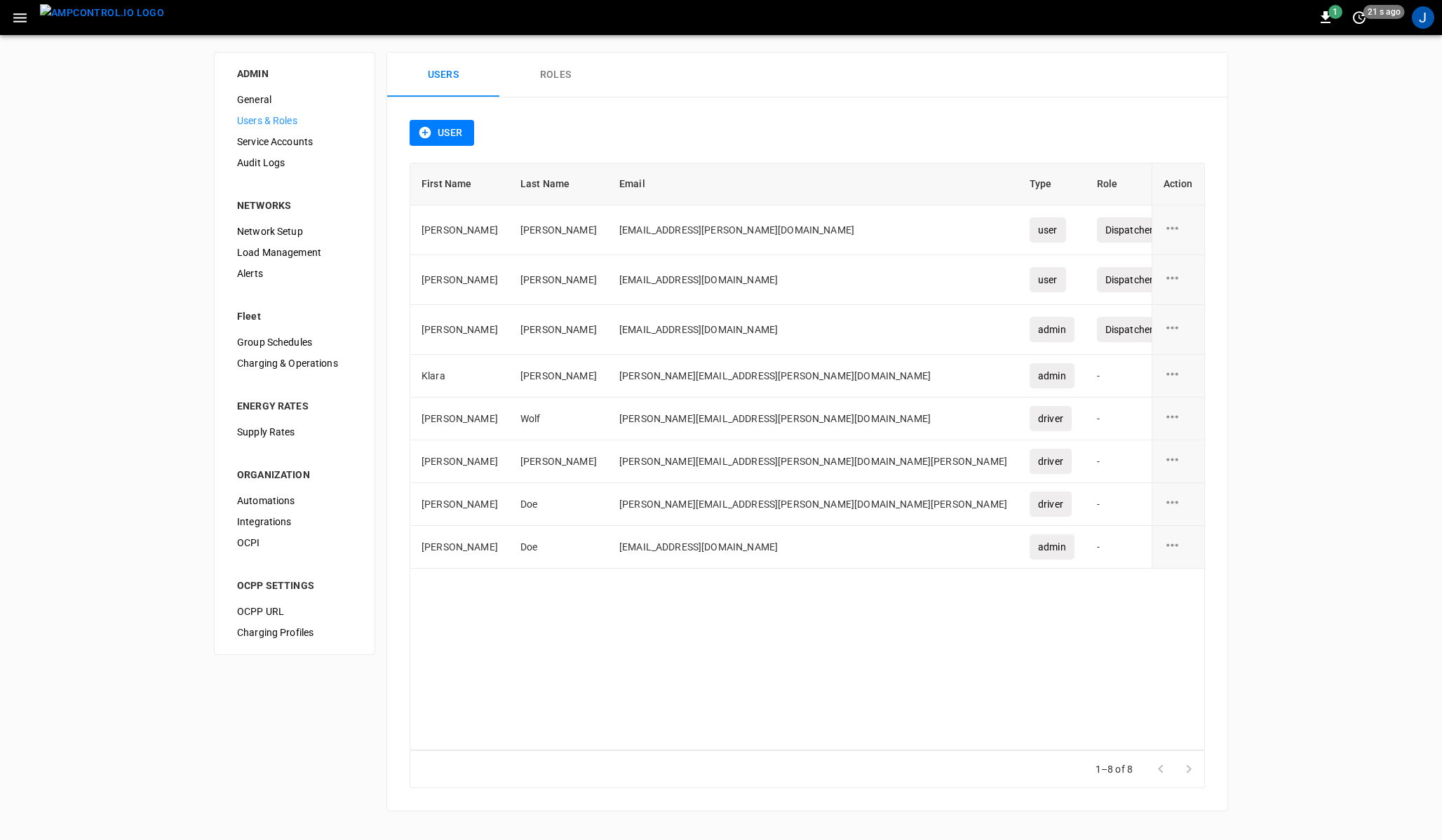
click at [540, 74] on button "Roles" at bounding box center [556, 74] width 113 height 44
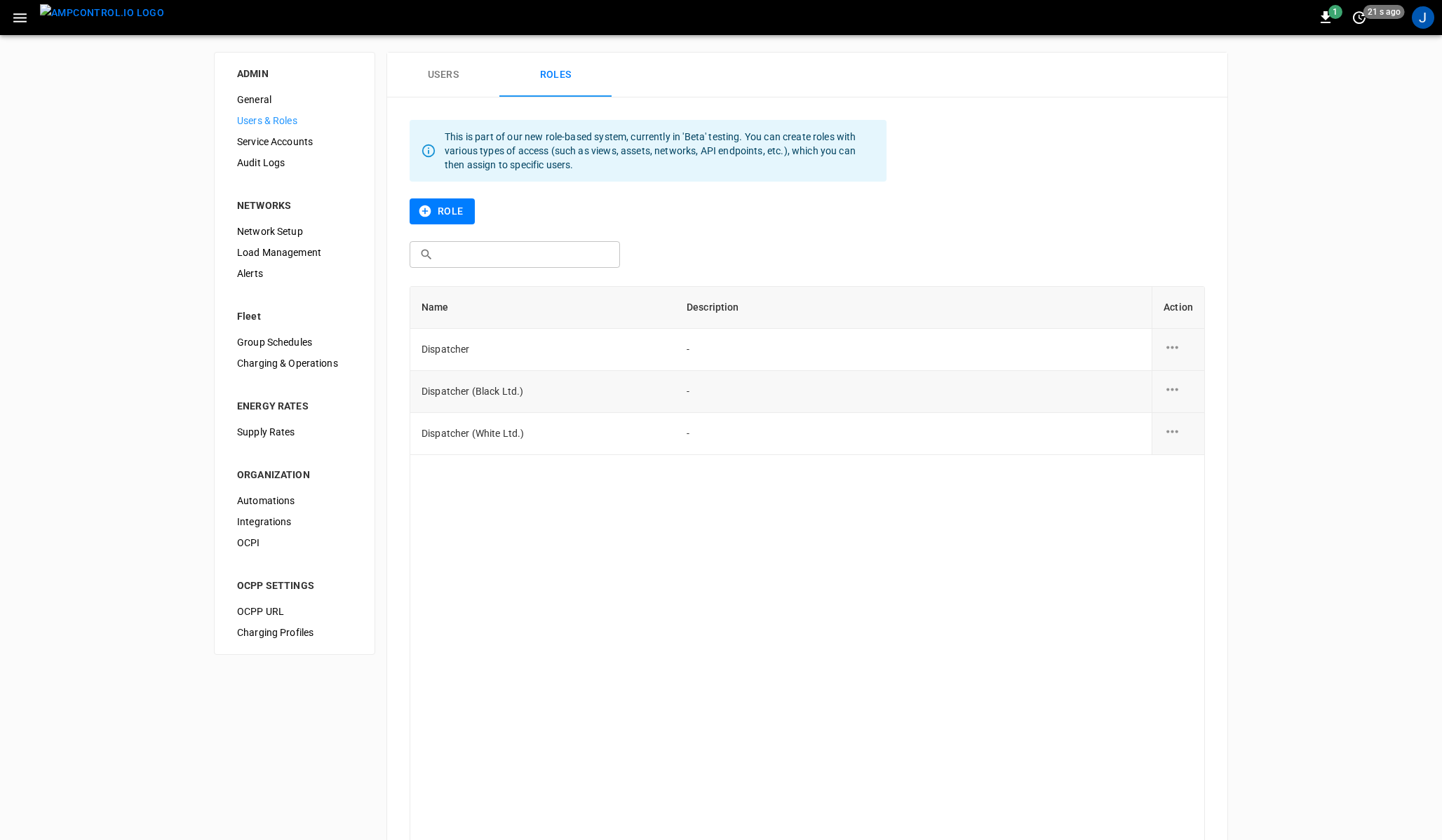
click at [1168, 394] on icon "role action options" at bounding box center [1173, 390] width 18 height 18
click at [460, 69] on div at bounding box center [721, 420] width 1442 height 840
click at [454, 73] on button "Users" at bounding box center [443, 74] width 113 height 44
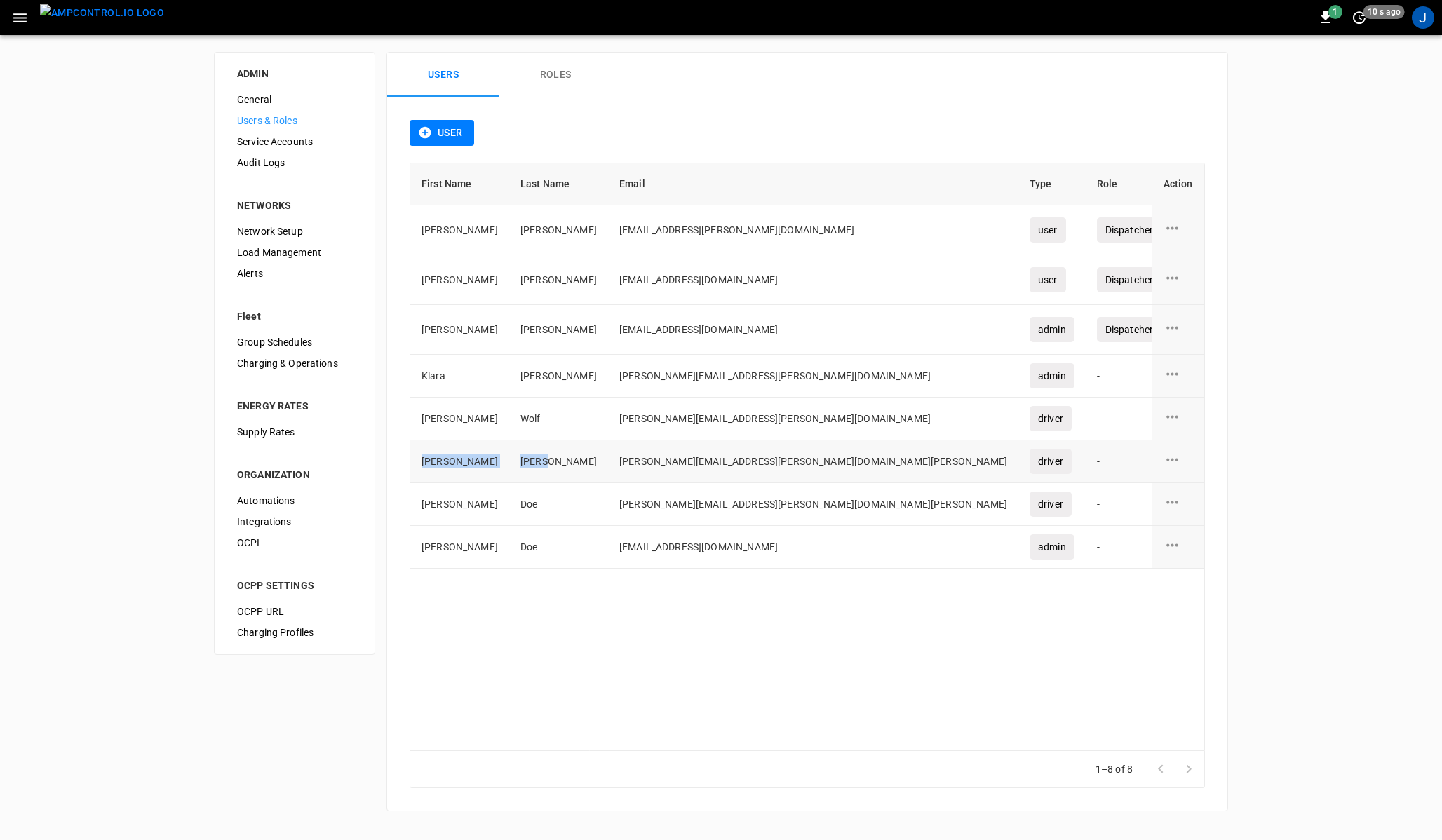
drag, startPoint x: 420, startPoint y: 458, endPoint x: 523, endPoint y: 460, distance: 103.0
click at [523, 460] on tr "John Smith john.smith@drivers-test-schwarz-demo.com driver - July 24 2025" at bounding box center [882, 461] width 944 height 42
drag, startPoint x: 590, startPoint y: 456, endPoint x: 697, endPoint y: 457, distance: 107.0
click at [697, 457] on td "[PERSON_NAME][EMAIL_ADDRESS][PERSON_NAME][DOMAIN_NAME][PERSON_NAME]" at bounding box center [813, 461] width 411 height 42
click at [742, 458] on td "[PERSON_NAME][EMAIL_ADDRESS][PERSON_NAME][DOMAIN_NAME][PERSON_NAME]" at bounding box center [813, 461] width 411 height 42
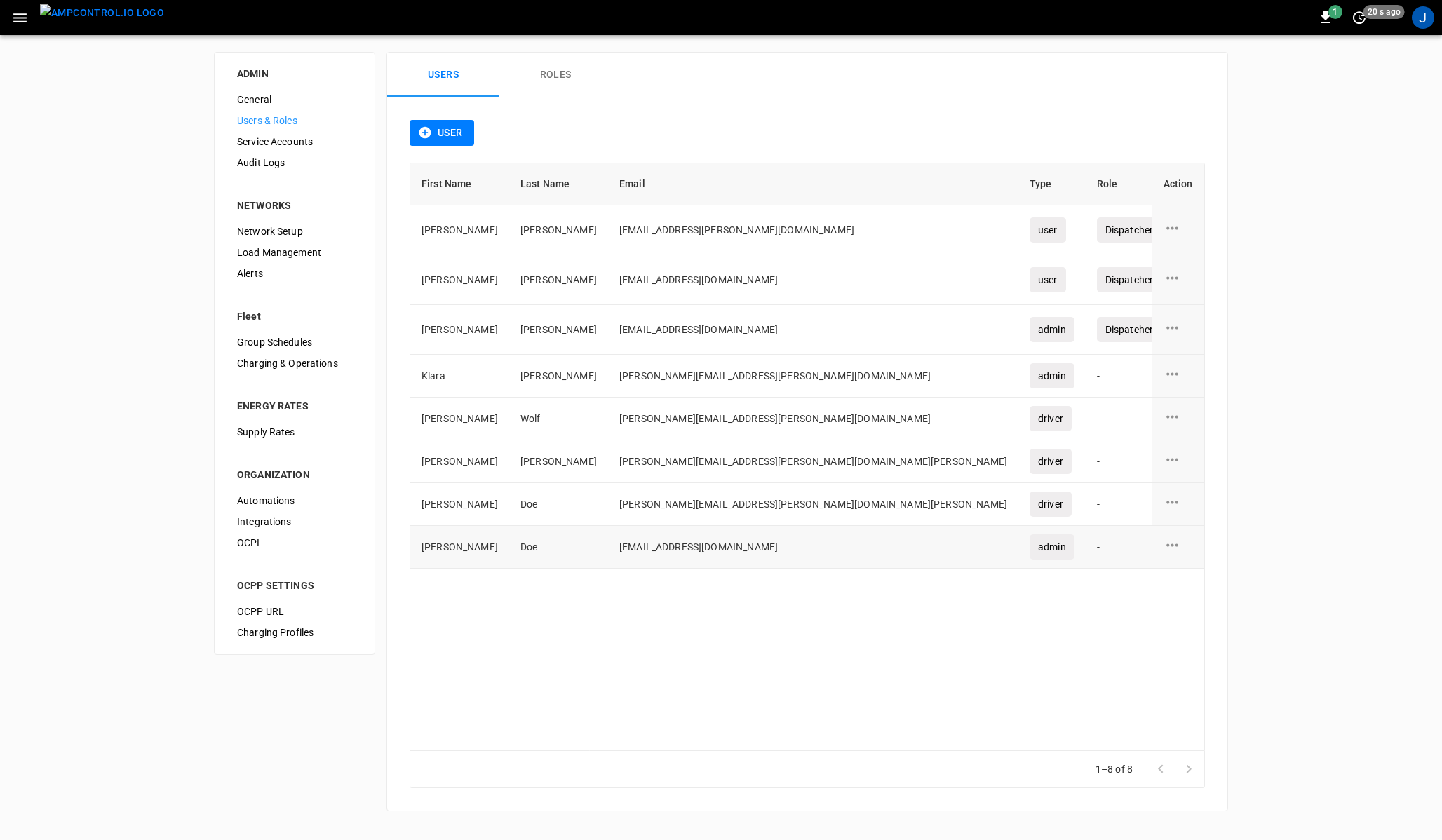
click at [1174, 549] on icon "user action options" at bounding box center [1173, 545] width 18 height 18
click at [1187, 553] on li "Edit" at bounding box center [1188, 552] width 49 height 23
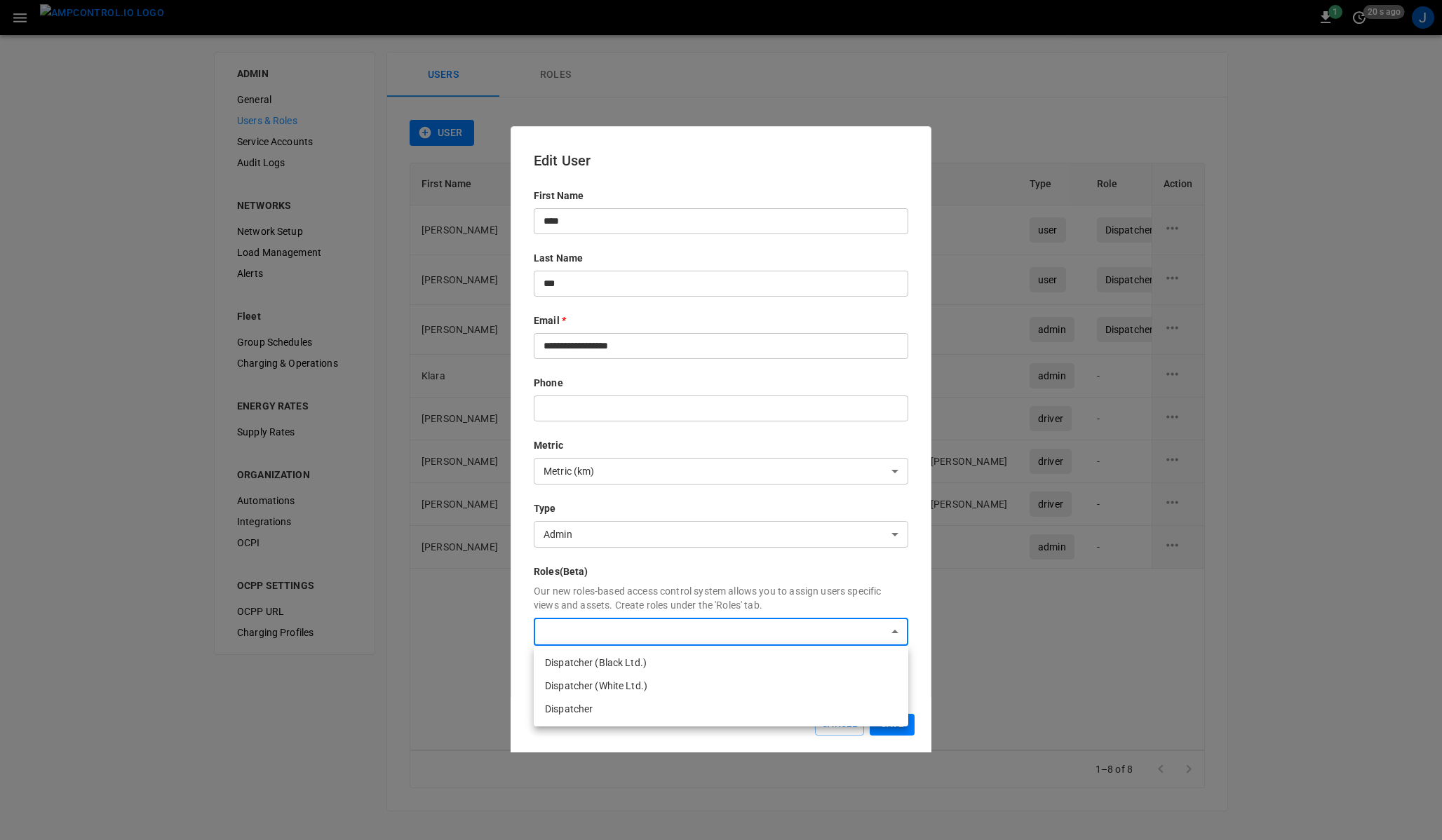
click at [635, 637] on body "1 20 s ago J ADMIN General Users & Roles Service Accounts Audit Logs NETWORKS N…" at bounding box center [721, 414] width 1442 height 828
click at [629, 663] on li "Dispatcher (Black Ltd.)" at bounding box center [721, 662] width 374 height 23
type input "**********"
click at [679, 583] on div at bounding box center [721, 420] width 1442 height 840
click at [828, 723] on button "Cancel" at bounding box center [839, 725] width 49 height 22
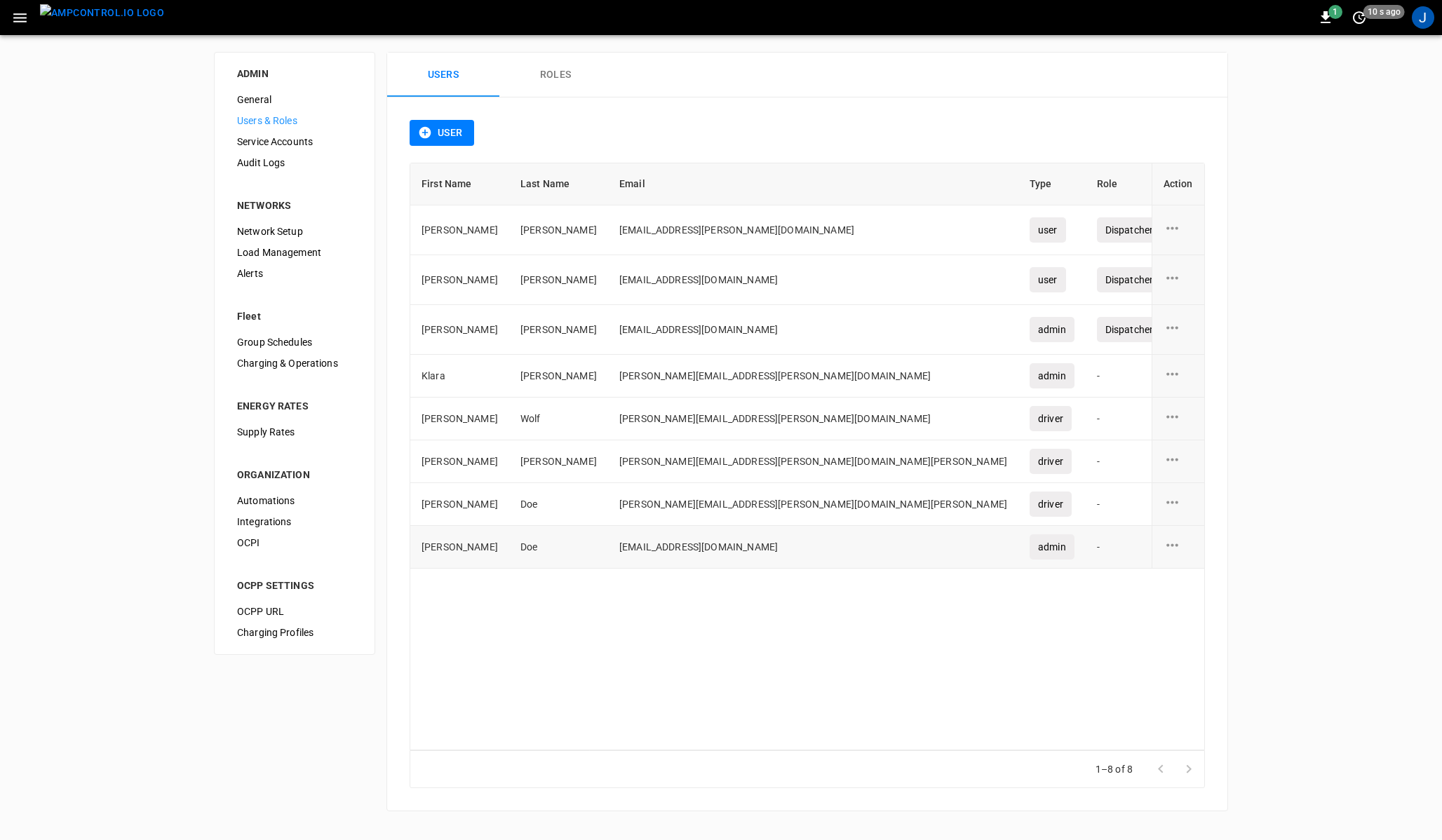
click at [1175, 549] on icon "user action options" at bounding box center [1173, 545] width 18 height 18
click at [1185, 551] on li "Edit" at bounding box center [1188, 552] width 49 height 23
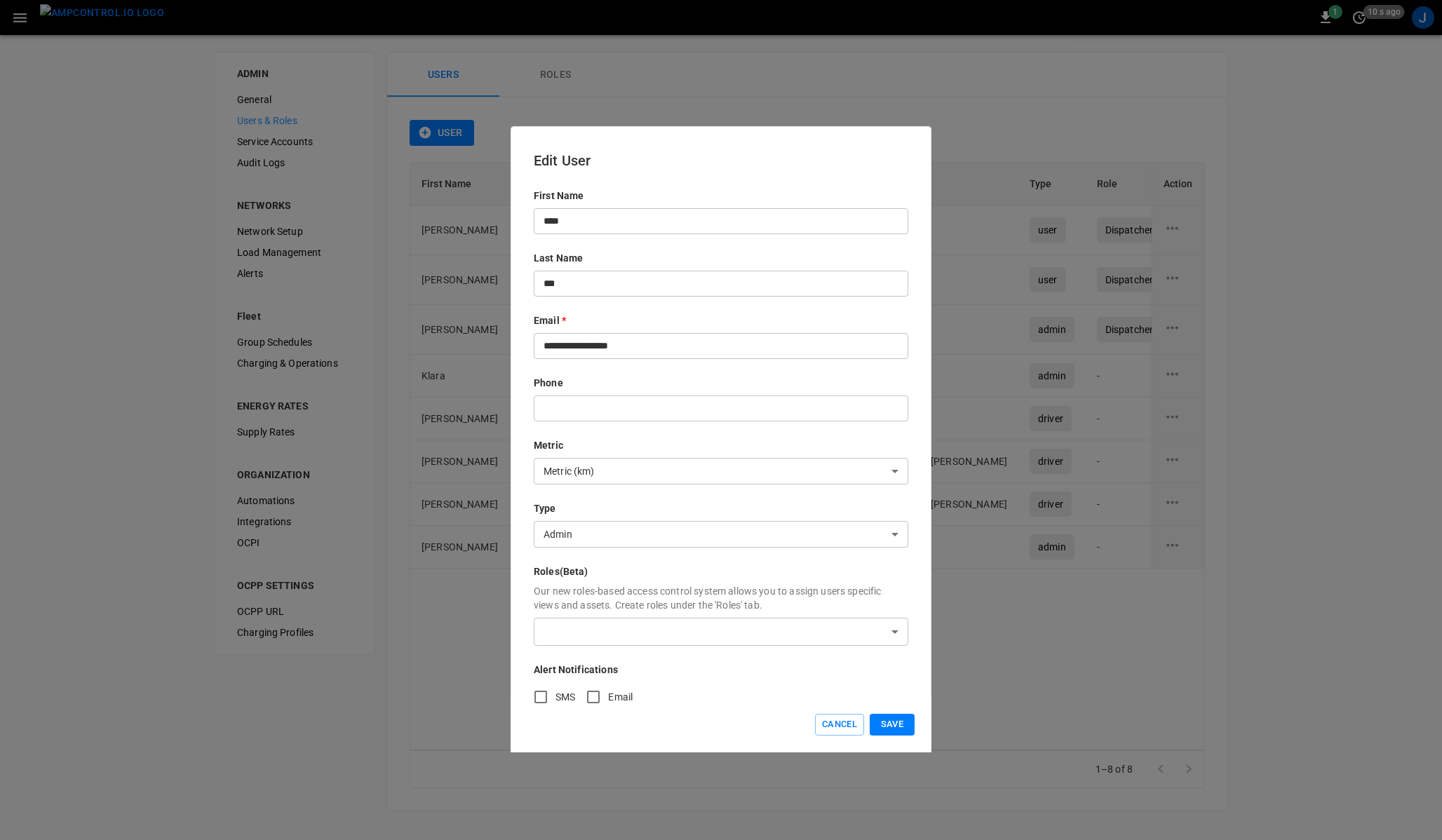
click at [611, 630] on body "1 10 s ago J ADMIN General Users & Roles Service Accounts Audit Logs NETWORKS N…" at bounding box center [721, 414] width 1442 height 828
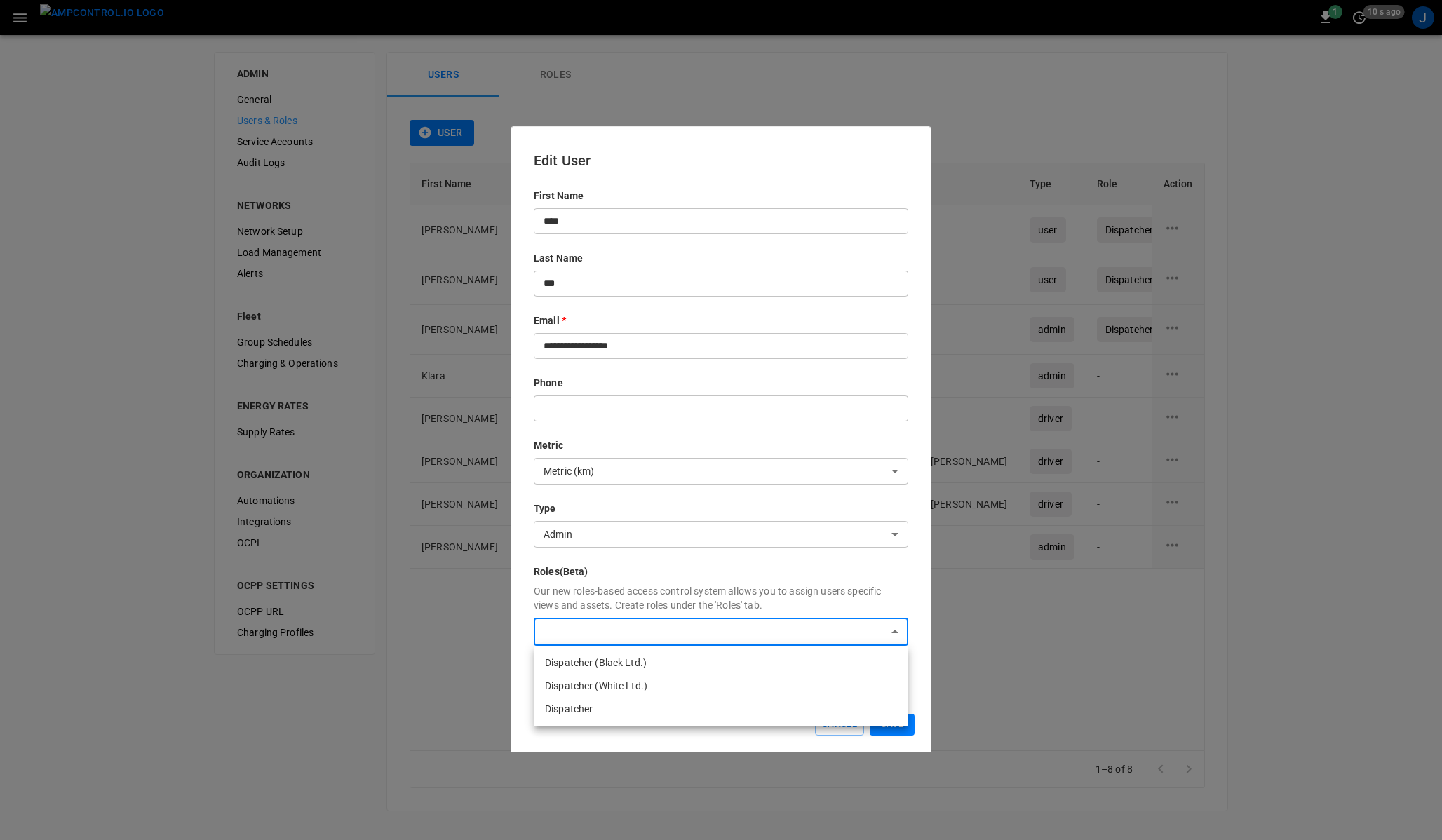
click at [725, 563] on div at bounding box center [721, 420] width 1442 height 840
click at [838, 732] on button "Cancel" at bounding box center [839, 725] width 49 height 22
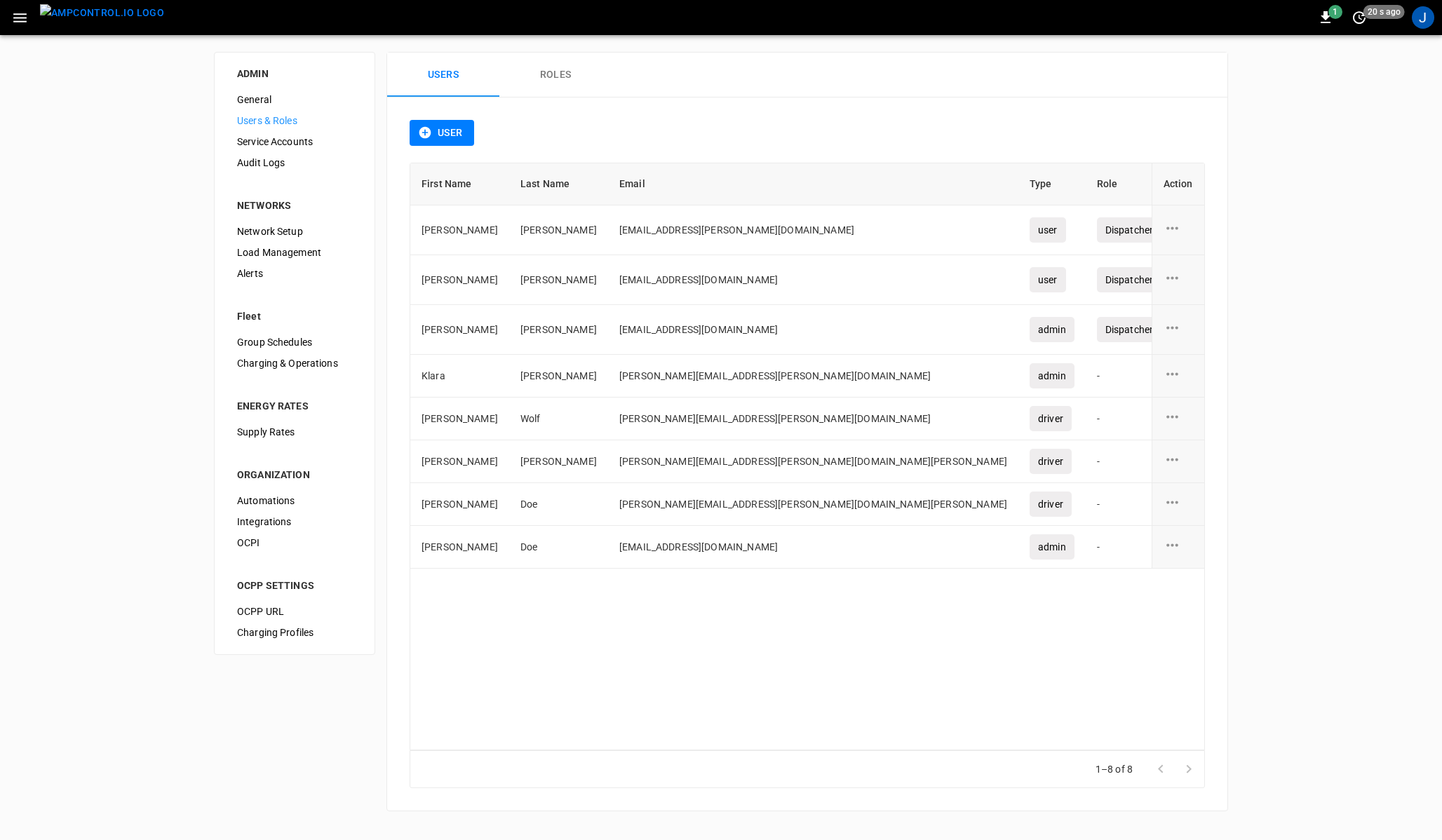
click at [627, 132] on div "User" at bounding box center [807, 140] width 796 height 42
click at [631, 139] on div "User" at bounding box center [807, 140] width 796 height 42
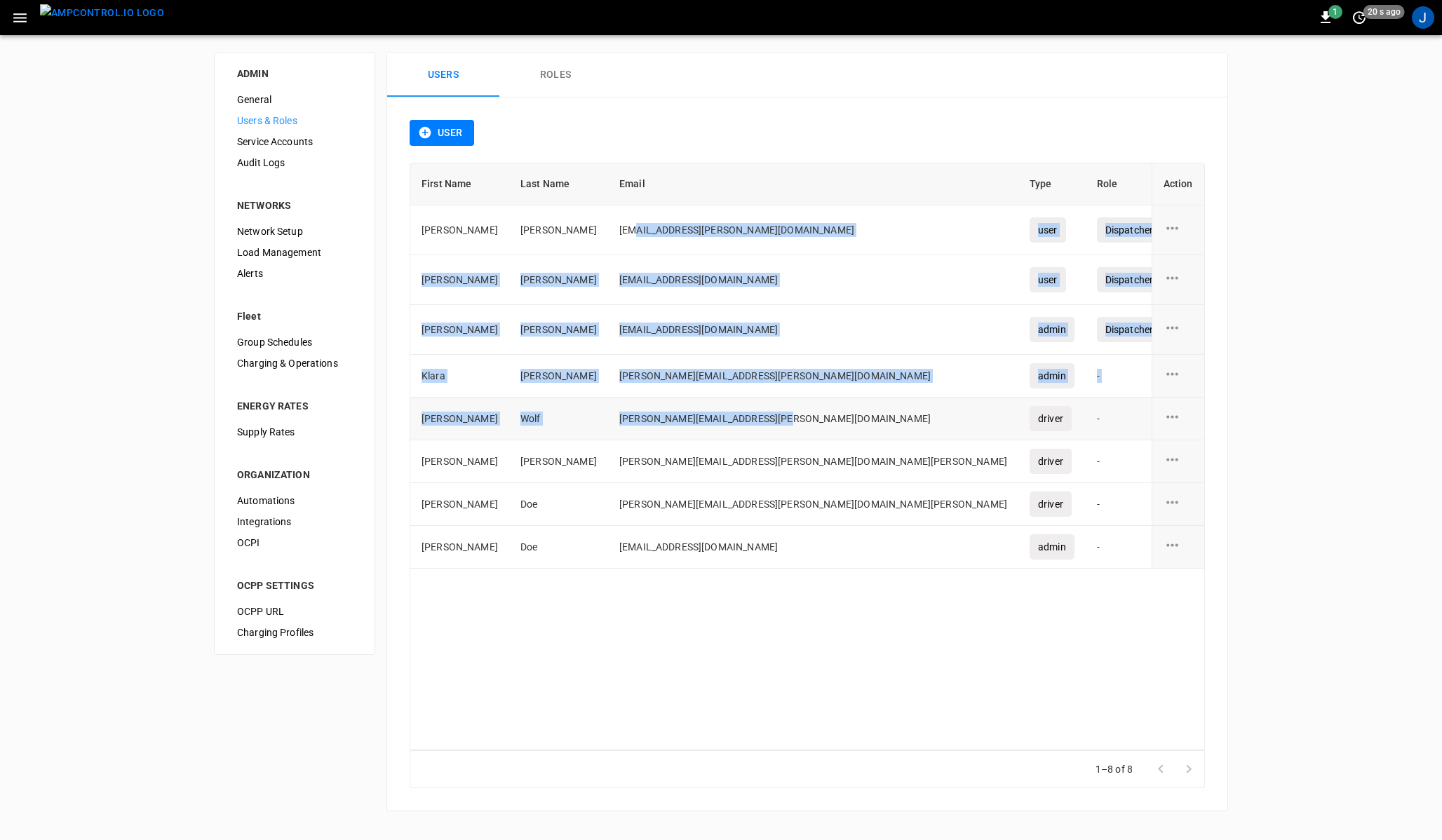
drag, startPoint x: 587, startPoint y: 225, endPoint x: 594, endPoint y: 436, distance: 211.1
click at [594, 436] on tbody "Noah Stein noah.stein@dispatchers-test-white-demo.com user Dispatcher (White Lt…" at bounding box center [882, 387] width 944 height 363
click at [608, 486] on td "[PERSON_NAME][EMAIL_ADDRESS][PERSON_NAME][DOMAIN_NAME][PERSON_NAME]" at bounding box center [813, 503] width 411 height 42
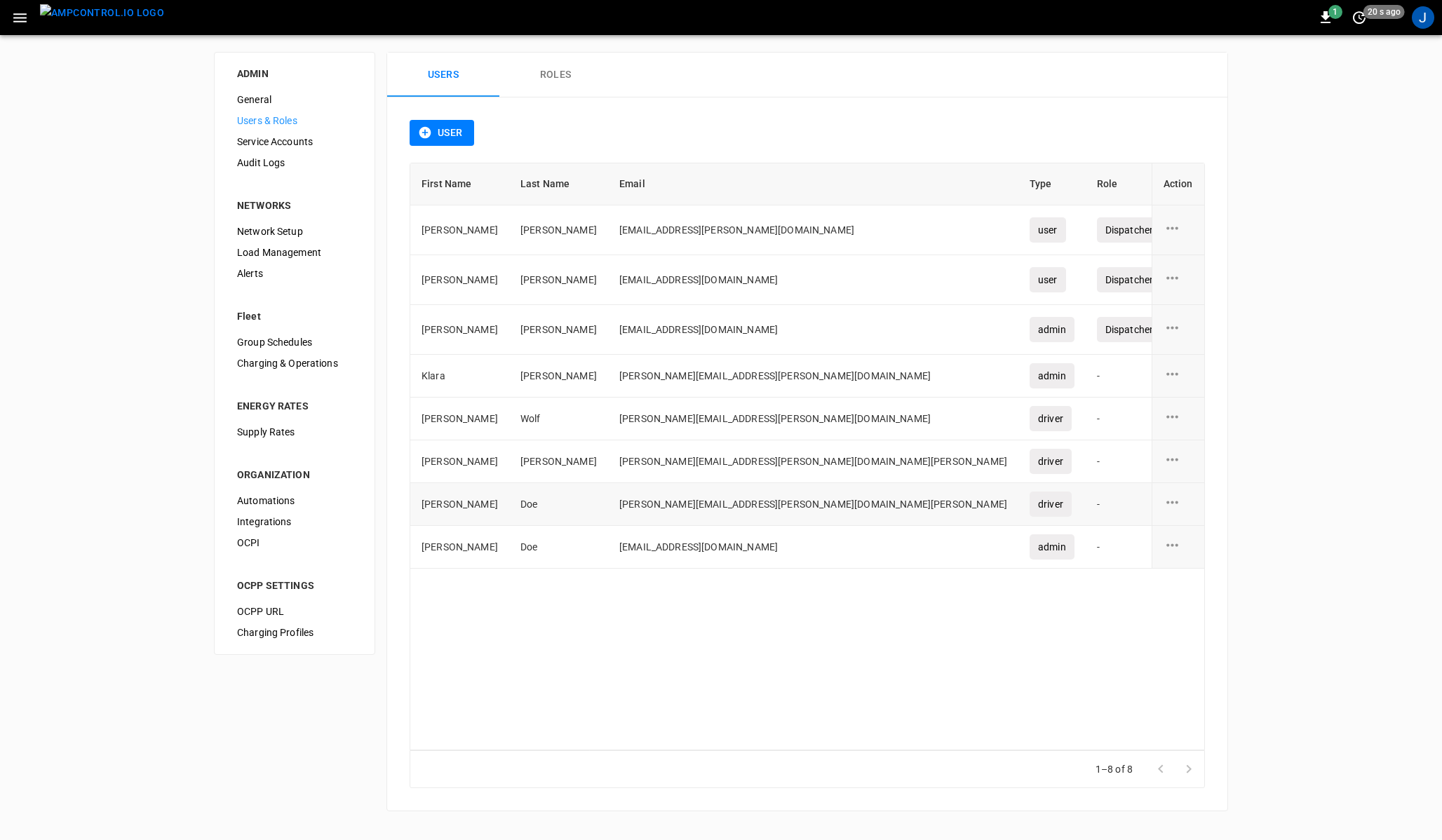
click at [608, 497] on td "[PERSON_NAME][EMAIL_ADDRESS][PERSON_NAME][DOMAIN_NAME][PERSON_NAME]" at bounding box center [813, 503] width 411 height 42
drag, startPoint x: 583, startPoint y: 503, endPoint x: 649, endPoint y: 502, distance: 66.0
click at [649, 502] on td "[PERSON_NAME][EMAIL_ADDRESS][PERSON_NAME][DOMAIN_NAME][PERSON_NAME]" at bounding box center [813, 503] width 411 height 42
drag, startPoint x: 583, startPoint y: 544, endPoint x: 626, endPoint y: 551, distance: 43.6
click at [626, 551] on td "[EMAIL_ADDRESS][DOMAIN_NAME]" at bounding box center [813, 547] width 411 height 42
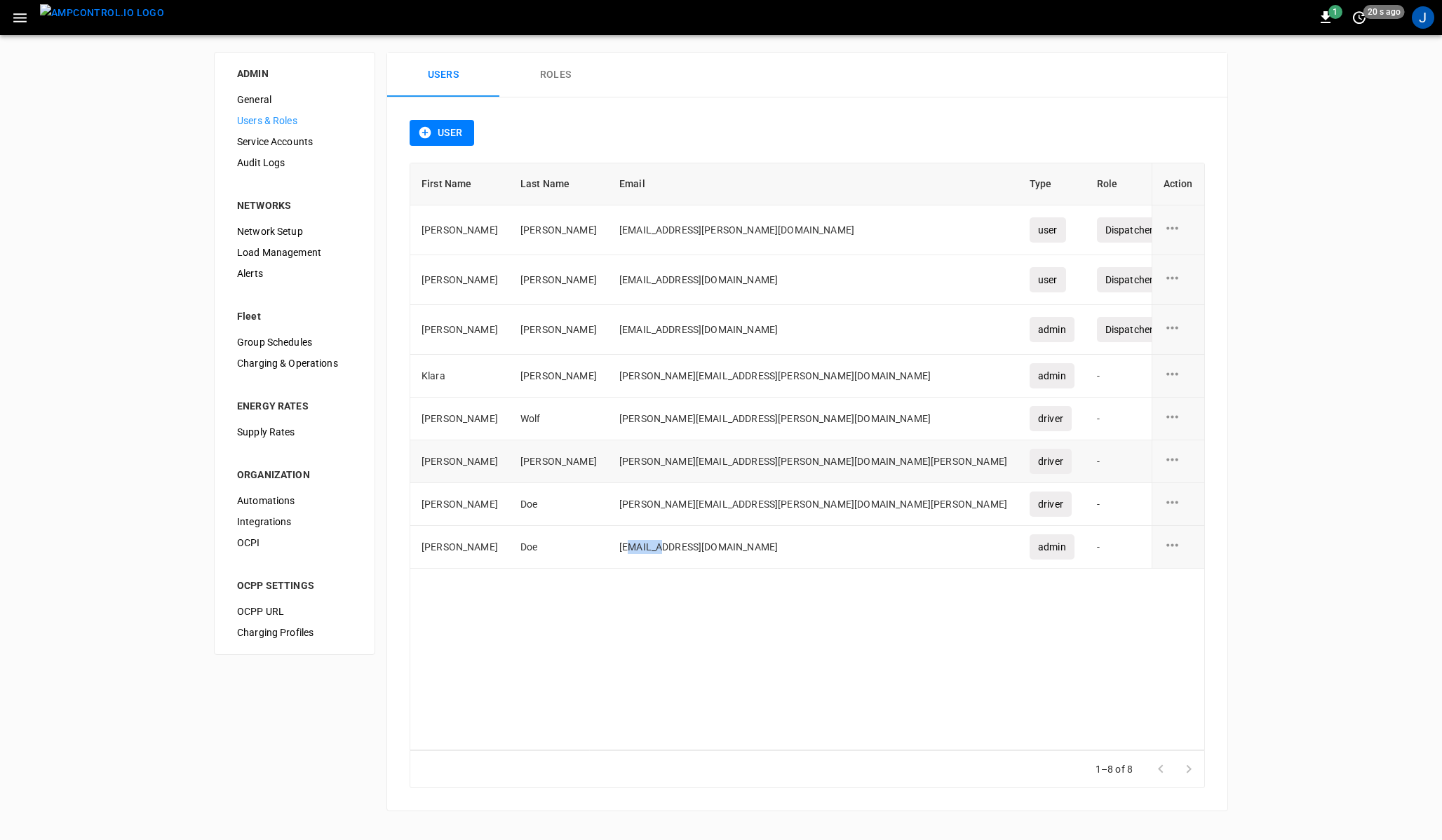
click at [621, 461] on td "[PERSON_NAME][EMAIL_ADDRESS][PERSON_NAME][DOMAIN_NAME][PERSON_NAME]" at bounding box center [813, 461] width 411 height 42
click at [673, 296] on td "[EMAIL_ADDRESS][DOMAIN_NAME]" at bounding box center [813, 280] width 411 height 49
click at [667, 304] on td "[EMAIL_ADDRESS][DOMAIN_NAME]" at bounding box center [813, 280] width 411 height 49
drag, startPoint x: 625, startPoint y: 506, endPoint x: 711, endPoint y: 503, distance: 86.1
click at [711, 503] on td "[PERSON_NAME][EMAIL_ADDRESS][PERSON_NAME][DOMAIN_NAME][PERSON_NAME]" at bounding box center [813, 503] width 411 height 42
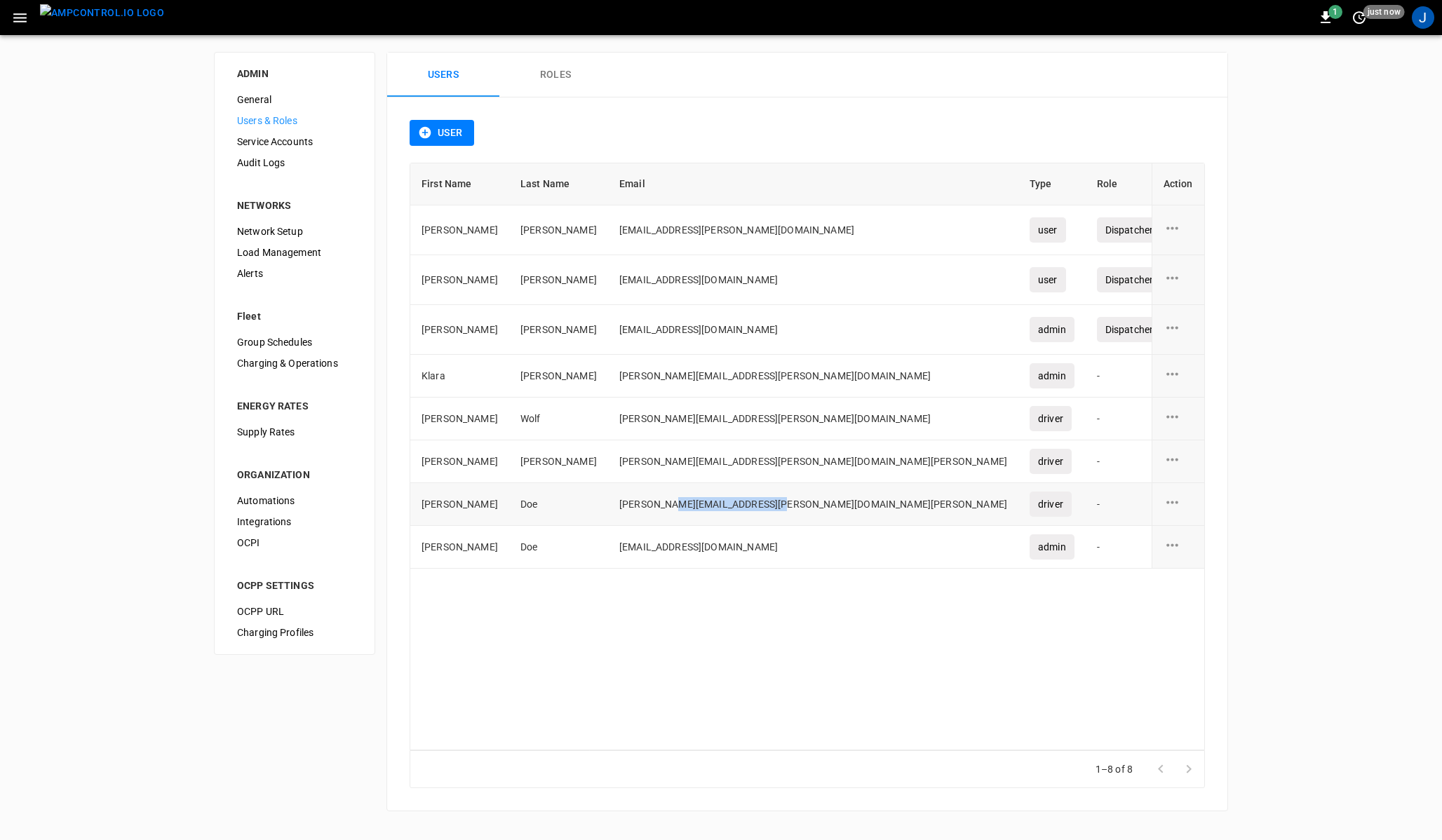
click at [734, 503] on td "[PERSON_NAME][EMAIL_ADDRESS][PERSON_NAME][DOMAIN_NAME][PERSON_NAME]" at bounding box center [813, 503] width 411 height 42
drag, startPoint x: 584, startPoint y: 548, endPoint x: 647, endPoint y: 547, distance: 63.0
click at [647, 547] on td "[EMAIL_ADDRESS][DOMAIN_NAME]" at bounding box center [813, 547] width 411 height 42
click at [664, 547] on td "[EMAIL_ADDRESS][DOMAIN_NAME]" at bounding box center [813, 547] width 411 height 42
drag, startPoint x: 570, startPoint y: 551, endPoint x: 685, endPoint y: 543, distance: 115.3
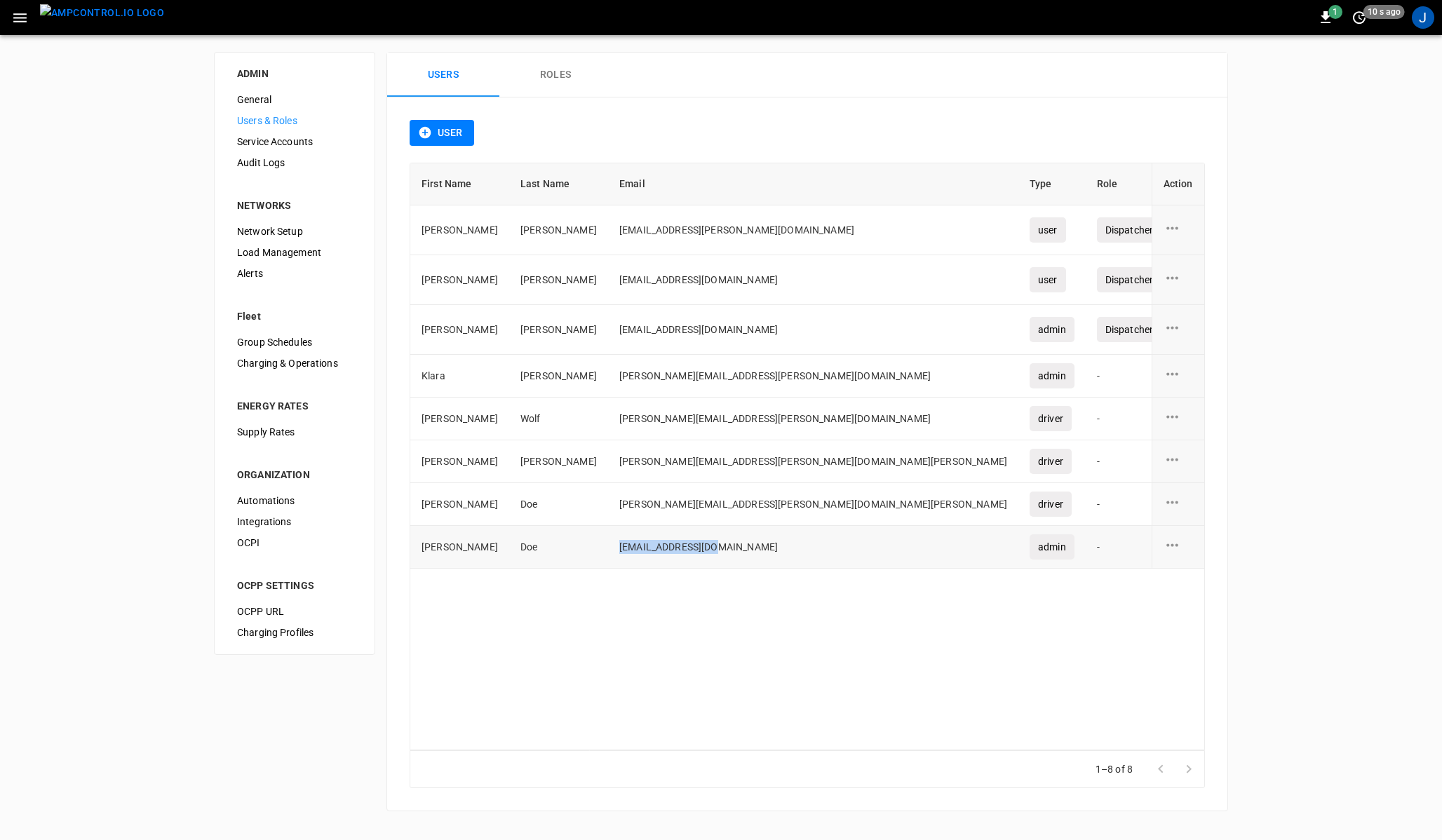
click at [685, 543] on td "[EMAIL_ADDRESS][DOMAIN_NAME]" at bounding box center [813, 547] width 411 height 42
drag, startPoint x: 568, startPoint y: 547, endPoint x: 696, endPoint y: 548, distance: 128.0
click at [696, 548] on td "[EMAIL_ADDRESS][DOMAIN_NAME]" at bounding box center [813, 547] width 411 height 42
click at [717, 543] on td "[EMAIL_ADDRESS][DOMAIN_NAME]" at bounding box center [813, 547] width 411 height 42
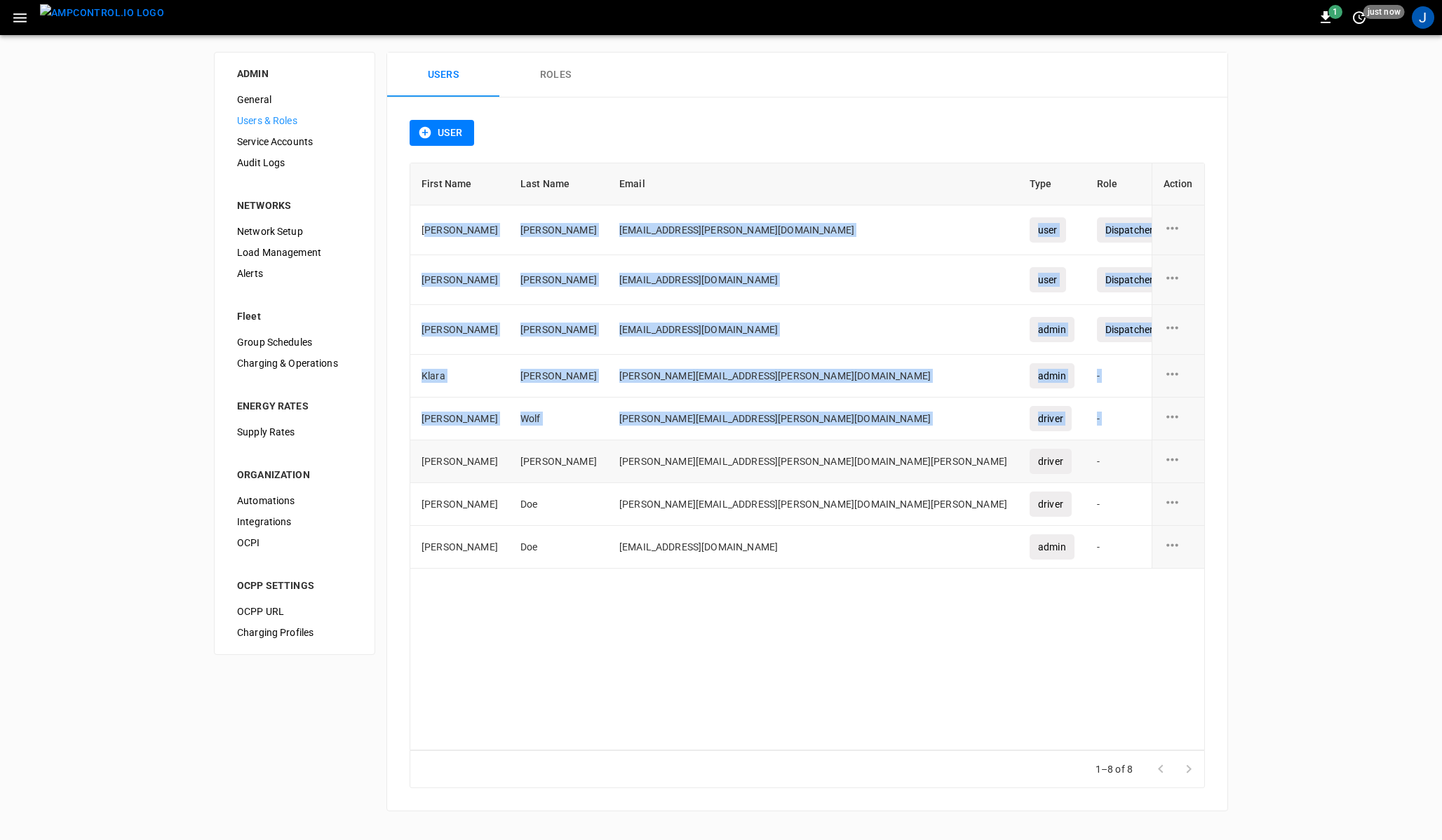
drag, startPoint x: 427, startPoint y: 227, endPoint x: 440, endPoint y: 443, distance: 216.4
click at [440, 443] on tbody "Noah Stein noah.stein@dispatchers-test-white-demo.com user Dispatcher (White Lt…" at bounding box center [882, 387] width 944 height 363
click at [608, 449] on td "[PERSON_NAME][EMAIL_ADDRESS][PERSON_NAME][DOMAIN_NAME][PERSON_NAME]" at bounding box center [813, 461] width 411 height 42
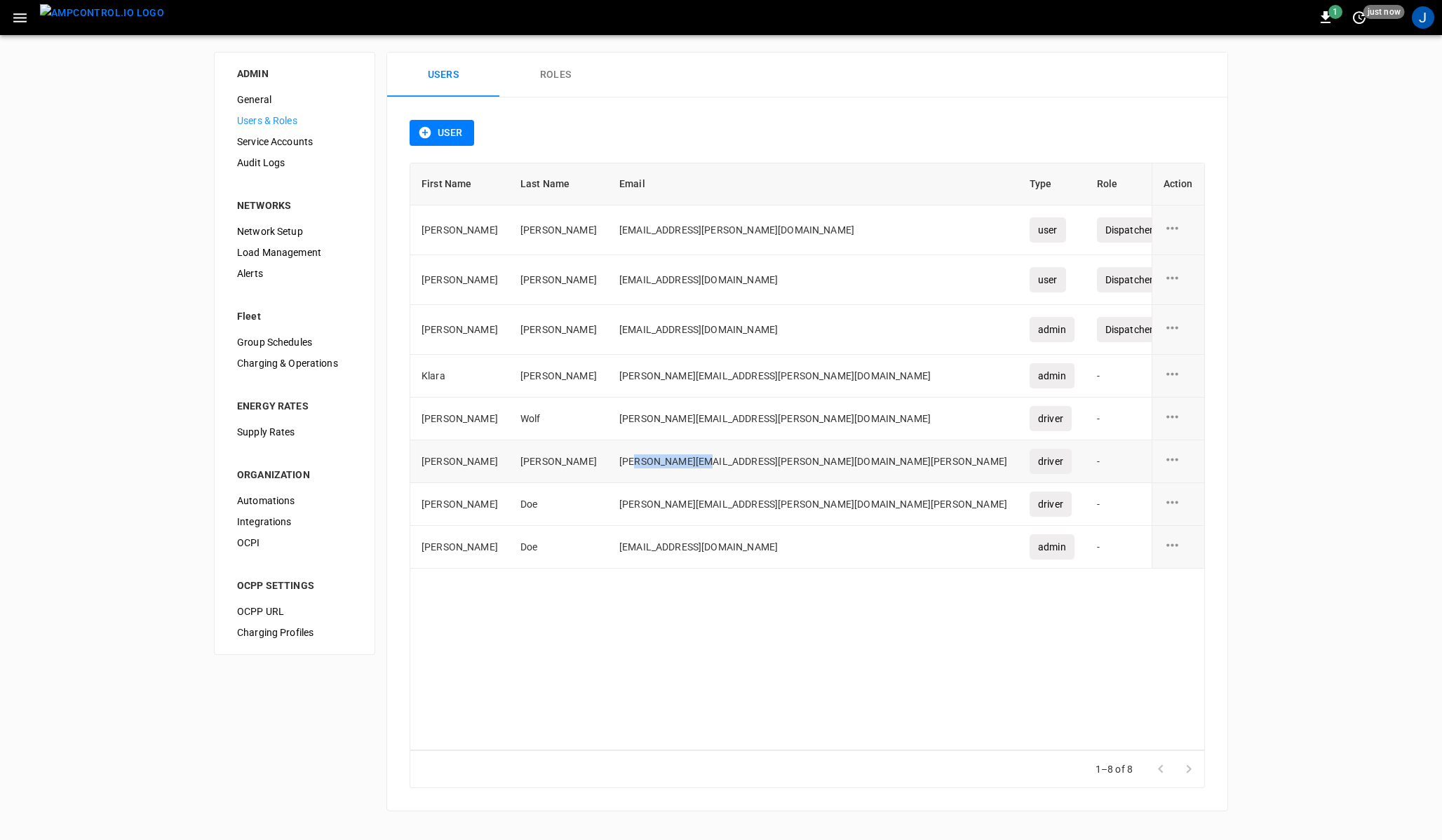
drag, startPoint x: 584, startPoint y: 462, endPoint x: 647, endPoint y: 462, distance: 63.0
click at [647, 462] on td "[PERSON_NAME][EMAIL_ADDRESS][PERSON_NAME][DOMAIN_NAME][PERSON_NAME]" at bounding box center [813, 461] width 411 height 42
click at [663, 488] on td "[PERSON_NAME][EMAIL_ADDRESS][PERSON_NAME][DOMAIN_NAME][PERSON_NAME]" at bounding box center [813, 503] width 411 height 42
drag, startPoint x: 577, startPoint y: 420, endPoint x: 673, endPoint y: 419, distance: 96.0
click at [673, 419] on td "[PERSON_NAME][EMAIL_ADDRESS][PERSON_NAME][DOMAIN_NAME]" at bounding box center [813, 419] width 411 height 42
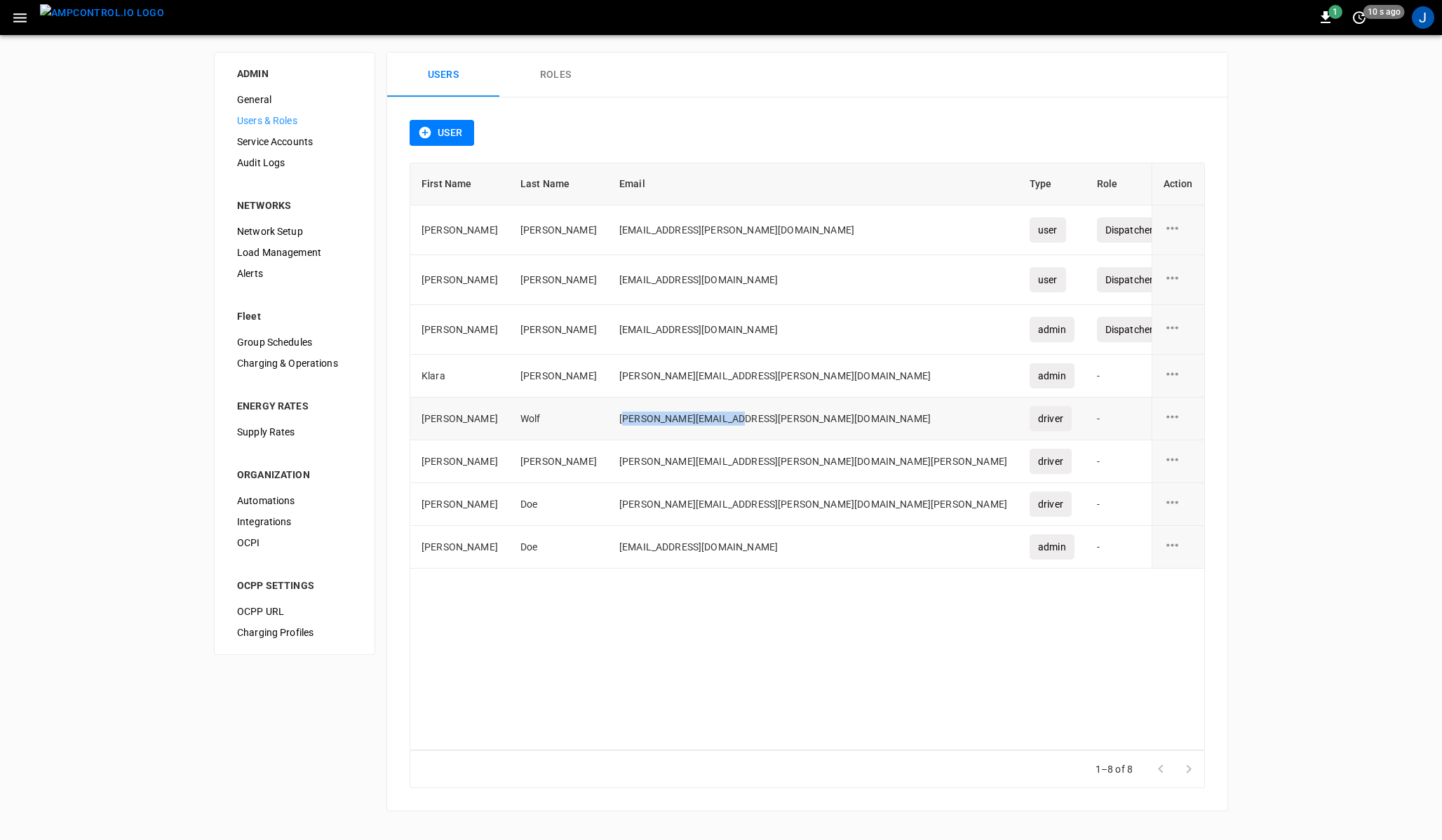
click at [710, 416] on td "[PERSON_NAME][EMAIL_ADDRESS][PERSON_NAME][DOMAIN_NAME]" at bounding box center [813, 419] width 411 height 42
drag, startPoint x: 599, startPoint y: 454, endPoint x: 609, endPoint y: 489, distance: 36.4
click at [609, 489] on tbody "Noah Stein noah.stein@dispatchers-test-white-demo.com user Dispatcher (White Lt…" at bounding box center [882, 387] width 944 height 363
click at [608, 496] on td "[PERSON_NAME][EMAIL_ADDRESS][PERSON_NAME][DOMAIN_NAME][PERSON_NAME]" at bounding box center [813, 503] width 411 height 42
drag, startPoint x: 577, startPoint y: 506, endPoint x: 653, endPoint y: 509, distance: 76.1
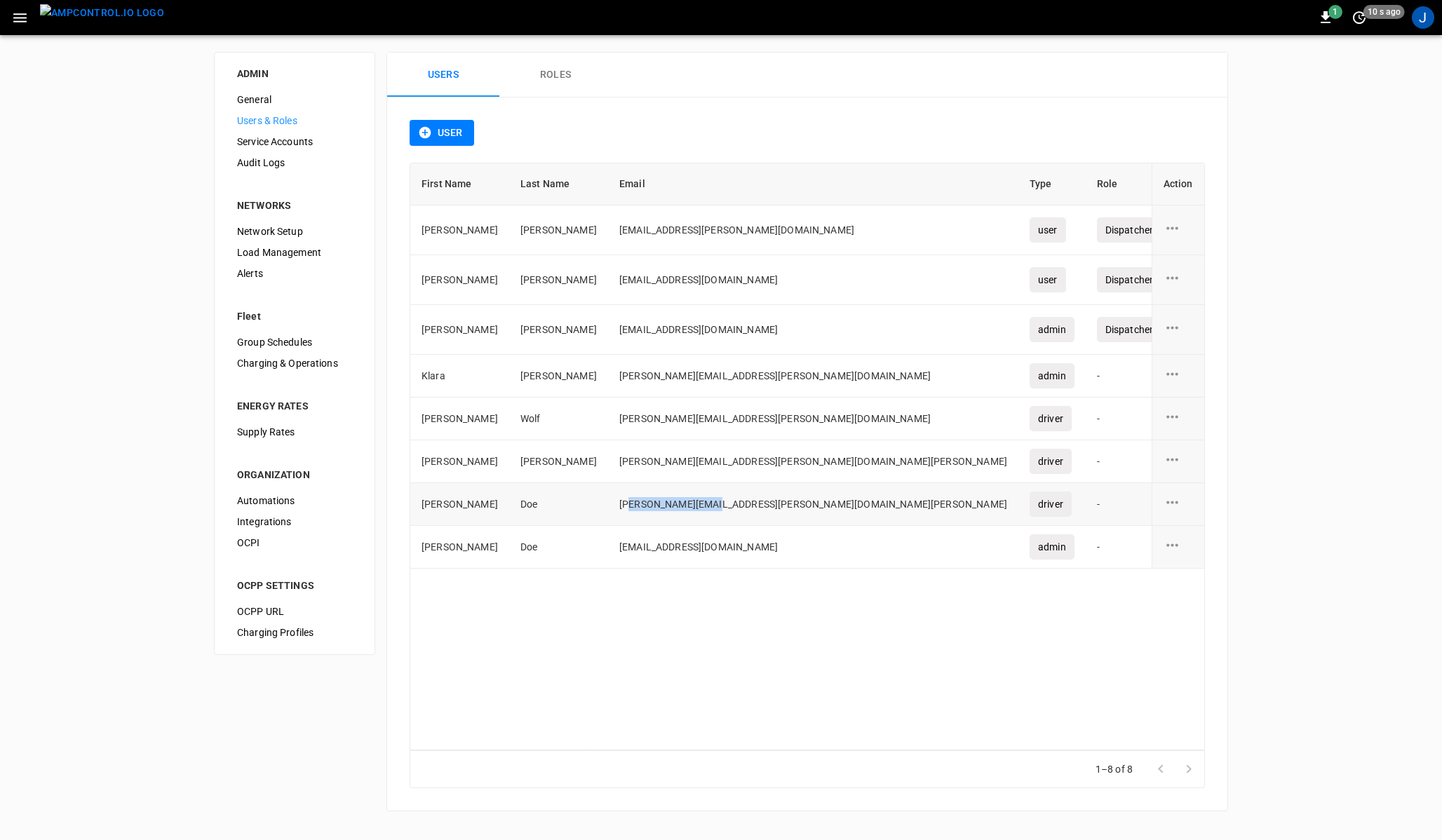
click at [653, 509] on td "[PERSON_NAME][EMAIL_ADDRESS][PERSON_NAME][DOMAIN_NAME][PERSON_NAME]" at bounding box center [813, 503] width 411 height 42
drag, startPoint x: 434, startPoint y: 548, endPoint x: 608, endPoint y: 546, distance: 174.0
click at [608, 546] on tr "John Doe demo@ampcontrol.io admin - August 15 2025" at bounding box center [882, 547] width 944 height 42
click at [645, 546] on td "[EMAIL_ADDRESS][DOMAIN_NAME]" at bounding box center [813, 547] width 411 height 42
click at [1415, 21] on div "J" at bounding box center [1422, 17] width 23 height 23
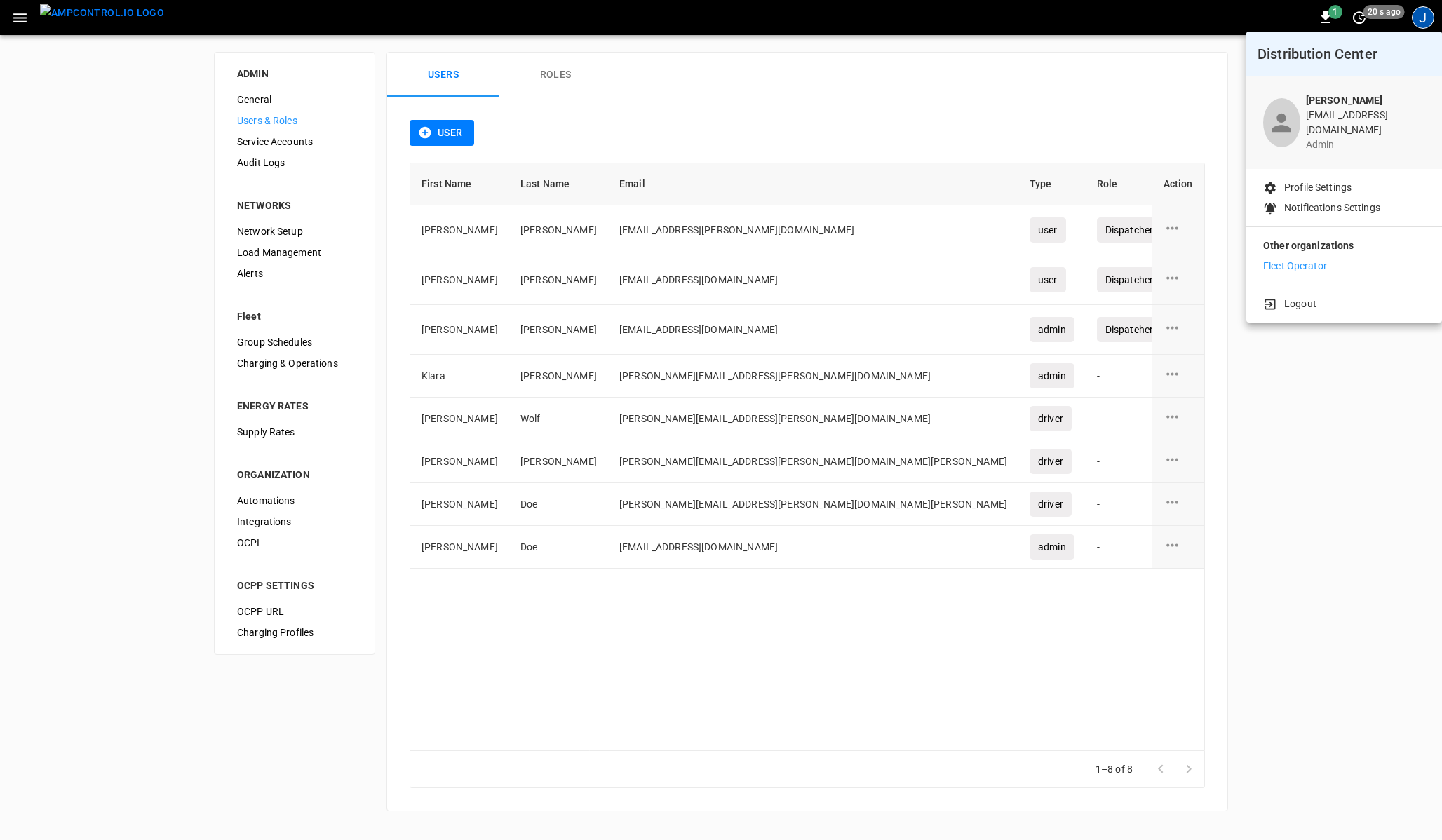
click at [628, 119] on div at bounding box center [721, 420] width 1442 height 840
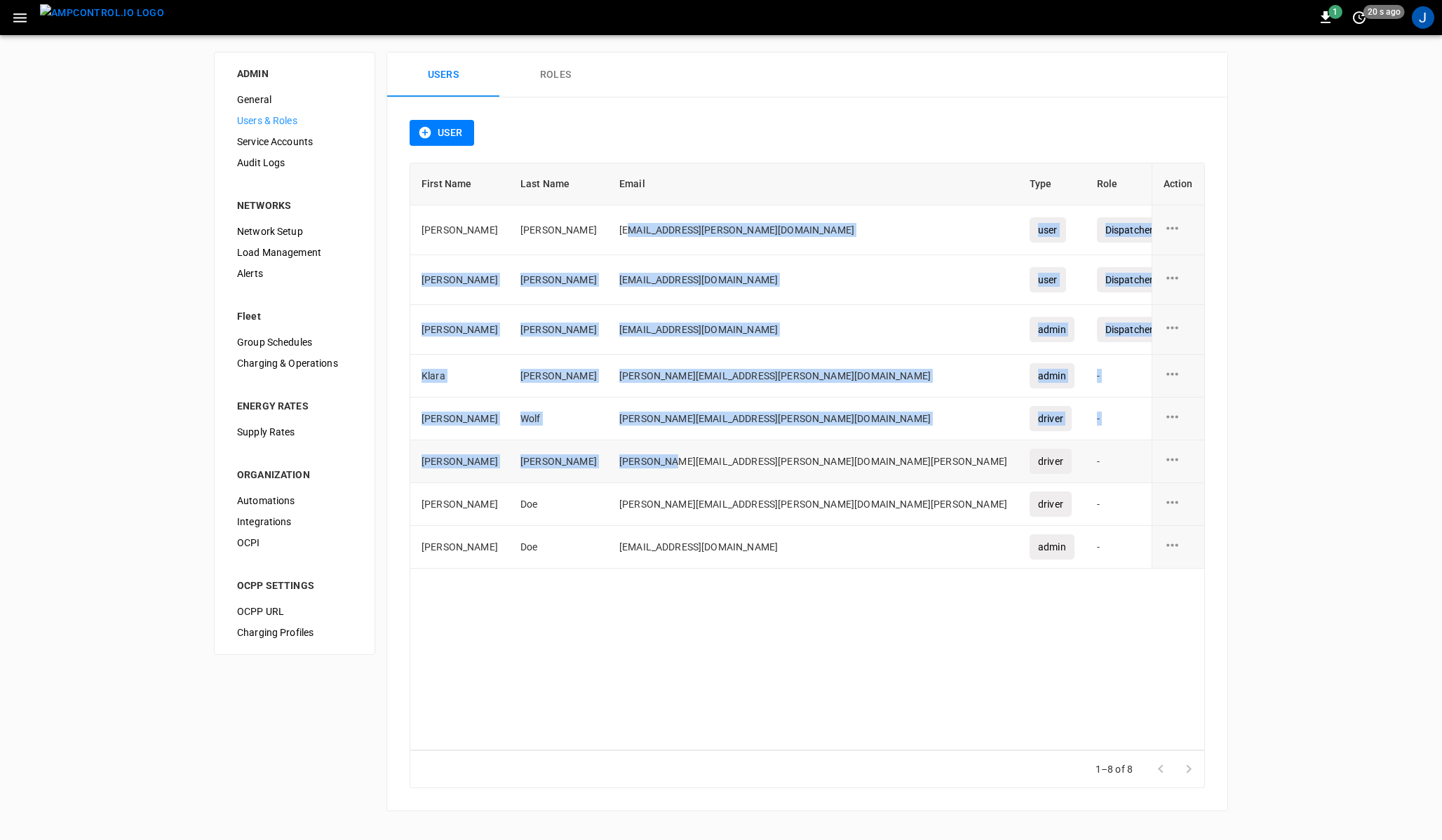
drag, startPoint x: 582, startPoint y: 228, endPoint x: 619, endPoint y: 458, distance: 233.0
click at [619, 458] on tbody "Noah Stein noah.stein@dispatchers-test-white-demo.com user Dispatcher (White Lt…" at bounding box center [882, 387] width 944 height 363
click at [631, 504] on td "[PERSON_NAME][EMAIL_ADDRESS][PERSON_NAME][DOMAIN_NAME][PERSON_NAME]" at bounding box center [813, 503] width 411 height 42
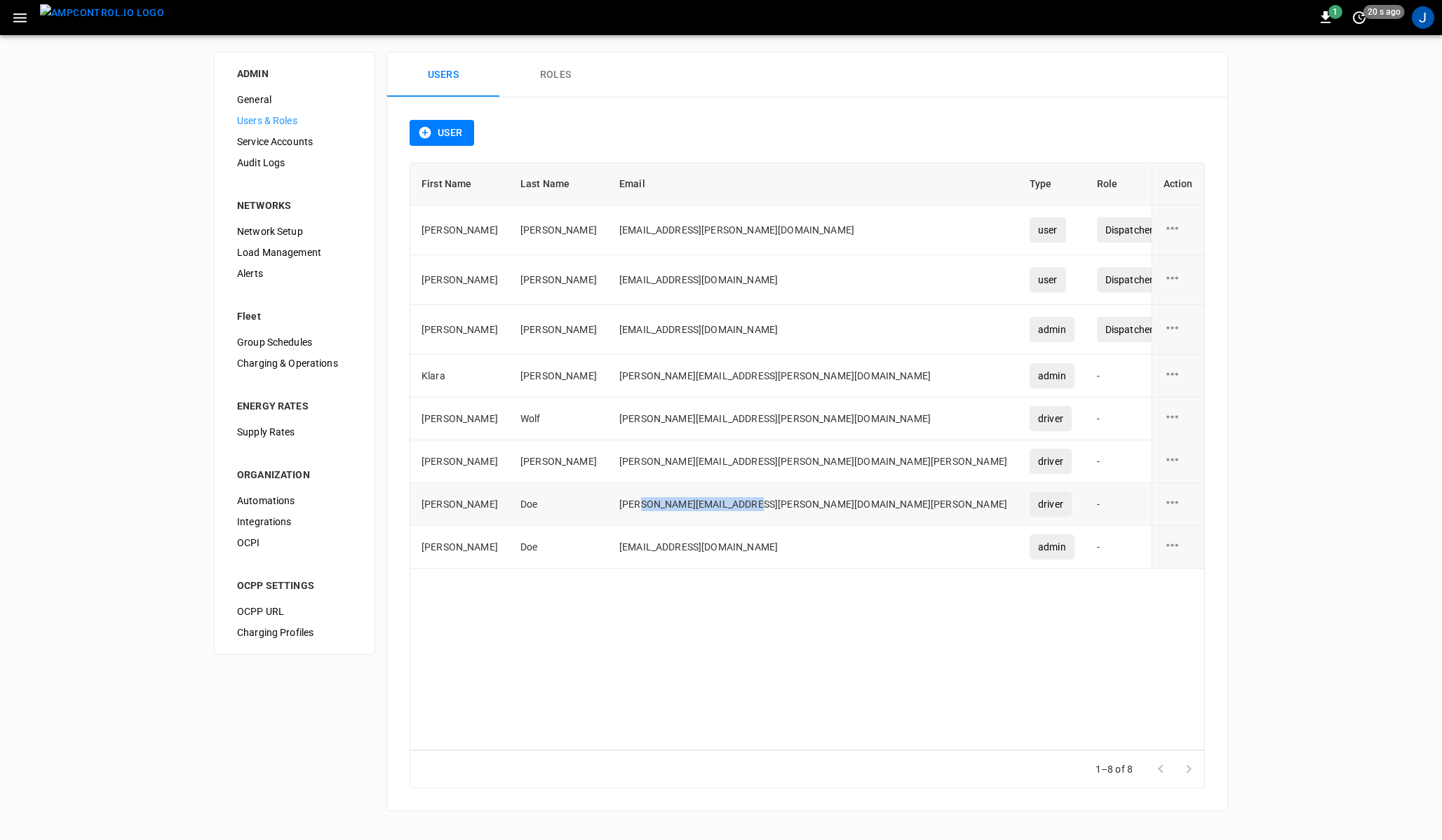
drag, startPoint x: 589, startPoint y: 509, endPoint x: 689, endPoint y: 507, distance: 100.0
click at [689, 507] on td "[PERSON_NAME][EMAIL_ADDRESS][PERSON_NAME][DOMAIN_NAME][PERSON_NAME]" at bounding box center [813, 503] width 411 height 42
drag, startPoint x: 584, startPoint y: 461, endPoint x: 645, endPoint y: 462, distance: 61.0
click at [645, 462] on td "[PERSON_NAME][EMAIL_ADDRESS][PERSON_NAME][DOMAIN_NAME][PERSON_NAME]" at bounding box center [813, 461] width 411 height 42
drag, startPoint x: 578, startPoint y: 540, endPoint x: 649, endPoint y: 550, distance: 71.7
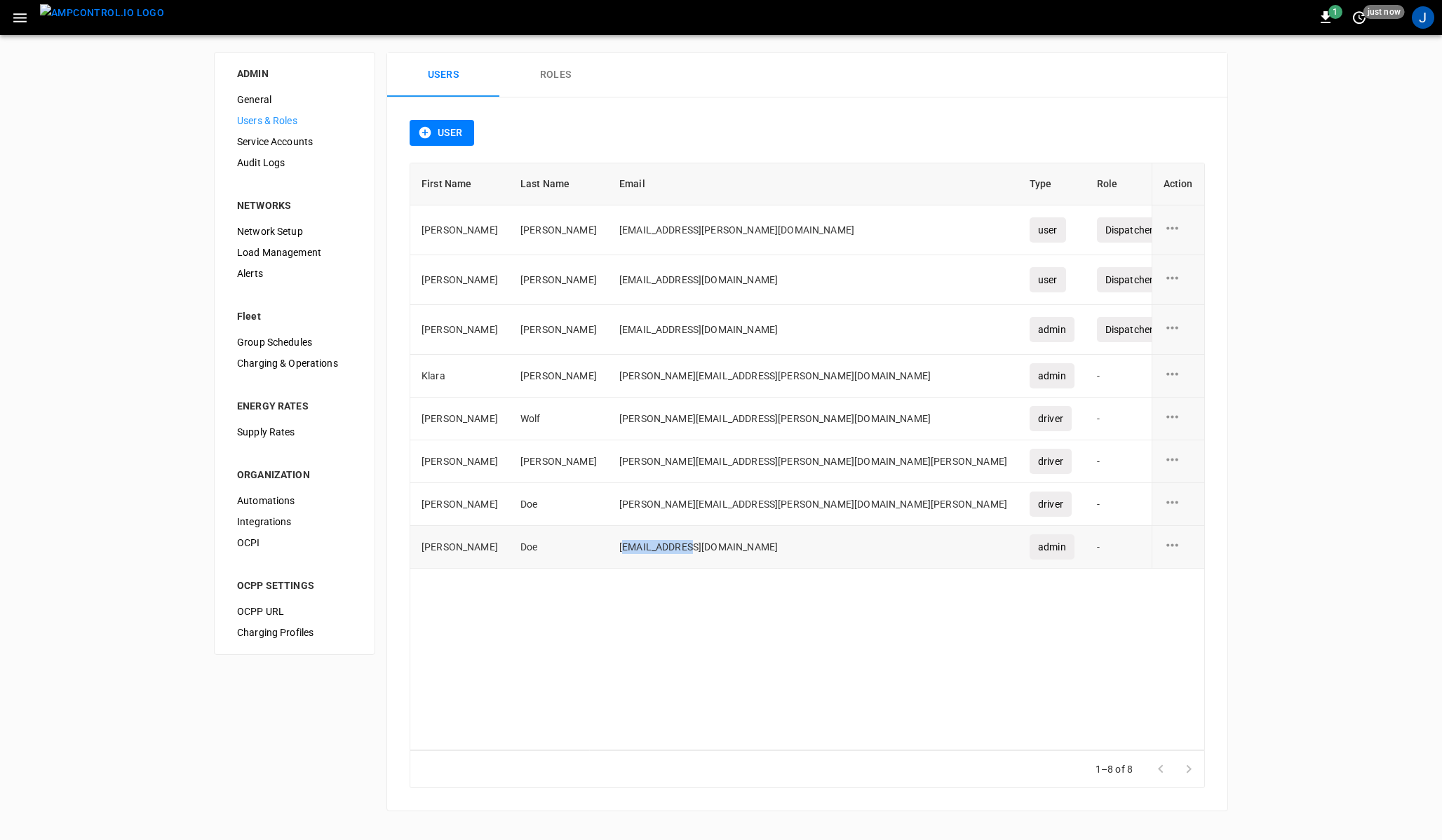
click at [649, 550] on td "[EMAIL_ADDRESS][DOMAIN_NAME]" at bounding box center [813, 547] width 411 height 42
click at [656, 508] on td "[PERSON_NAME][EMAIL_ADDRESS][PERSON_NAME][DOMAIN_NAME][PERSON_NAME]" at bounding box center [813, 503] width 411 height 42
drag, startPoint x: 572, startPoint y: 550, endPoint x: 676, endPoint y: 548, distance: 104.0
click at [676, 548] on td "[EMAIL_ADDRESS][DOMAIN_NAME]" at bounding box center [813, 547] width 411 height 42
click at [723, 109] on div "User First Name Last Name Email Type Role Created On Action Noah Stein noah.ste…" at bounding box center [806, 454] width 840 height 713
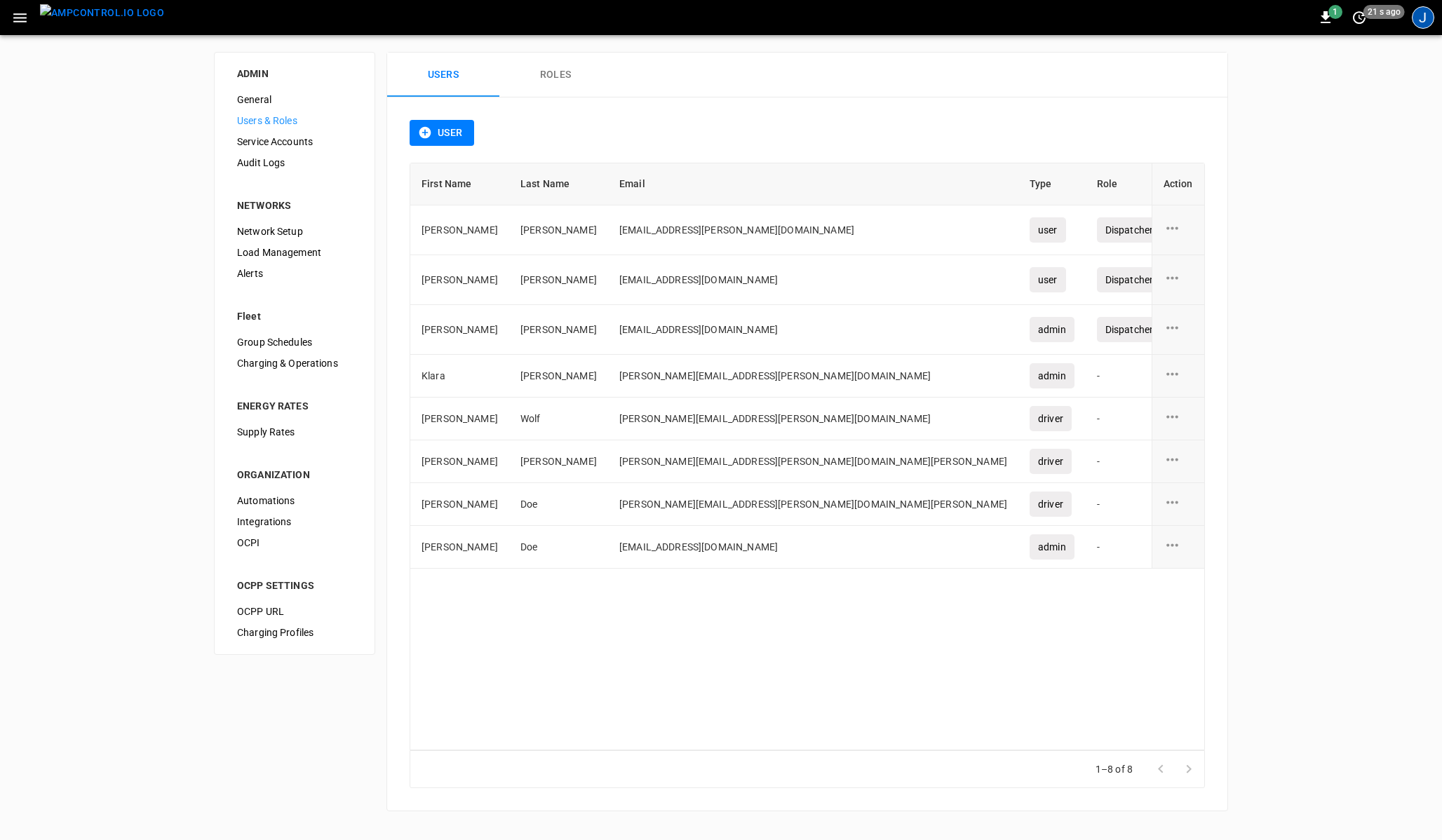
click at [1429, 19] on div "J" at bounding box center [1422, 17] width 23 height 23
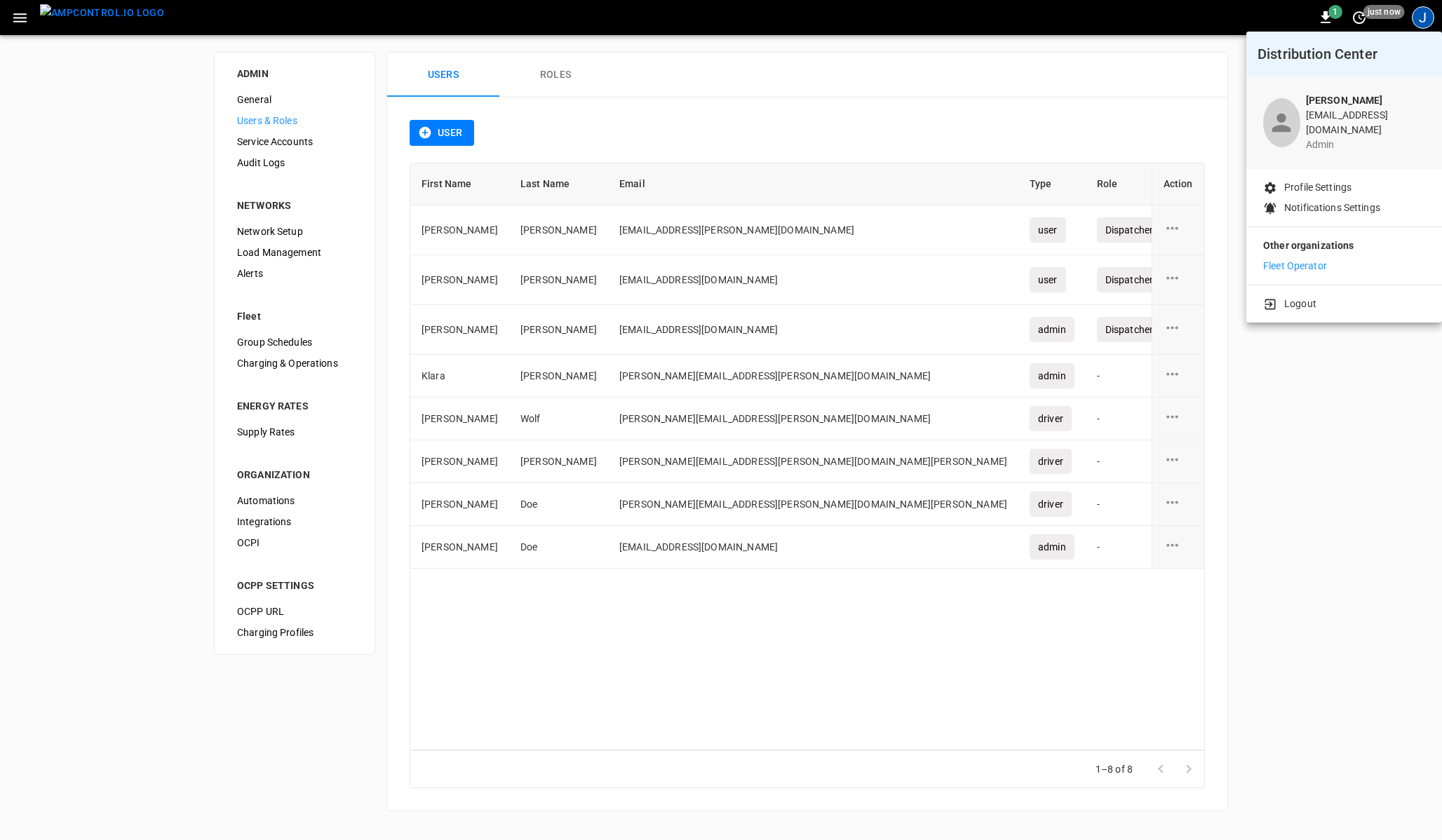
click at [12, 15] on div at bounding box center [721, 420] width 1442 height 840
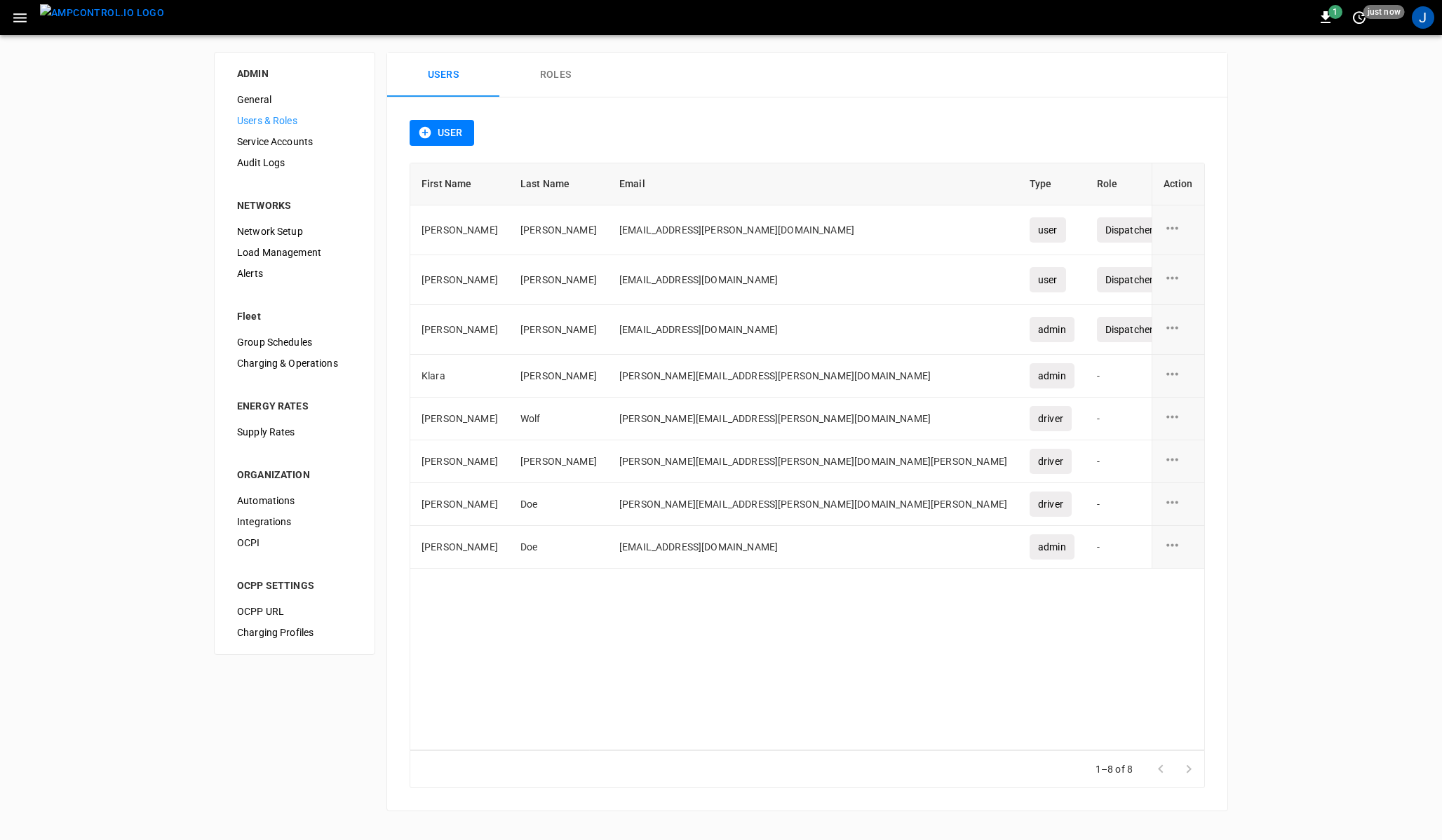
click at [12, 15] on body "1 just now J ADMIN General Users & Roles Service Accounts Audit Logs NETWORKS N…" at bounding box center [721, 414] width 1442 height 828
click at [17, 17] on icon "button" at bounding box center [19, 17] width 13 height 9
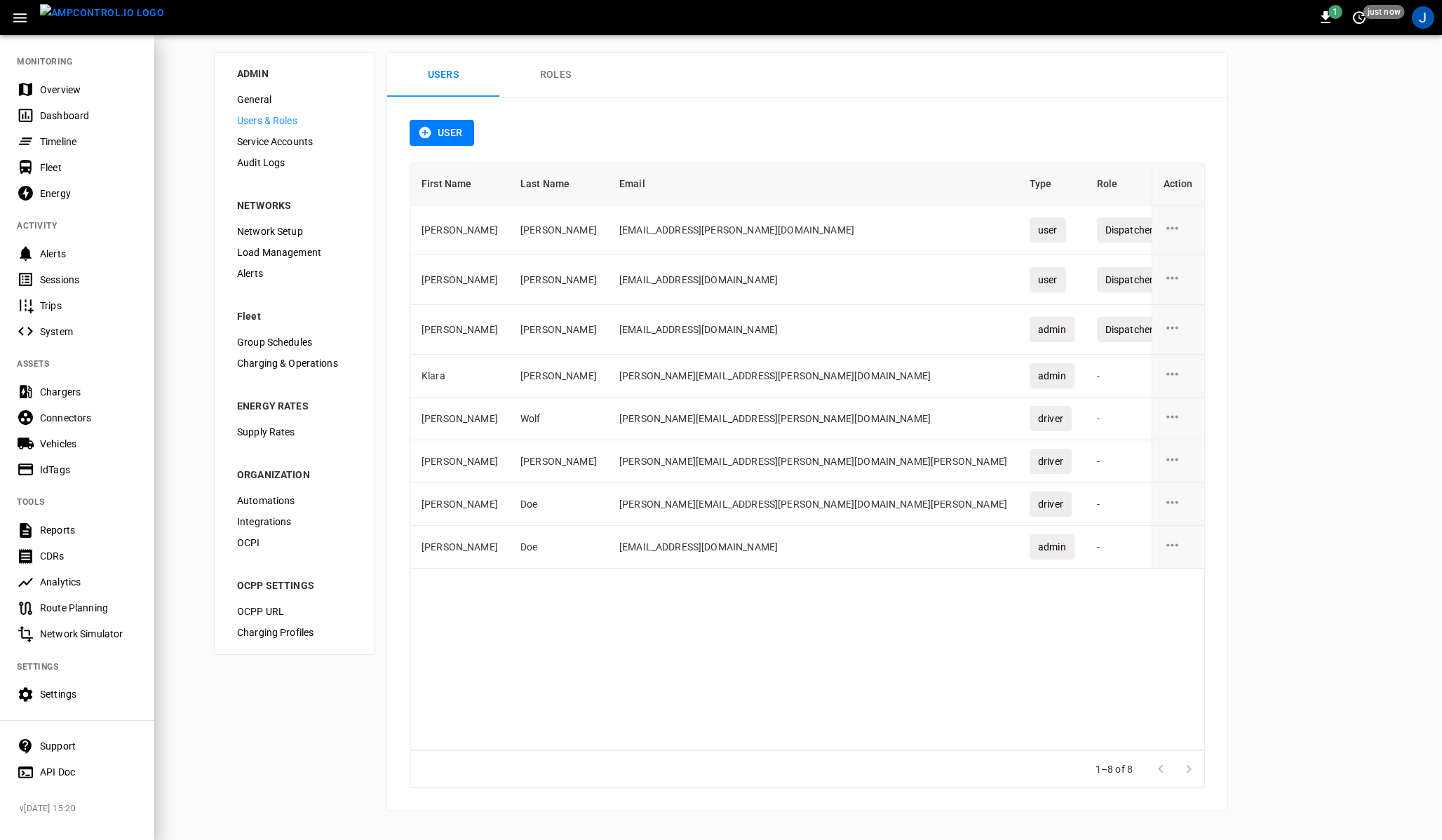
click at [19, 19] on icon "button" at bounding box center [20, 18] width 18 height 18
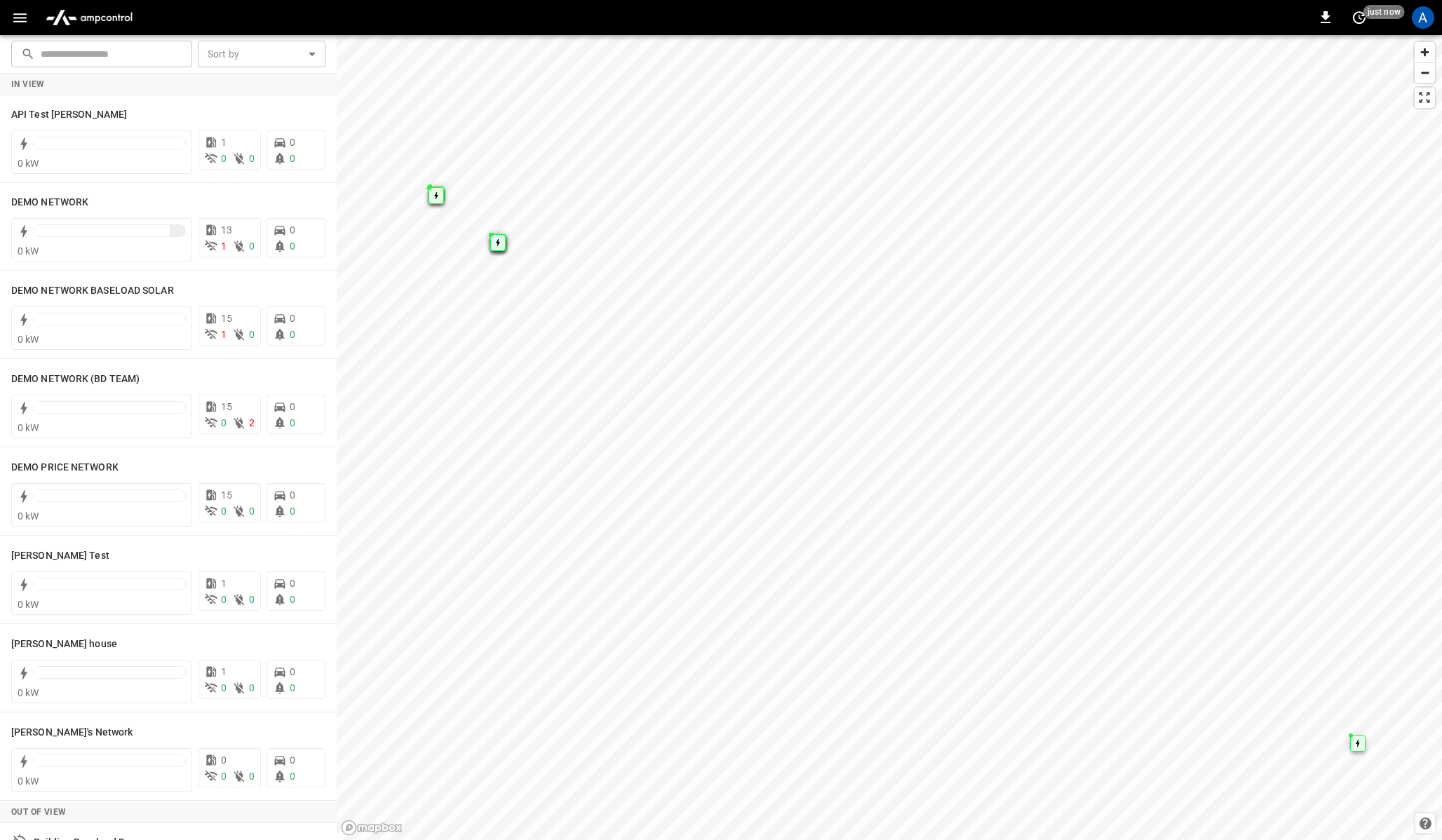
click at [18, 16] on icon "button" at bounding box center [19, 17] width 13 height 9
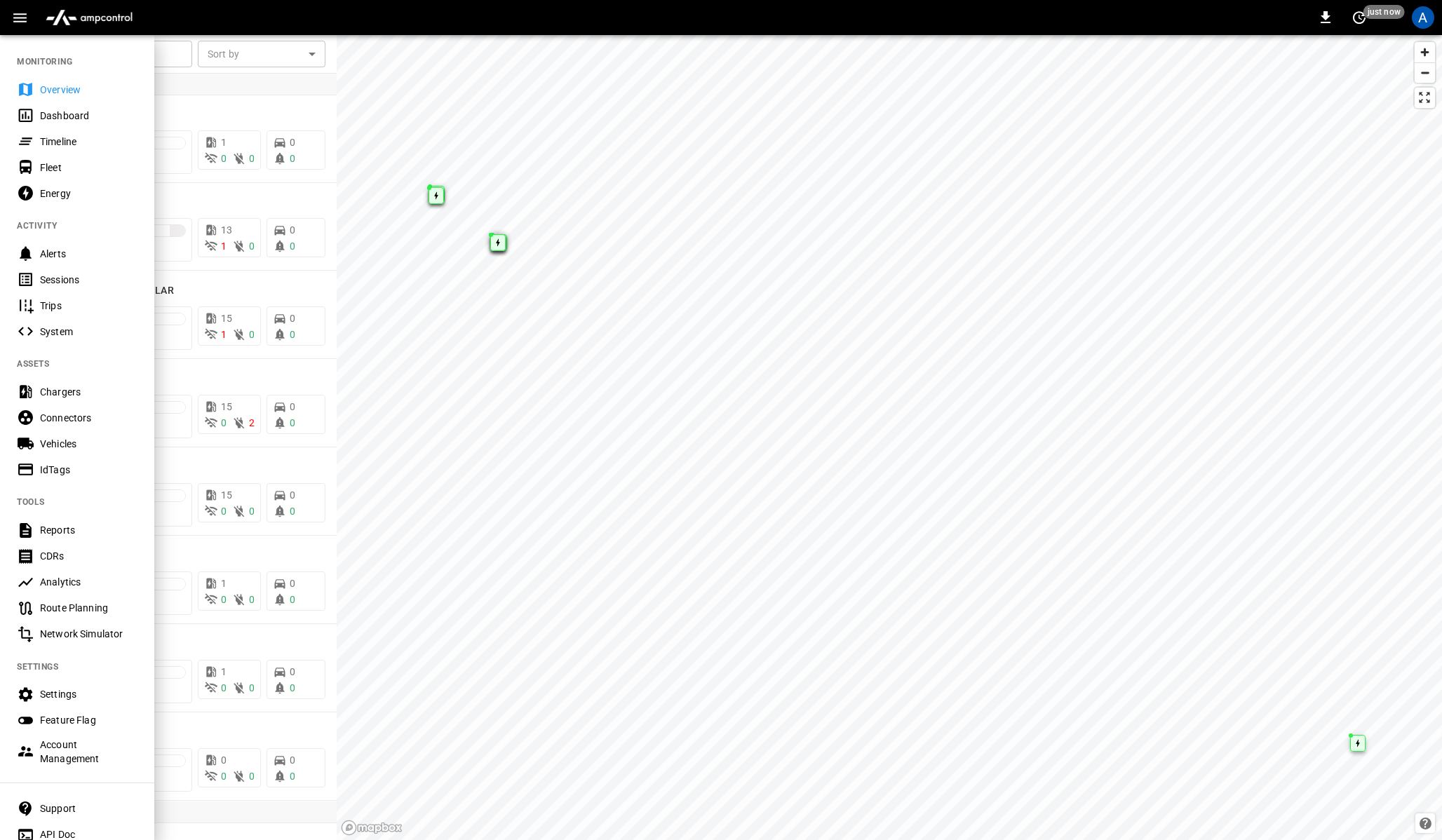
click at [53, 752] on div "Account Management" at bounding box center [88, 751] width 98 height 28
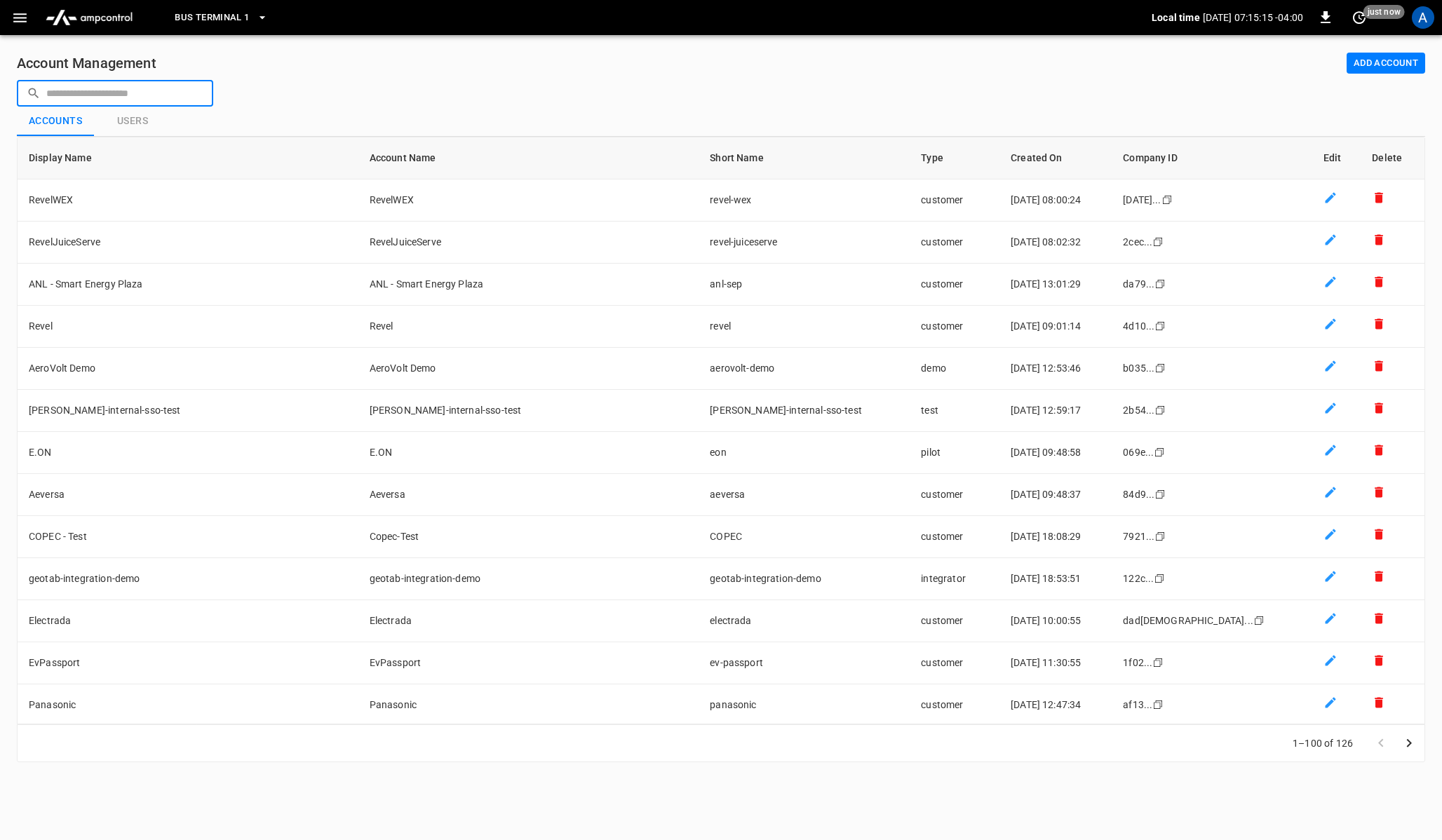
click at [102, 92] on input "text" at bounding box center [124, 93] width 157 height 26
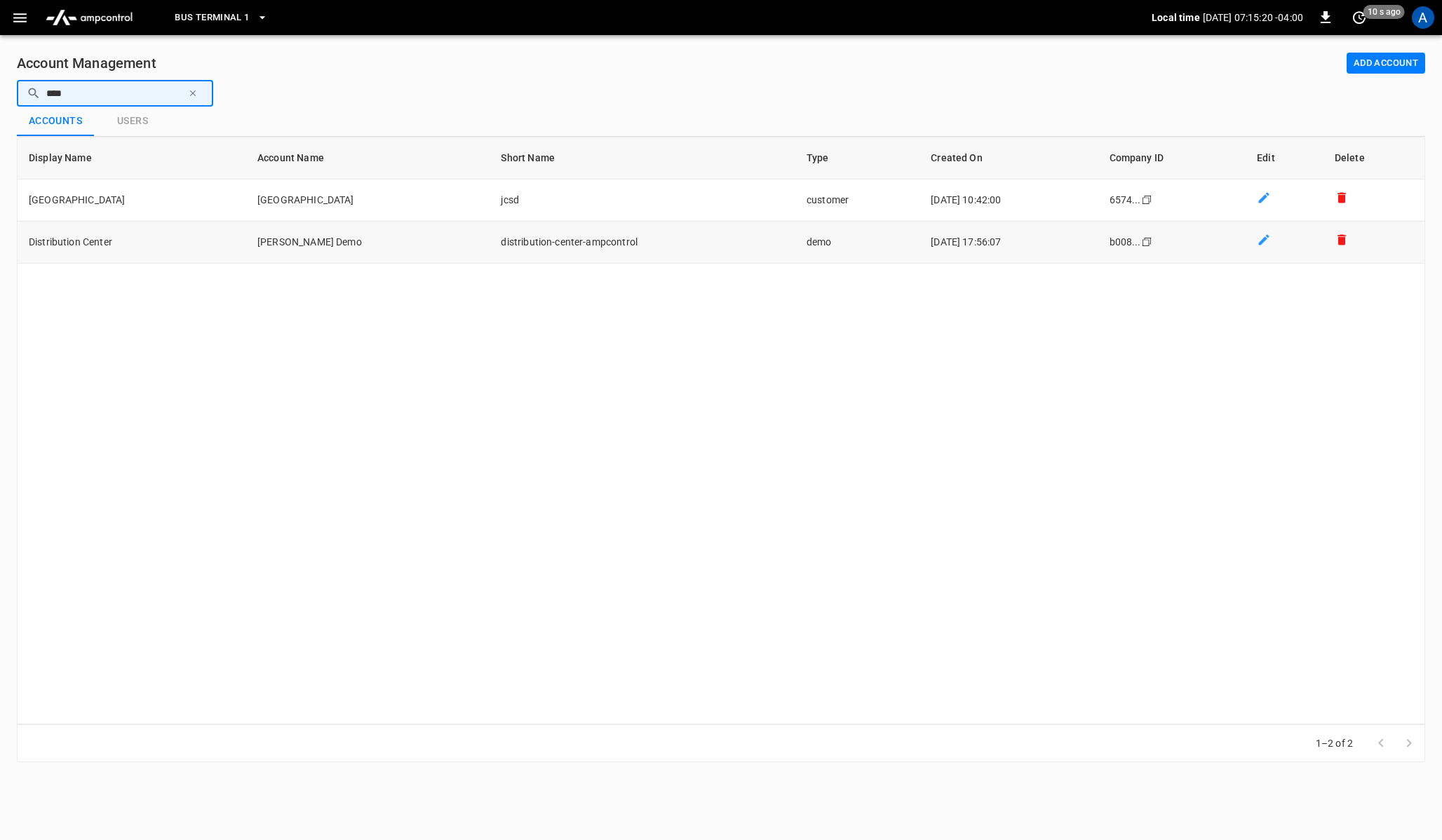
type input "****"
click at [861, 234] on td "demo" at bounding box center [858, 242] width 124 height 42
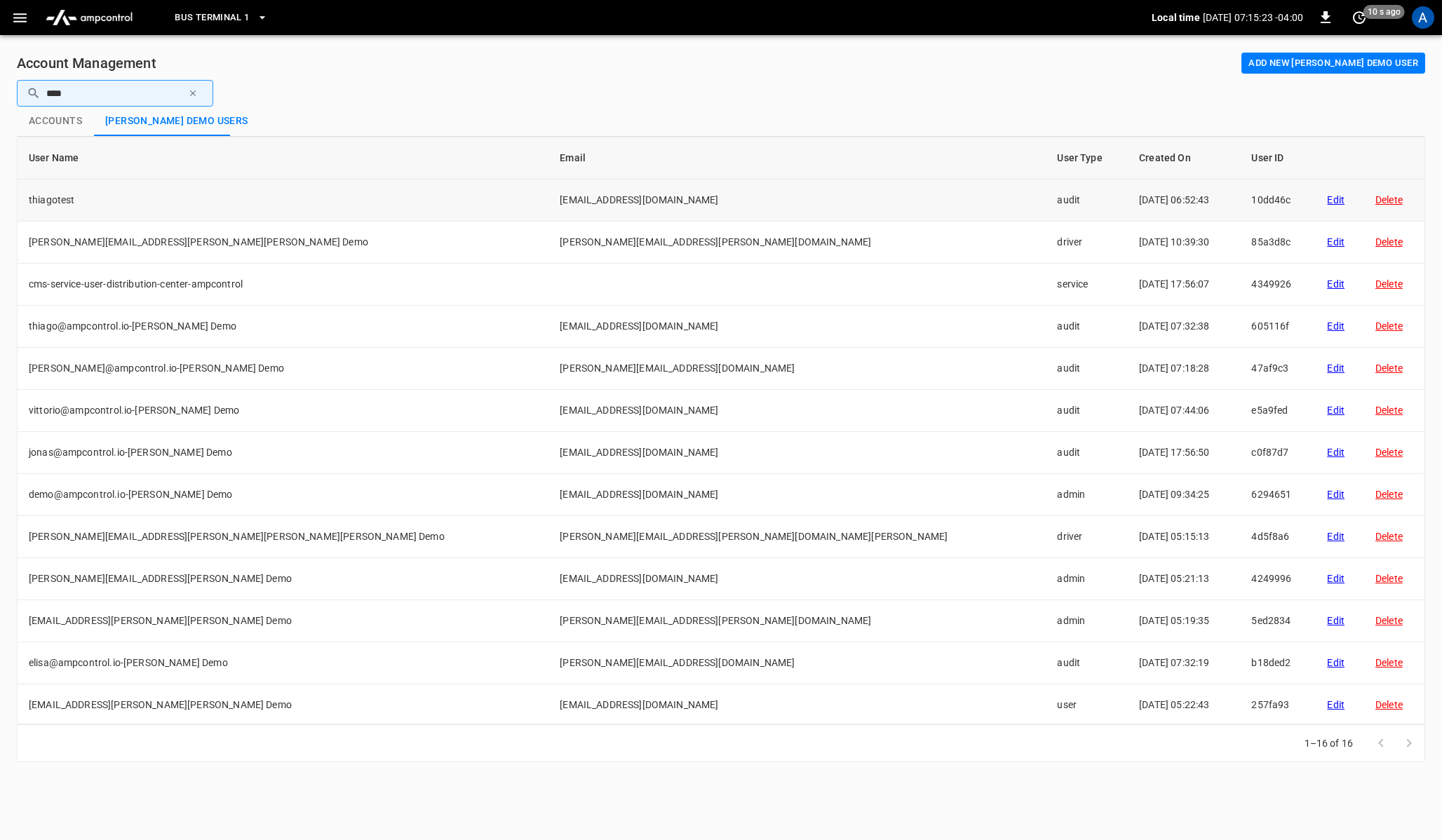
click at [1327, 194] on div "Edit" at bounding box center [1339, 199] width 26 height 14
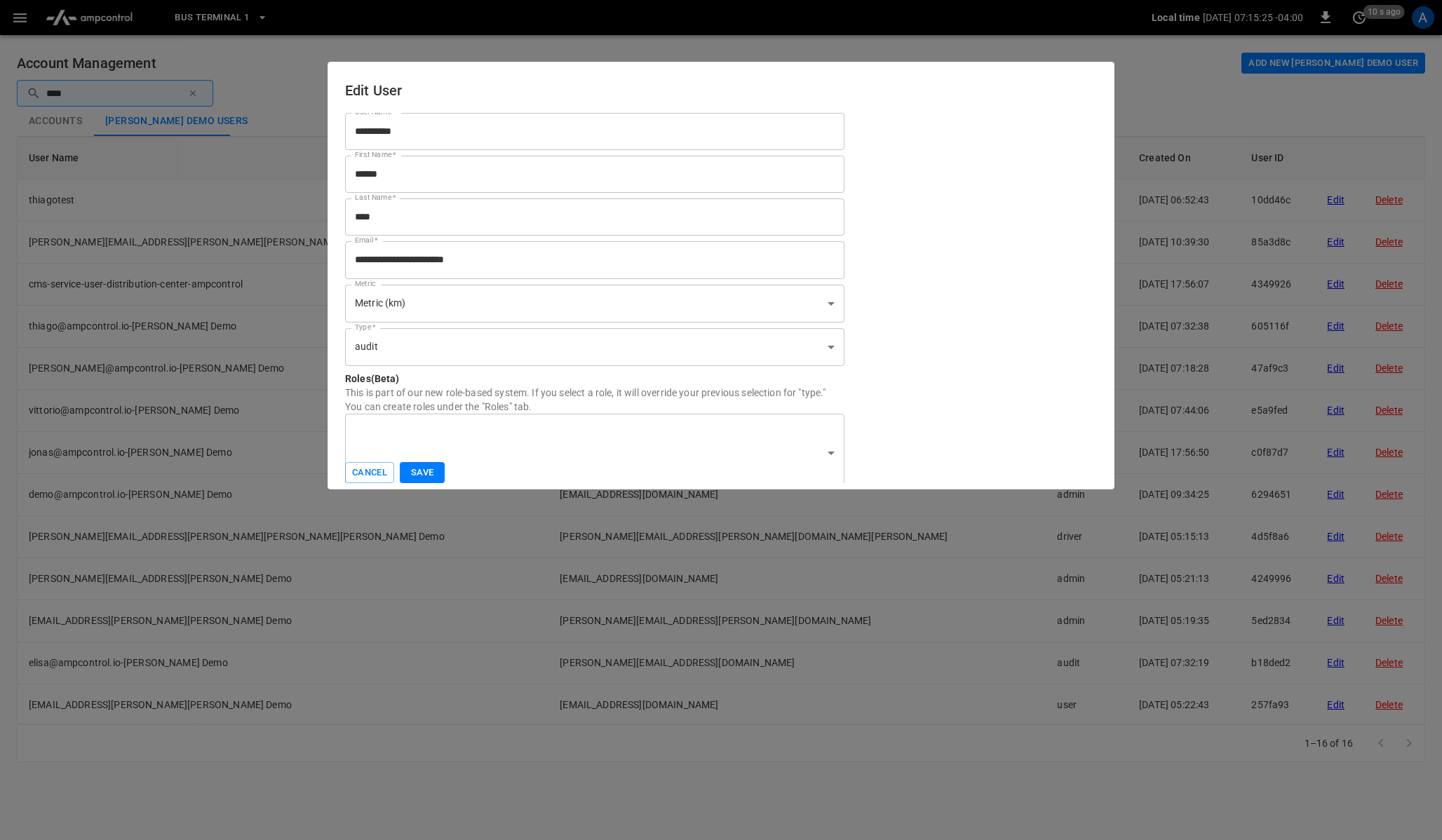
click at [476, 219] on input "****" at bounding box center [595, 217] width 499 height 38
click at [449, 183] on input "******" at bounding box center [595, 175] width 499 height 38
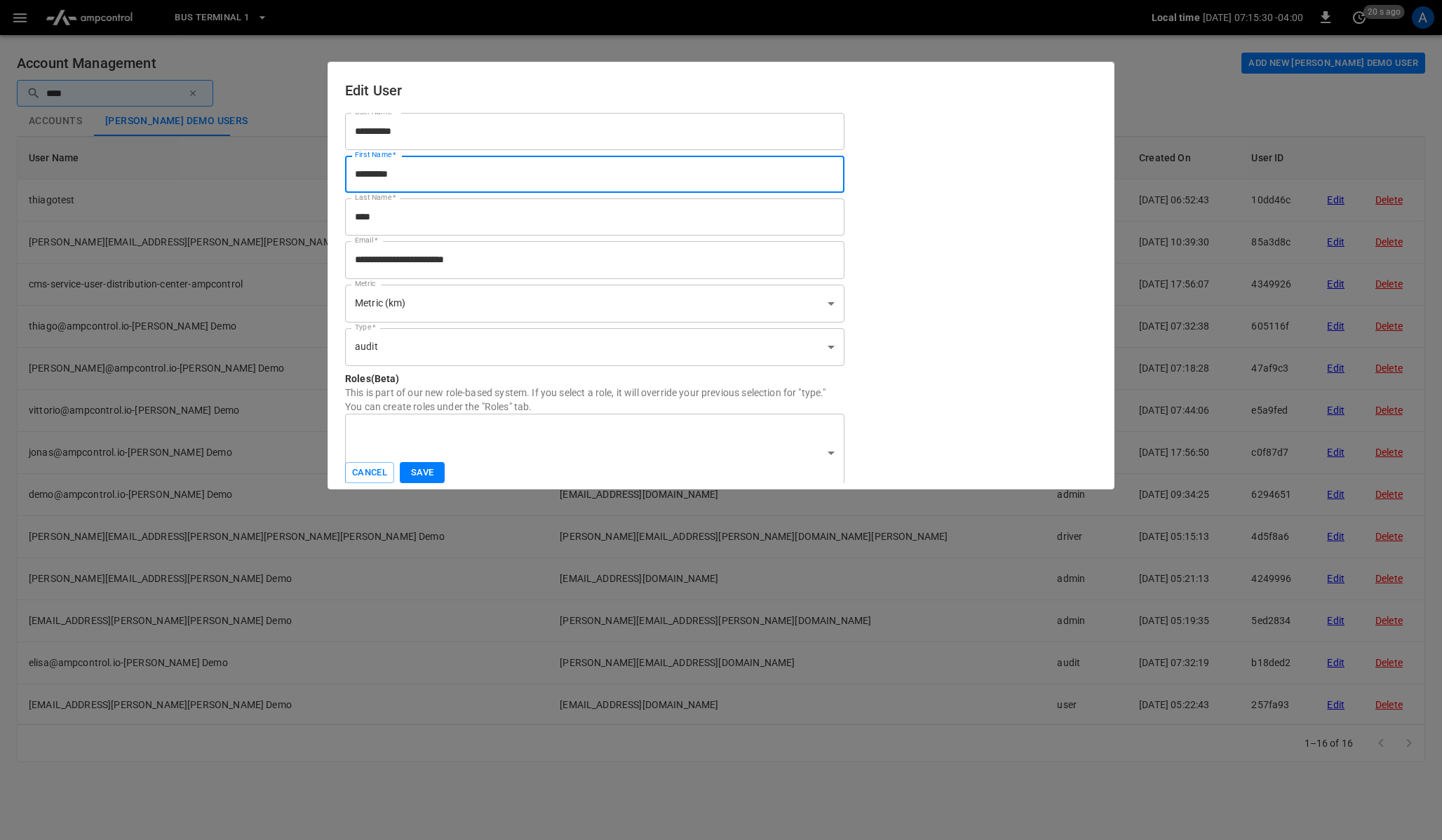
type input "*********"
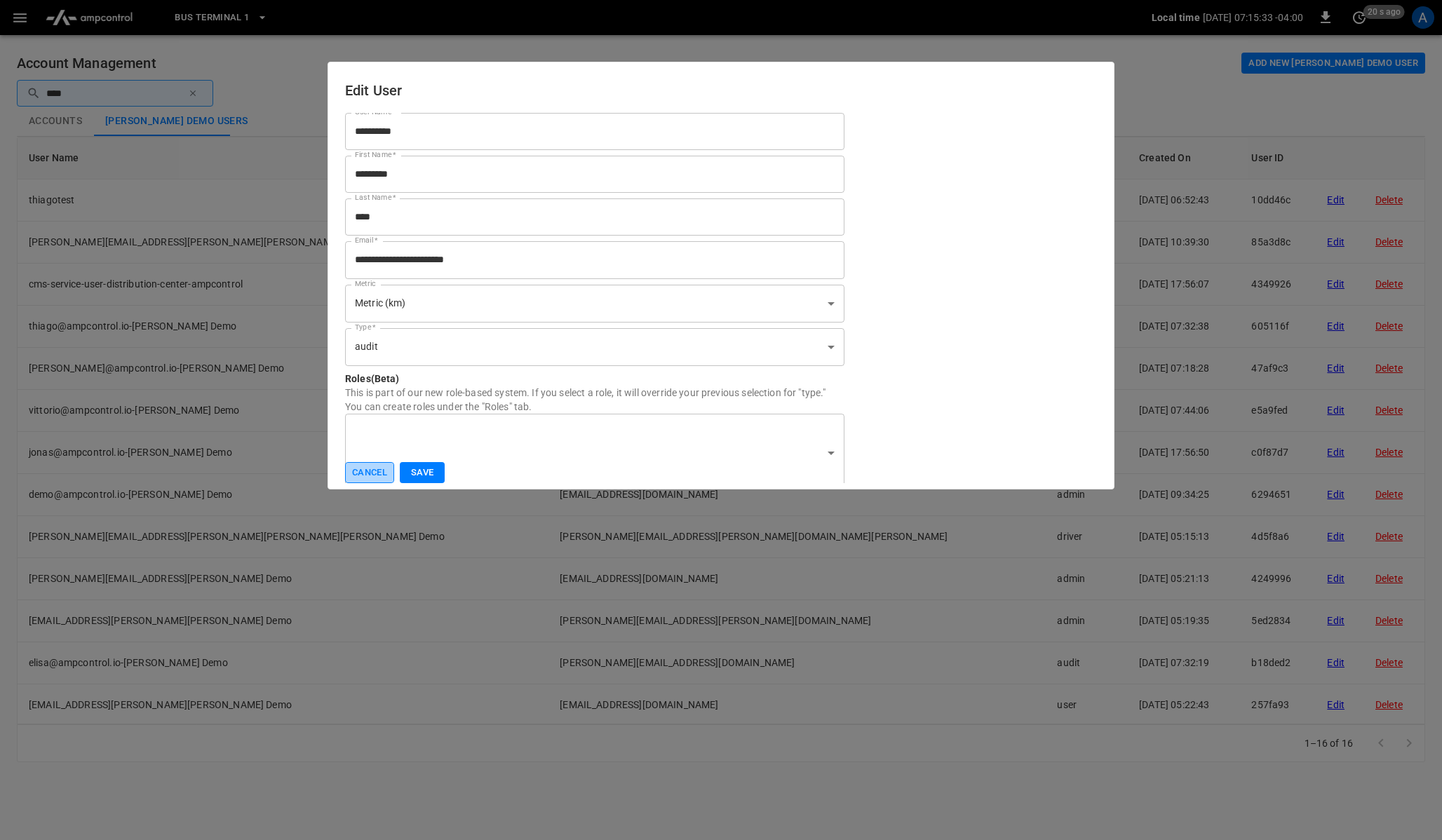
click at [374, 467] on button "Cancel" at bounding box center [370, 473] width 49 height 22
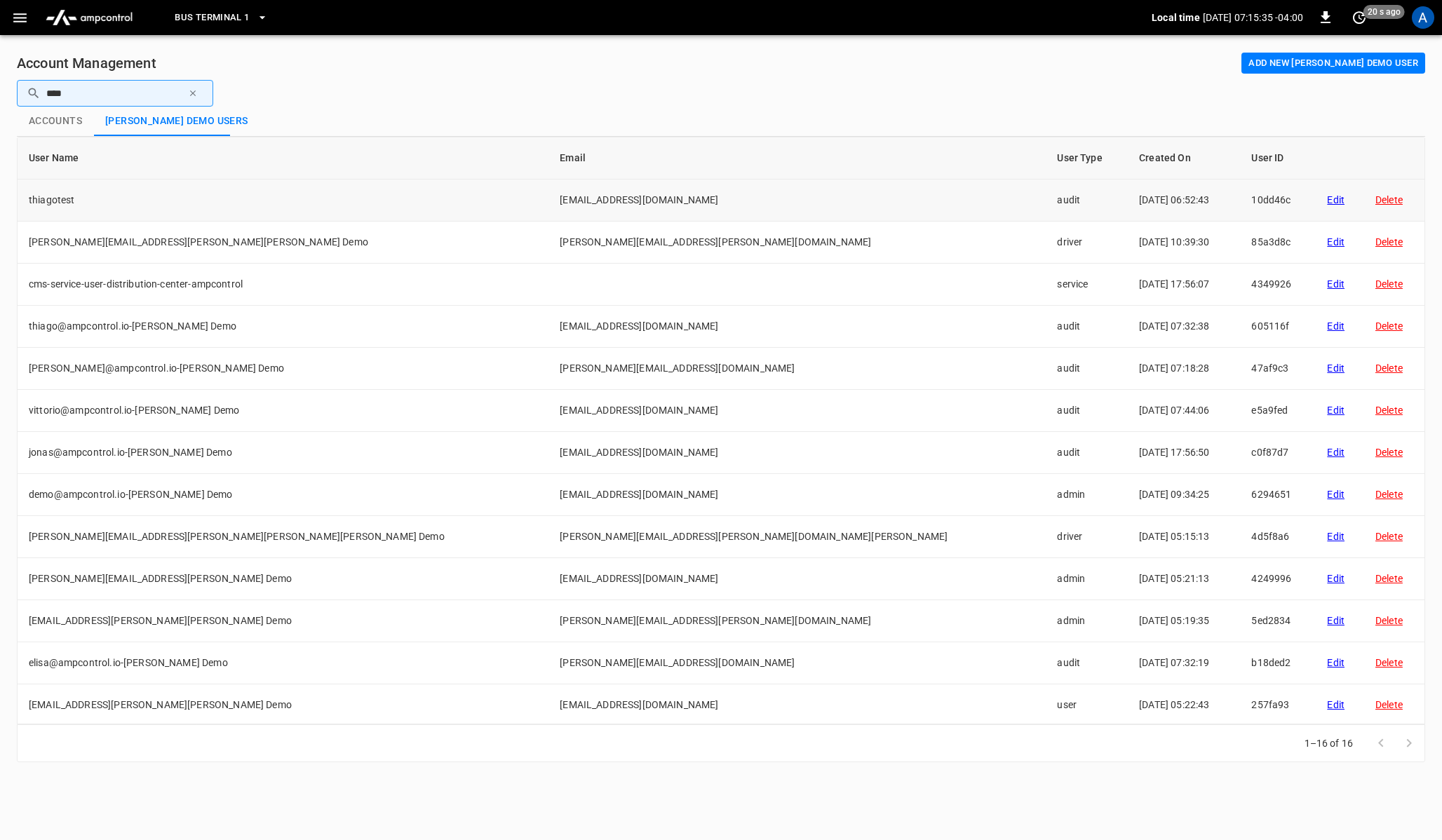
click at [1327, 198] on div "Edit" at bounding box center [1339, 199] width 26 height 14
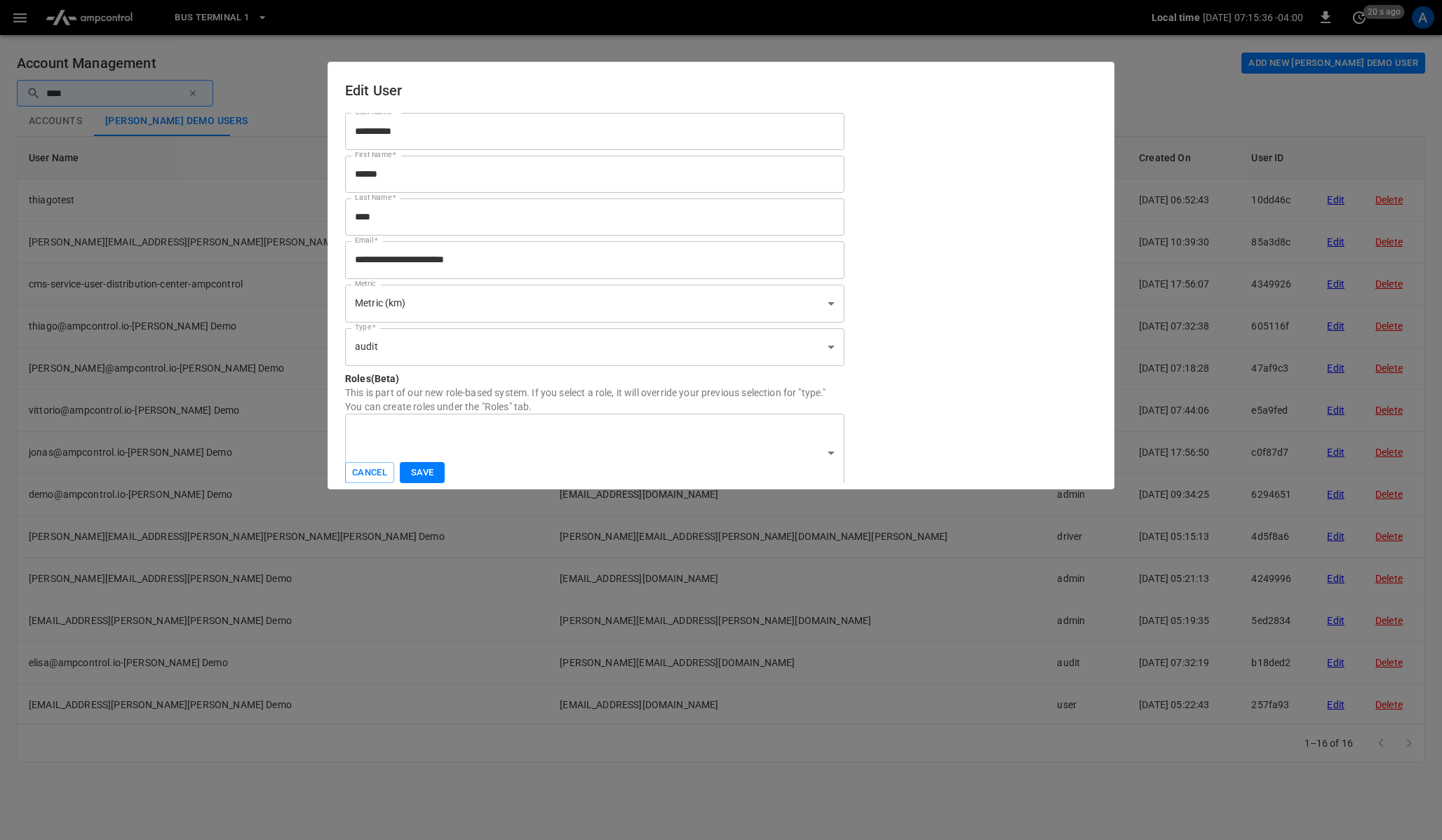
scroll to position [9, 0]
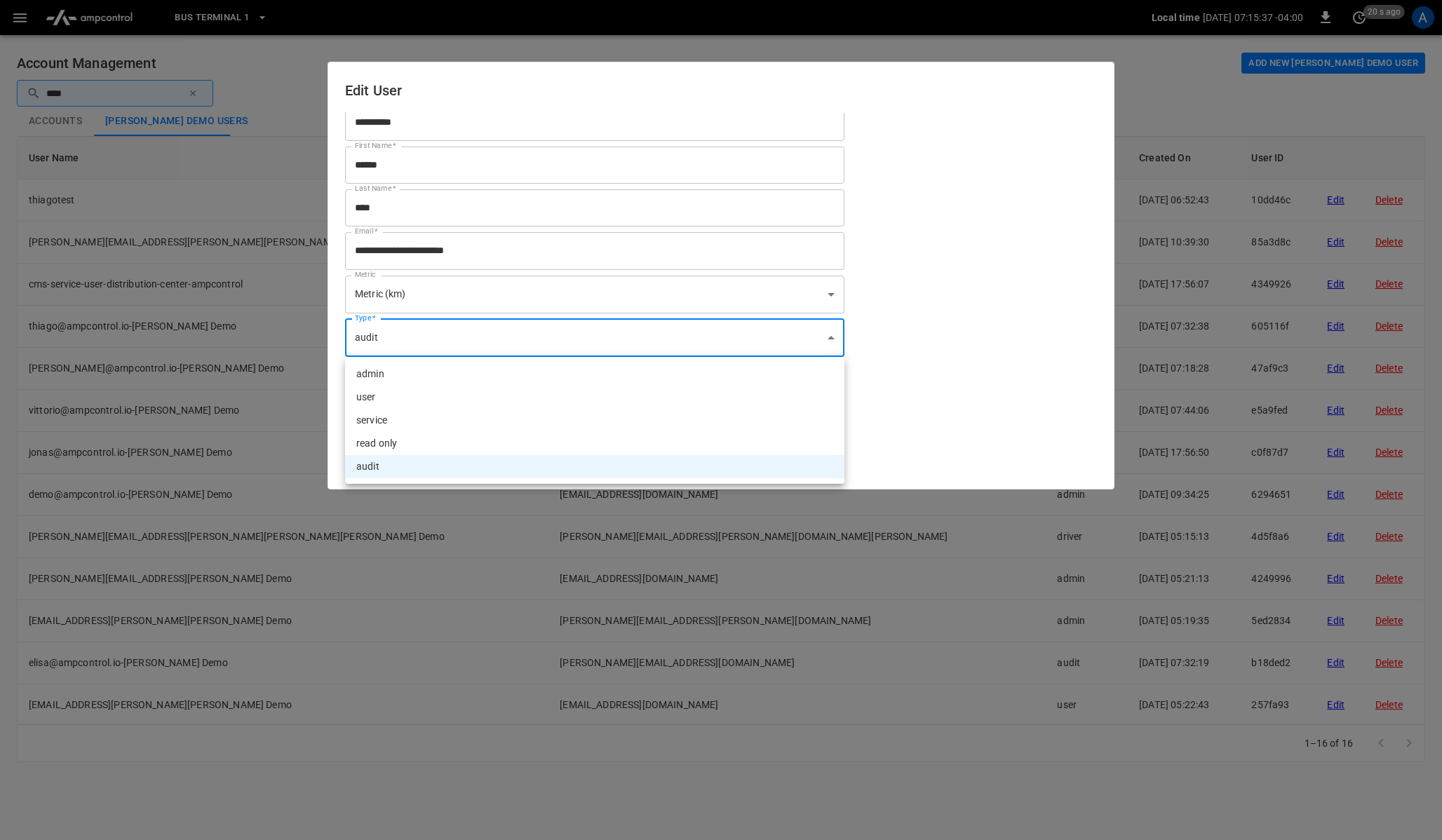
click at [447, 345] on body "Bus Terminal 1 Local time [DATE] 07:15:37 -04:00 0 20 s ago A Account Managemen…" at bounding box center [721, 389] width 1442 height 779
click at [431, 374] on li "admin" at bounding box center [595, 373] width 499 height 23
type input "*****"
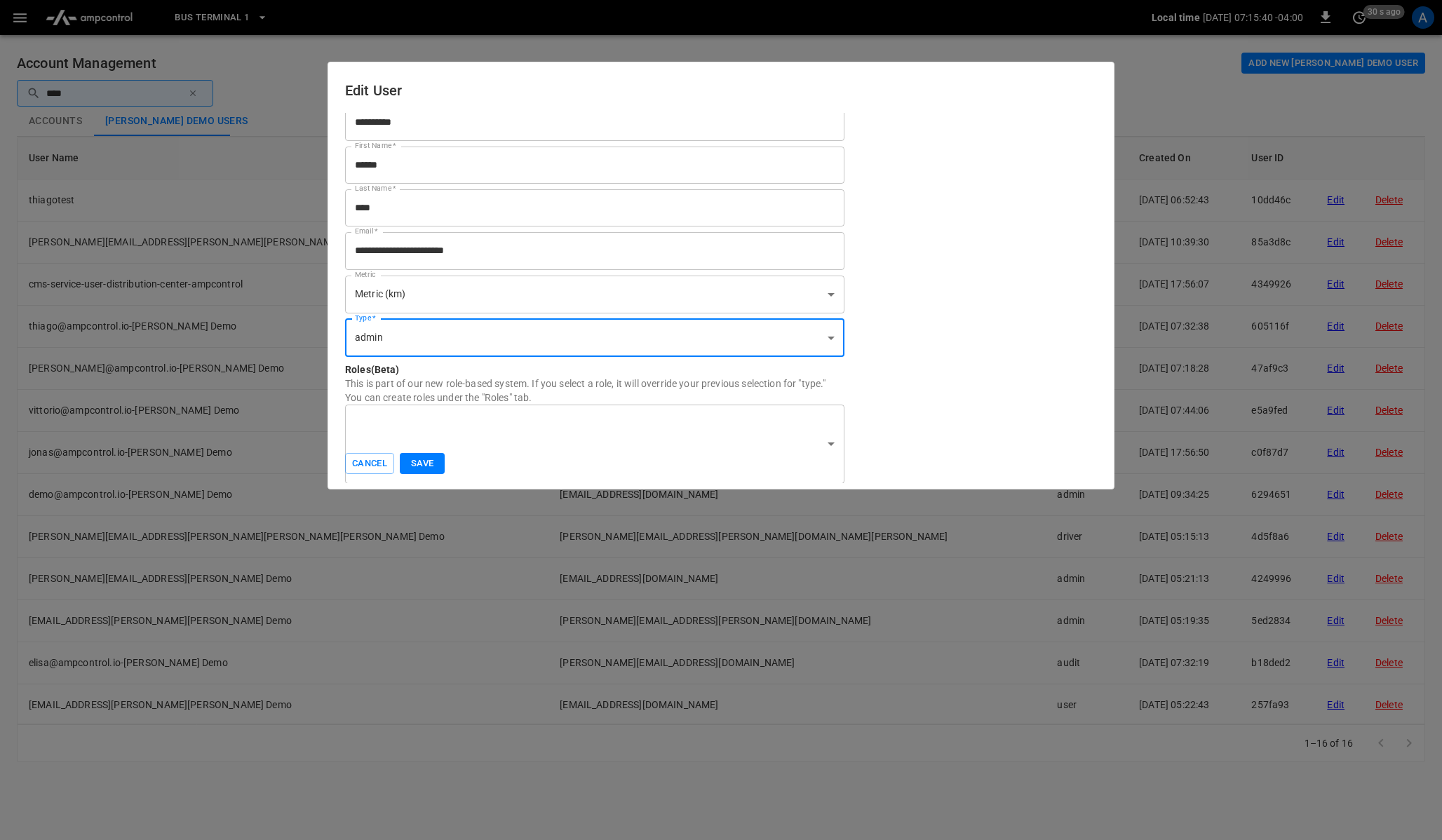
scroll to position [0, 0]
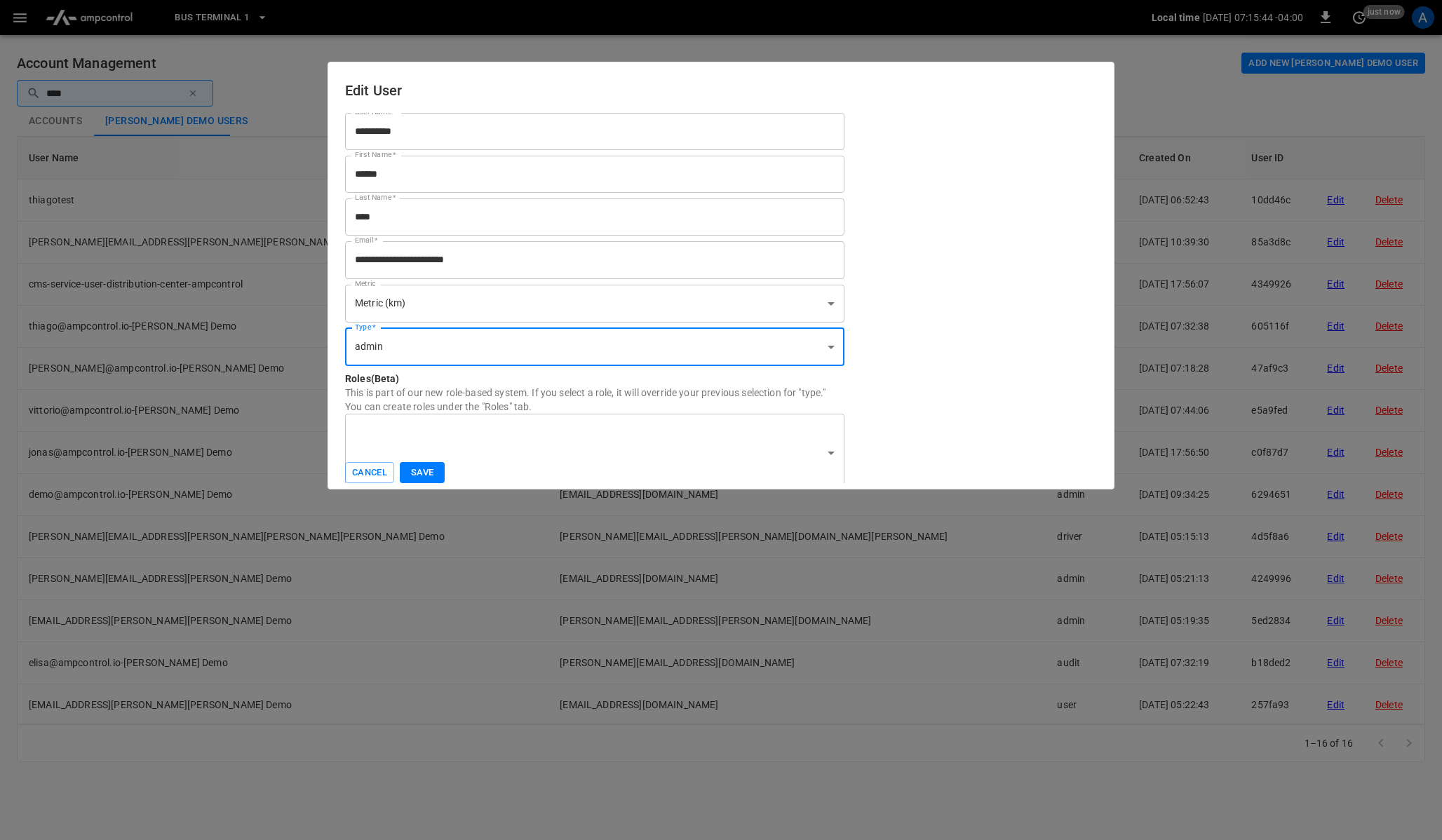
click at [432, 216] on input "****" at bounding box center [595, 217] width 499 height 38
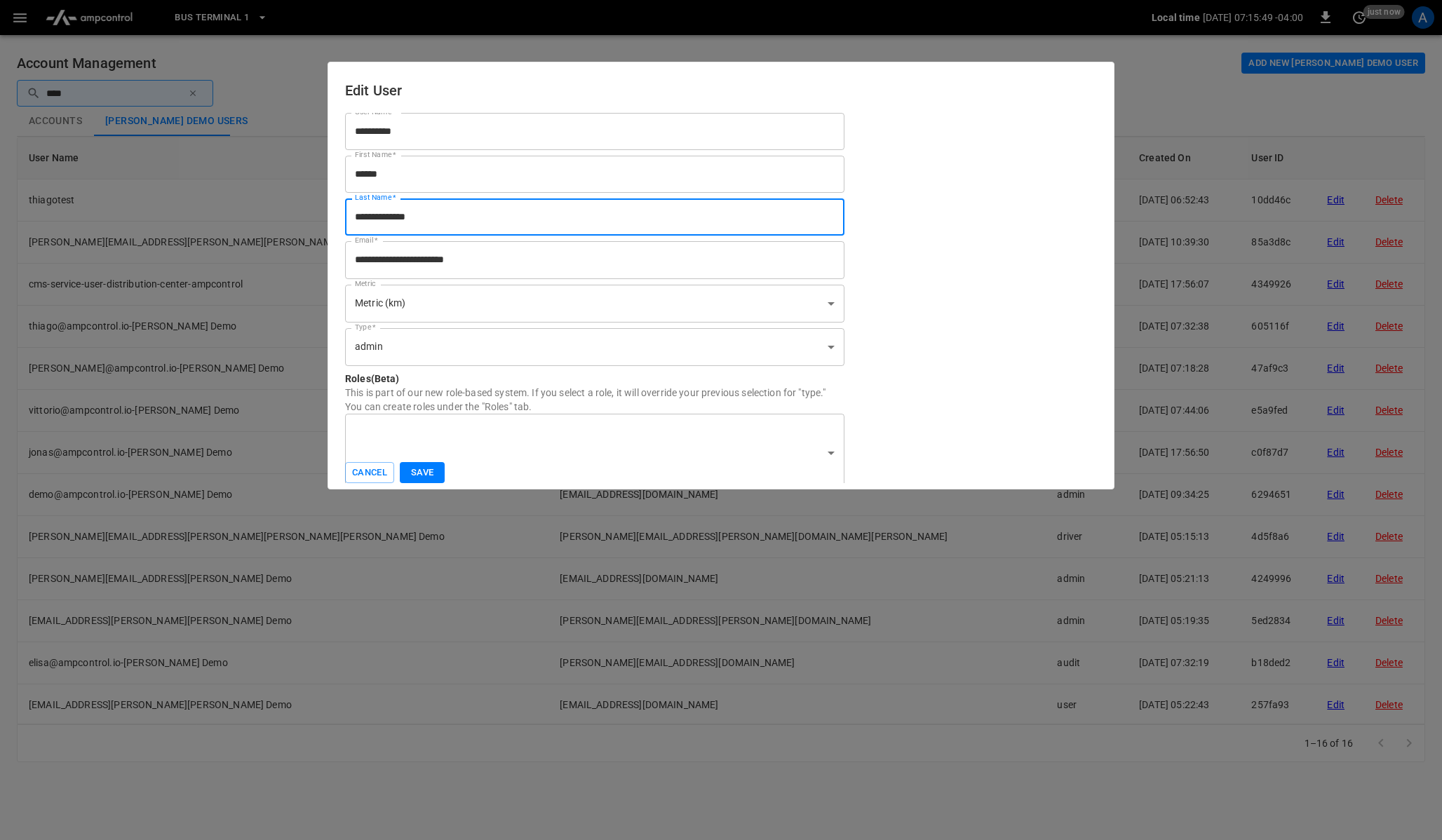
type input "**********"
click at [647, 183] on input "******" at bounding box center [595, 175] width 499 height 38
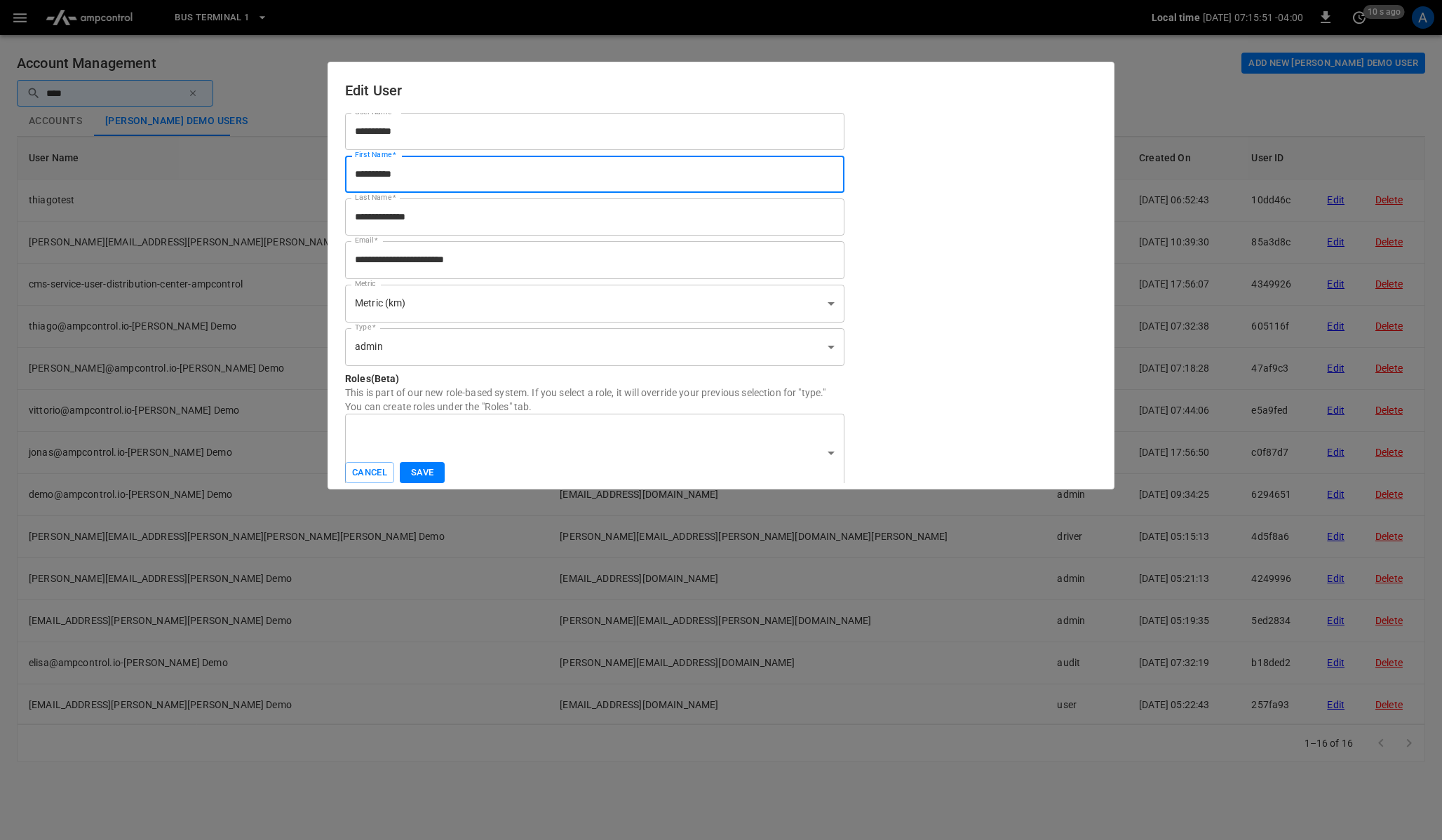
type input "**********"
click at [911, 191] on div "**********" at bounding box center [718, 284] width 757 height 354
click at [429, 473] on button "Save" at bounding box center [421, 473] width 44 height 22
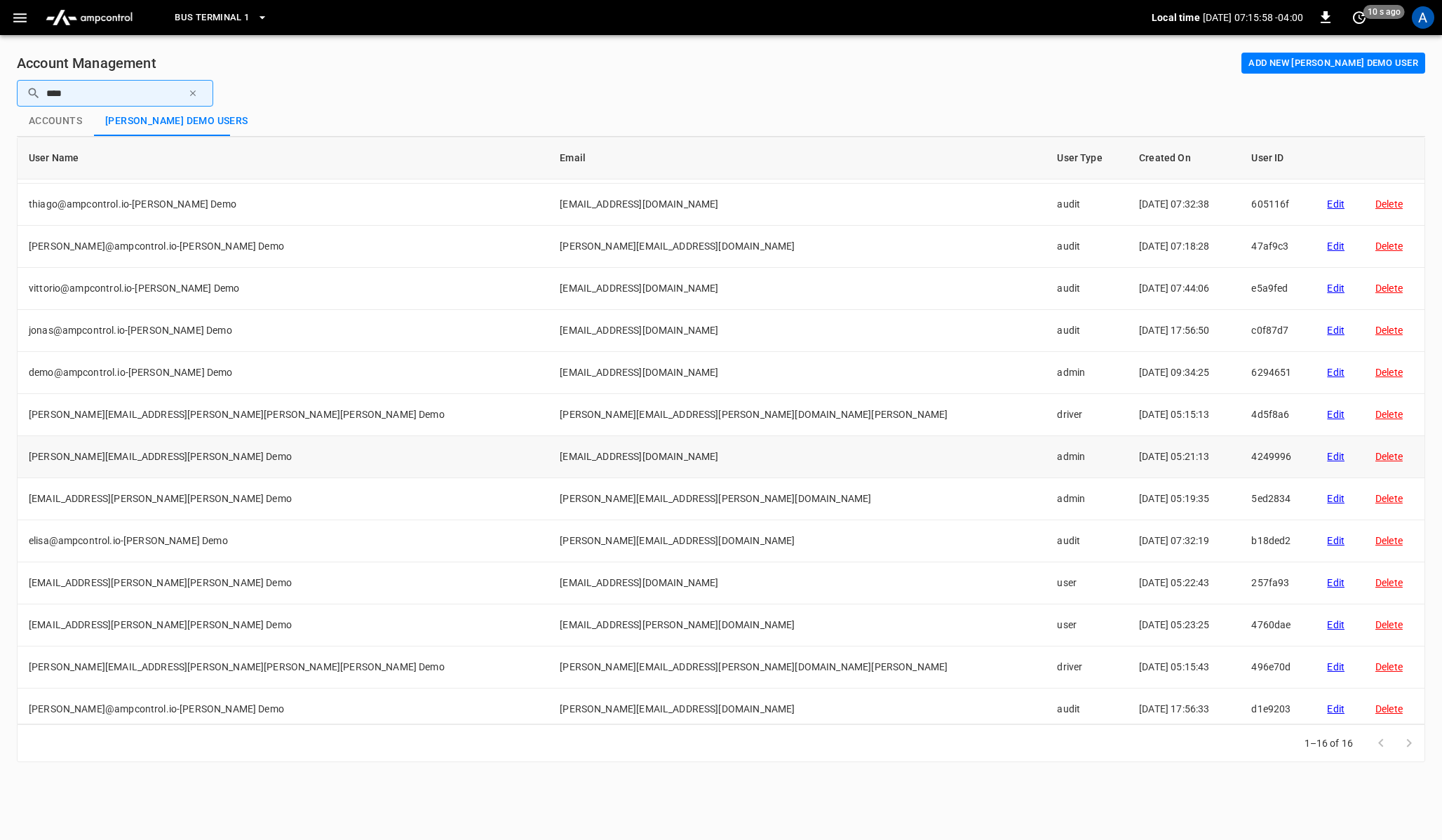
scroll to position [128, 0]
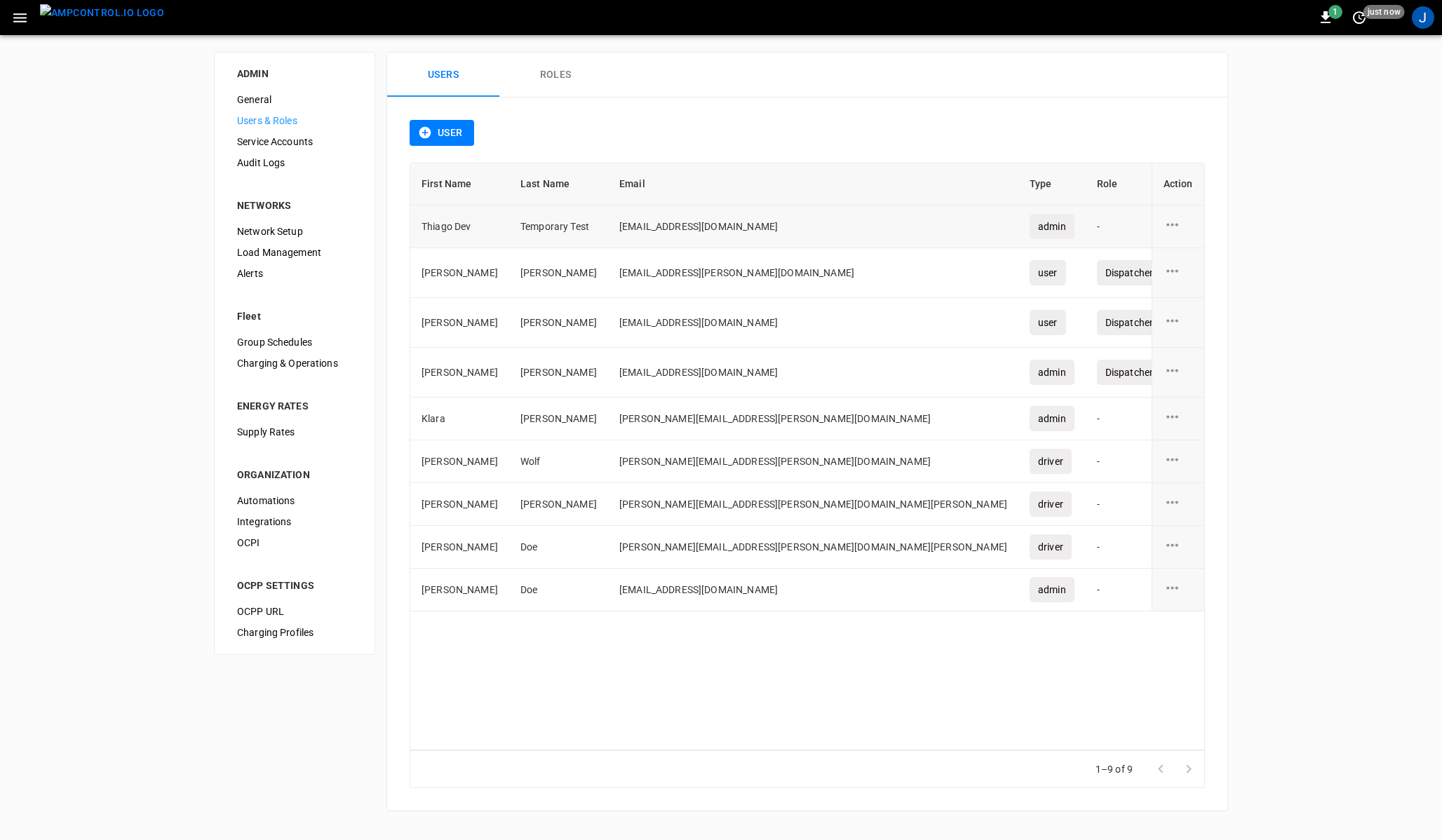
click at [1172, 226] on icon "user action options" at bounding box center [1173, 225] width 18 height 18
click at [1177, 231] on li "Edit" at bounding box center [1188, 232] width 49 height 23
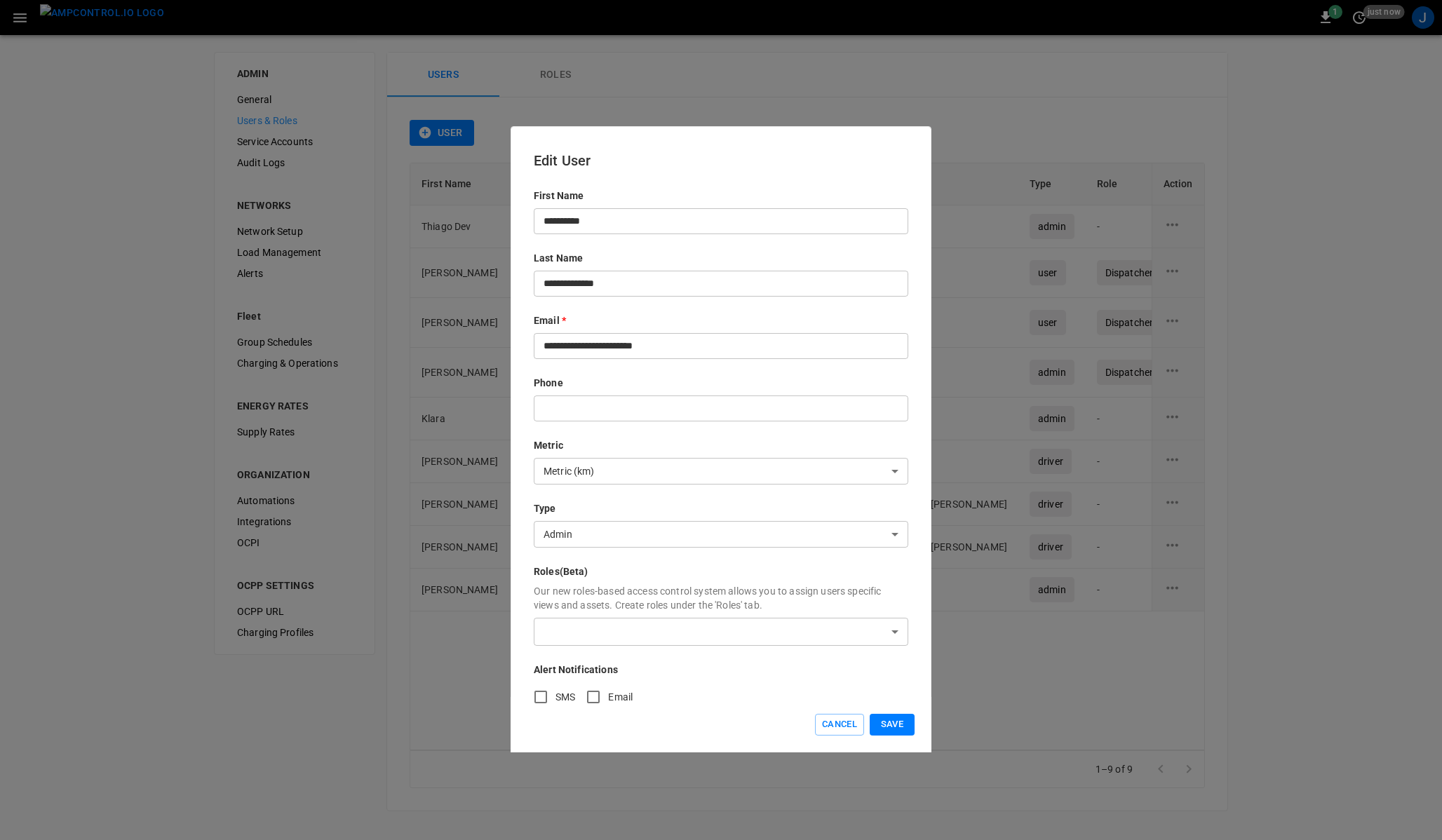
scroll to position [21, 0]
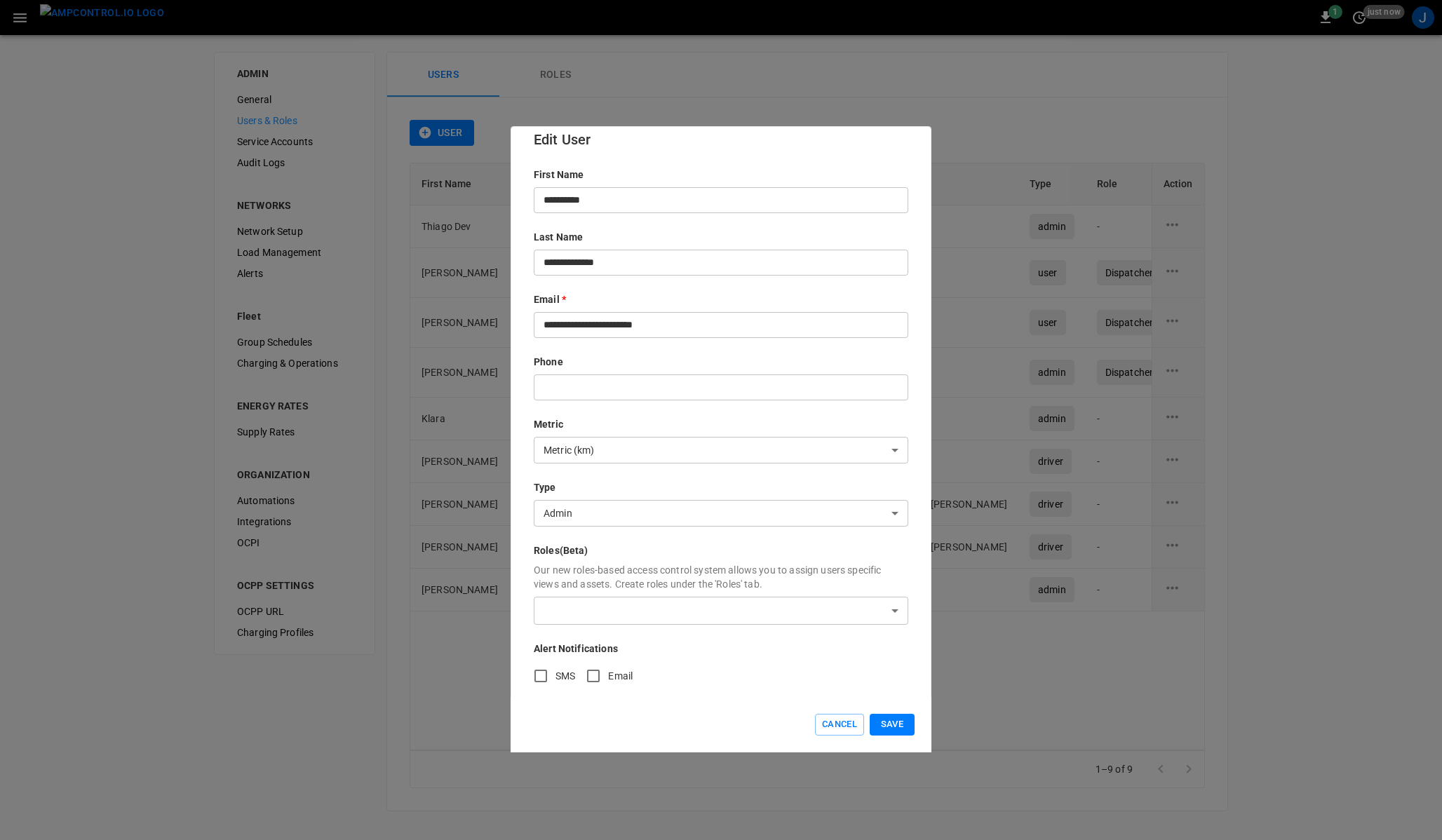
click at [606, 608] on body "1 just now J ADMIN General Users & Roles Service Accounts Audit Logs NETWORKS N…" at bounding box center [721, 414] width 1442 height 828
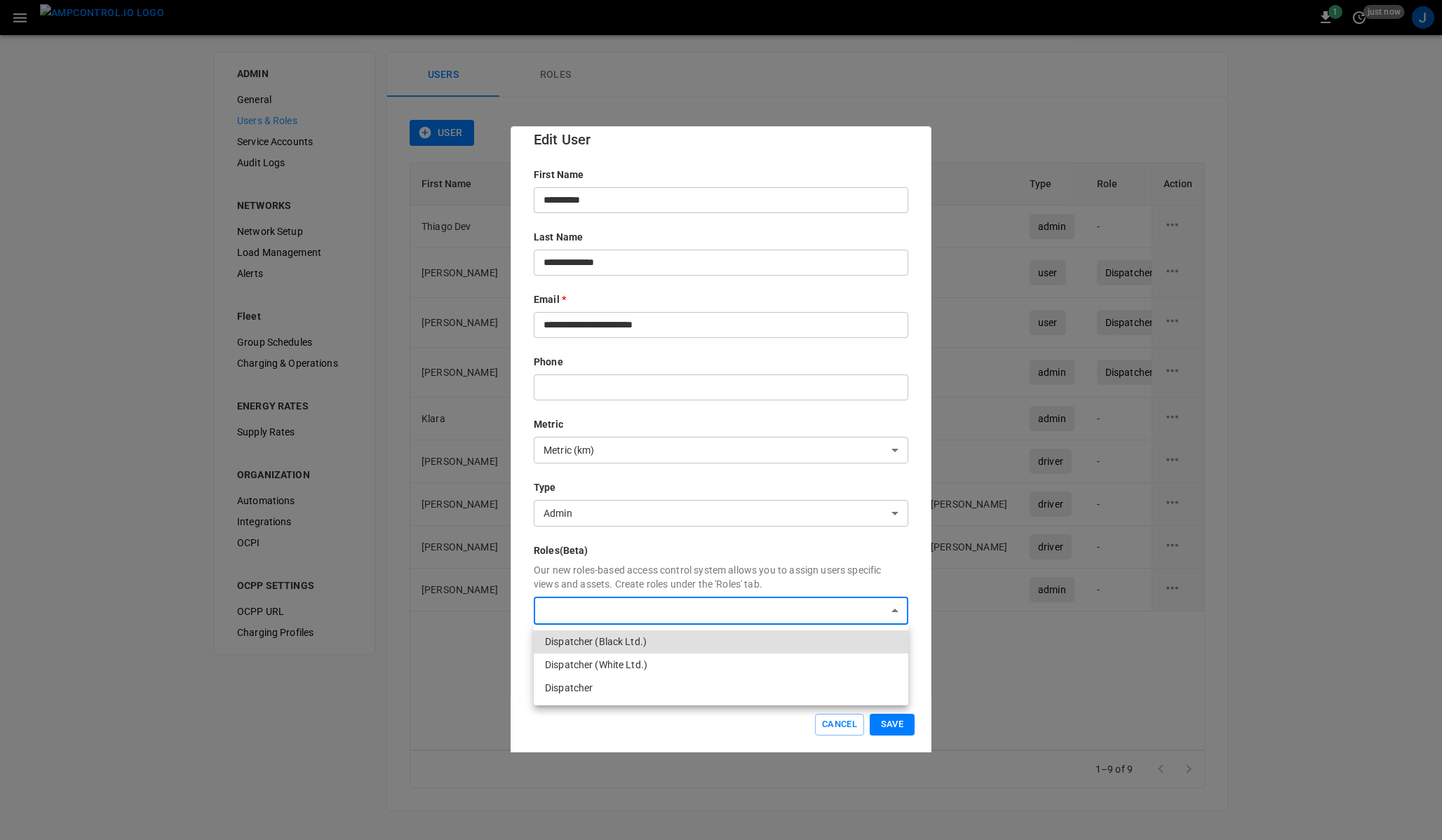
click at [614, 640] on li "Dispatcher (Black Ltd.)" at bounding box center [721, 642] width 374 height 23
type input "**********"
click at [758, 739] on div at bounding box center [721, 420] width 1442 height 840
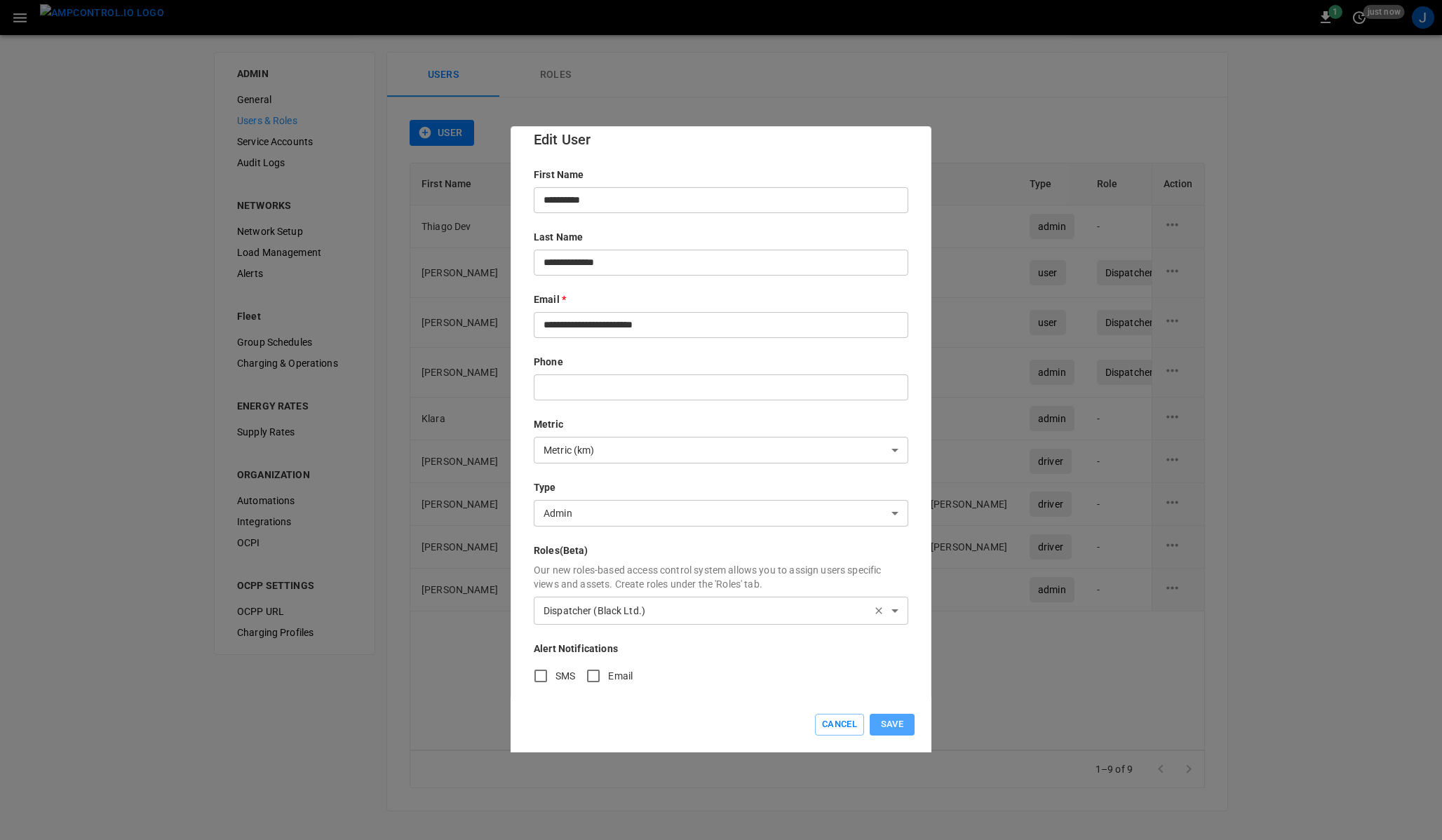
click at [888, 724] on button "Save" at bounding box center [891, 725] width 44 height 22
